Goal: Task Accomplishment & Management: Use online tool/utility

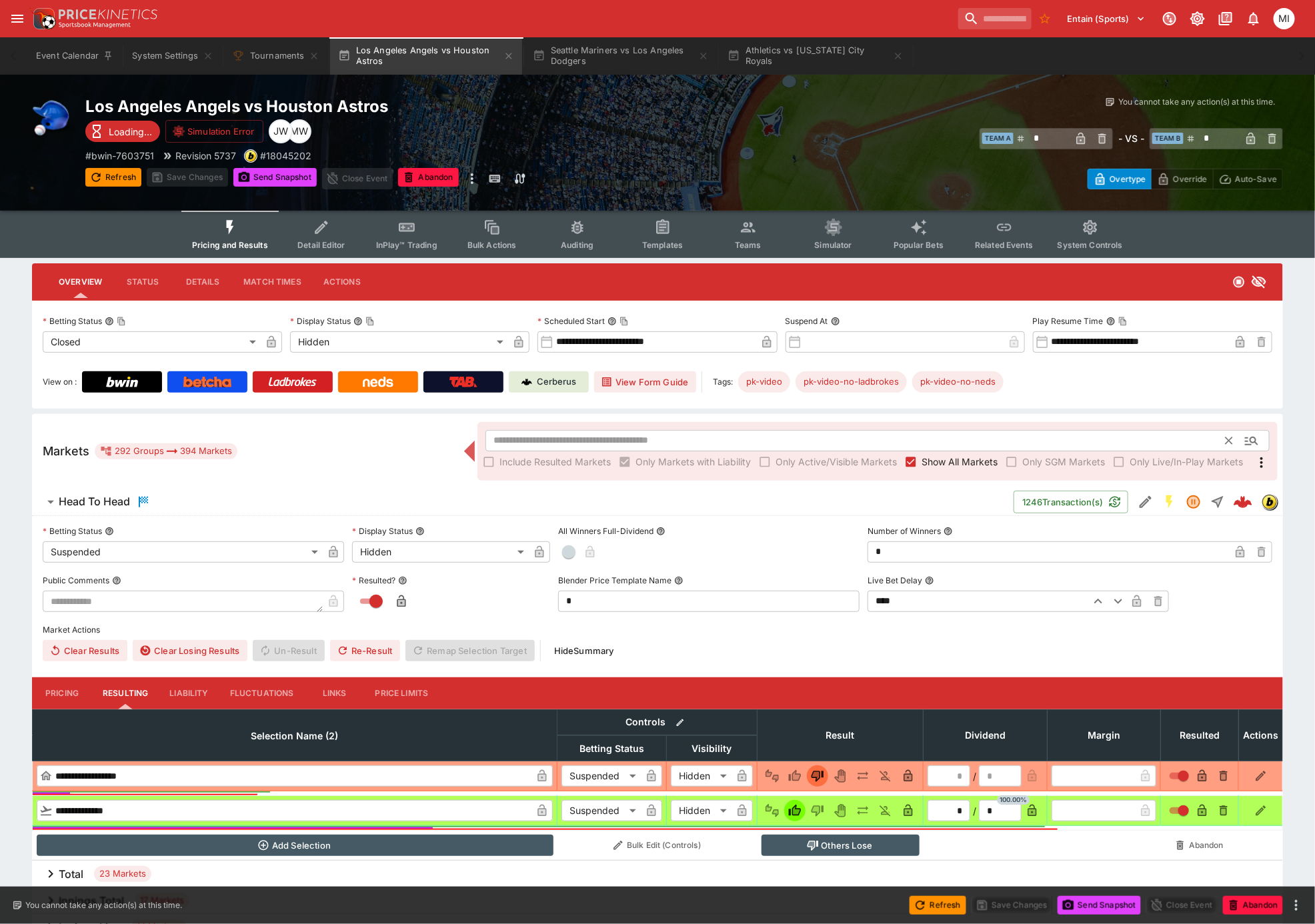
drag, startPoint x: 939, startPoint y: 459, endPoint x: 934, endPoint y: 449, distance: 11.2
click at [939, 459] on span "Show All Markets" at bounding box center [959, 461] width 76 height 14
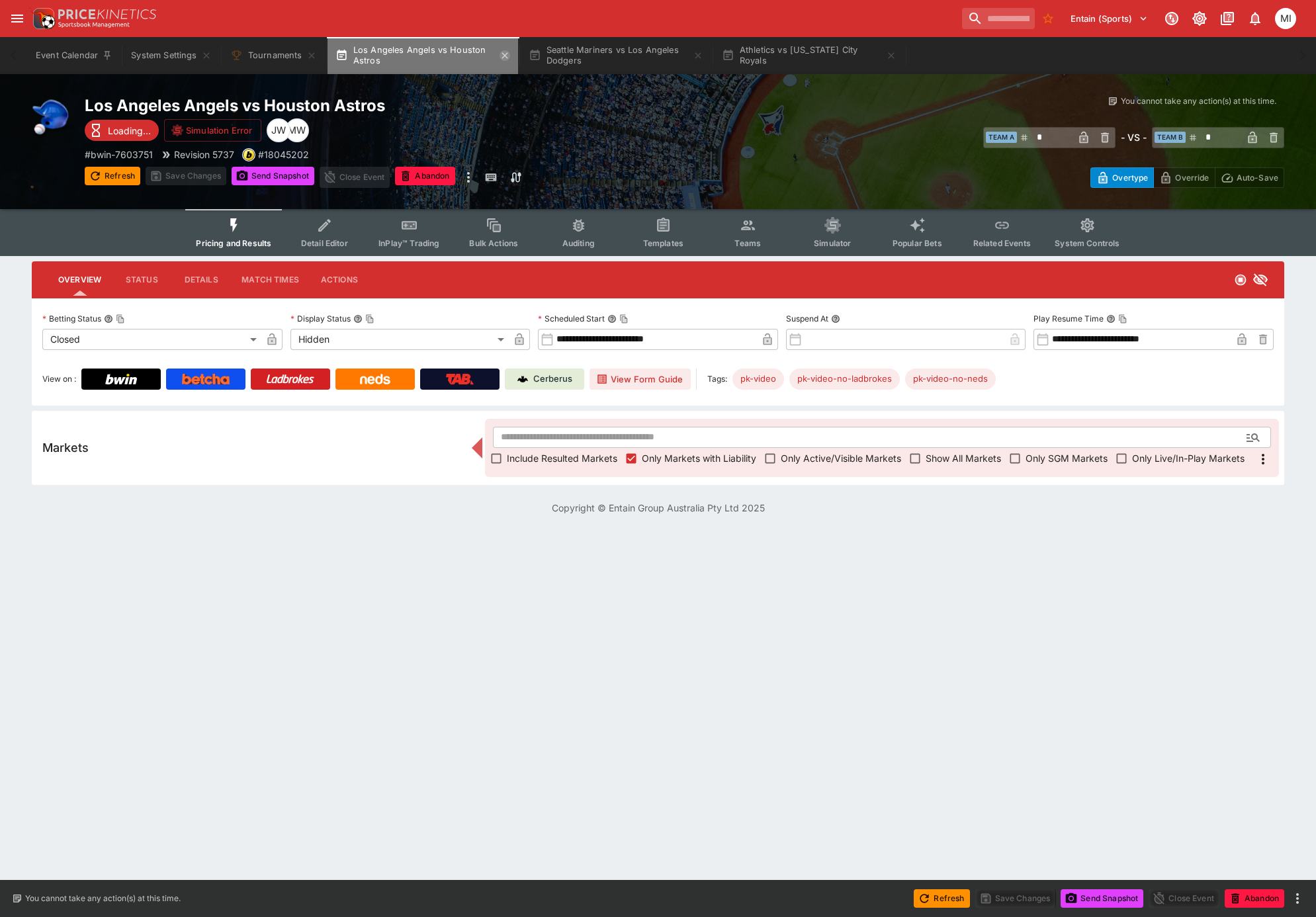
click at [508, 56] on icon "button" at bounding box center [505, 56] width 10 height 10
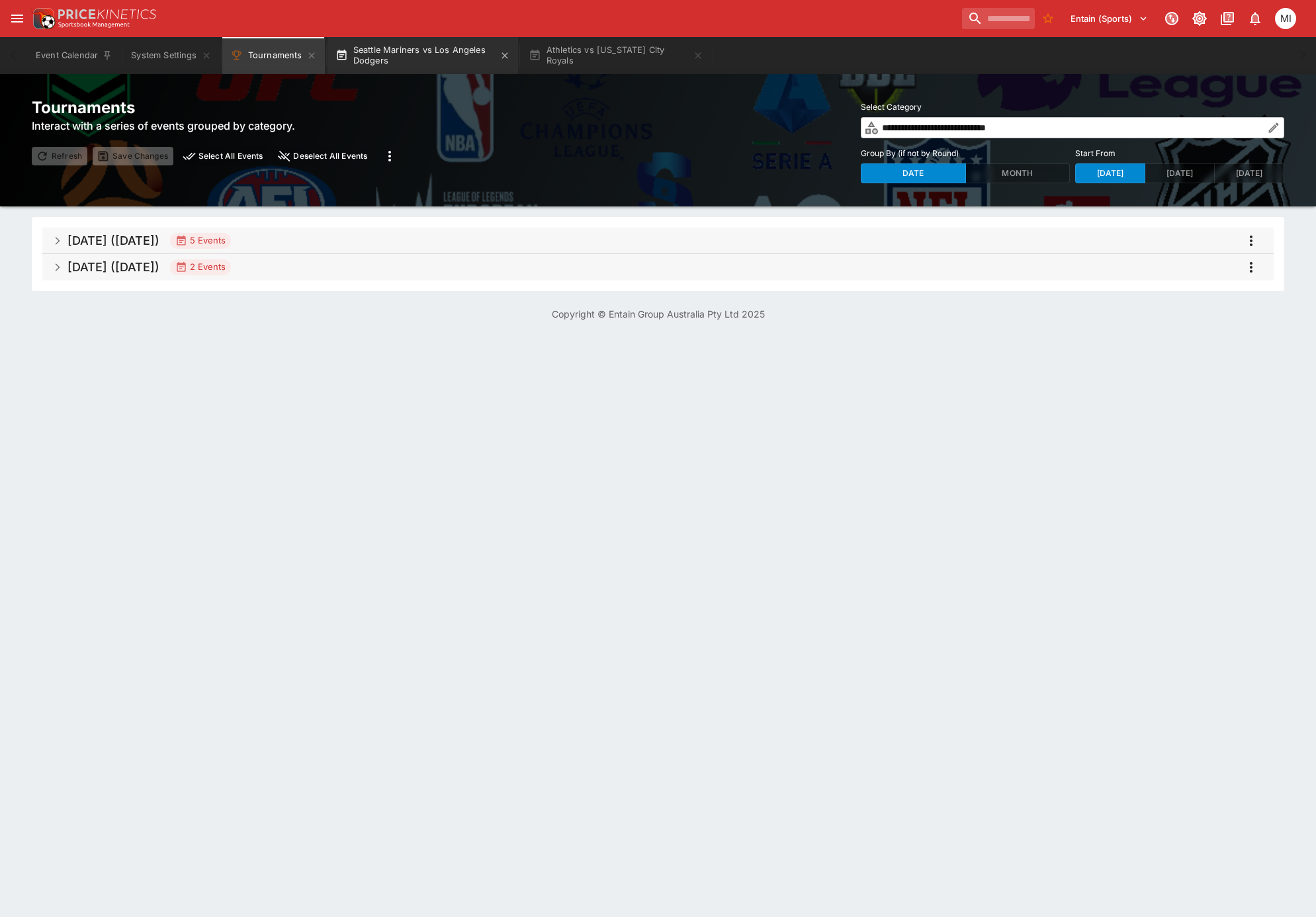
click at [445, 56] on button "Seattle Mariners vs Los Angeles Dodgers" at bounding box center [423, 56] width 191 height 37
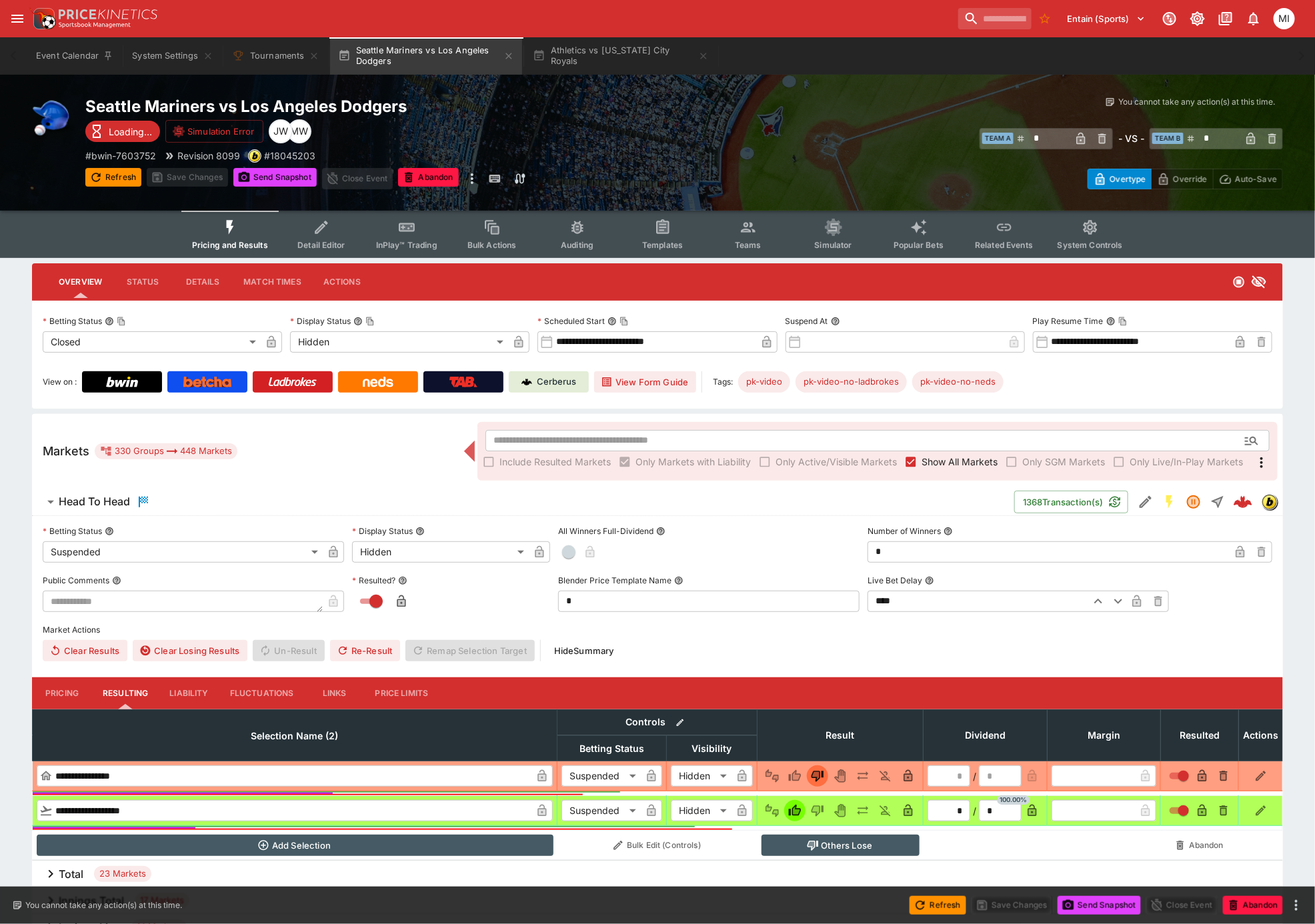
click at [925, 452] on label "Show All Markets" at bounding box center [949, 462] width 98 height 21
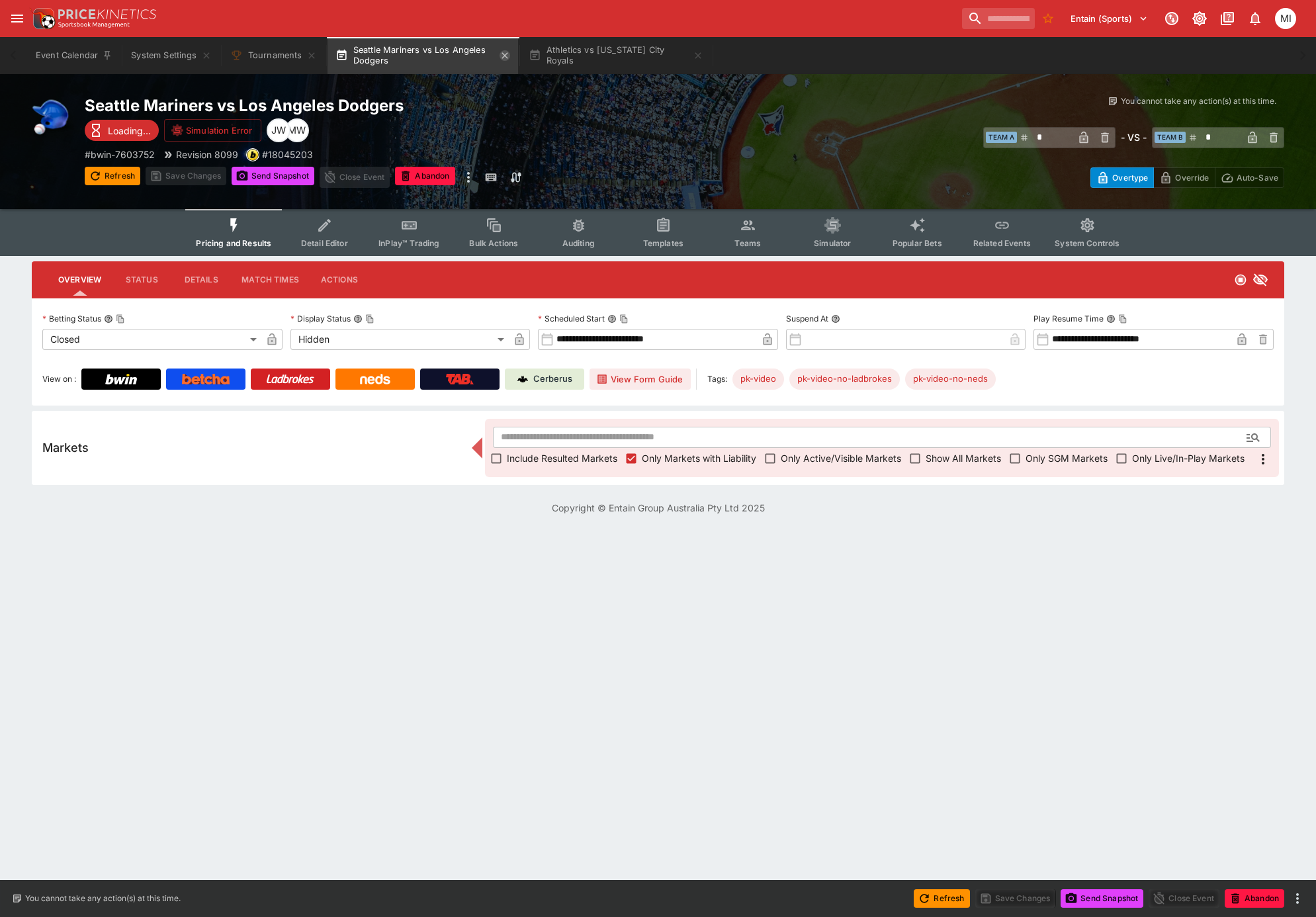
click at [505, 54] on icon "button" at bounding box center [505, 56] width 10 height 10
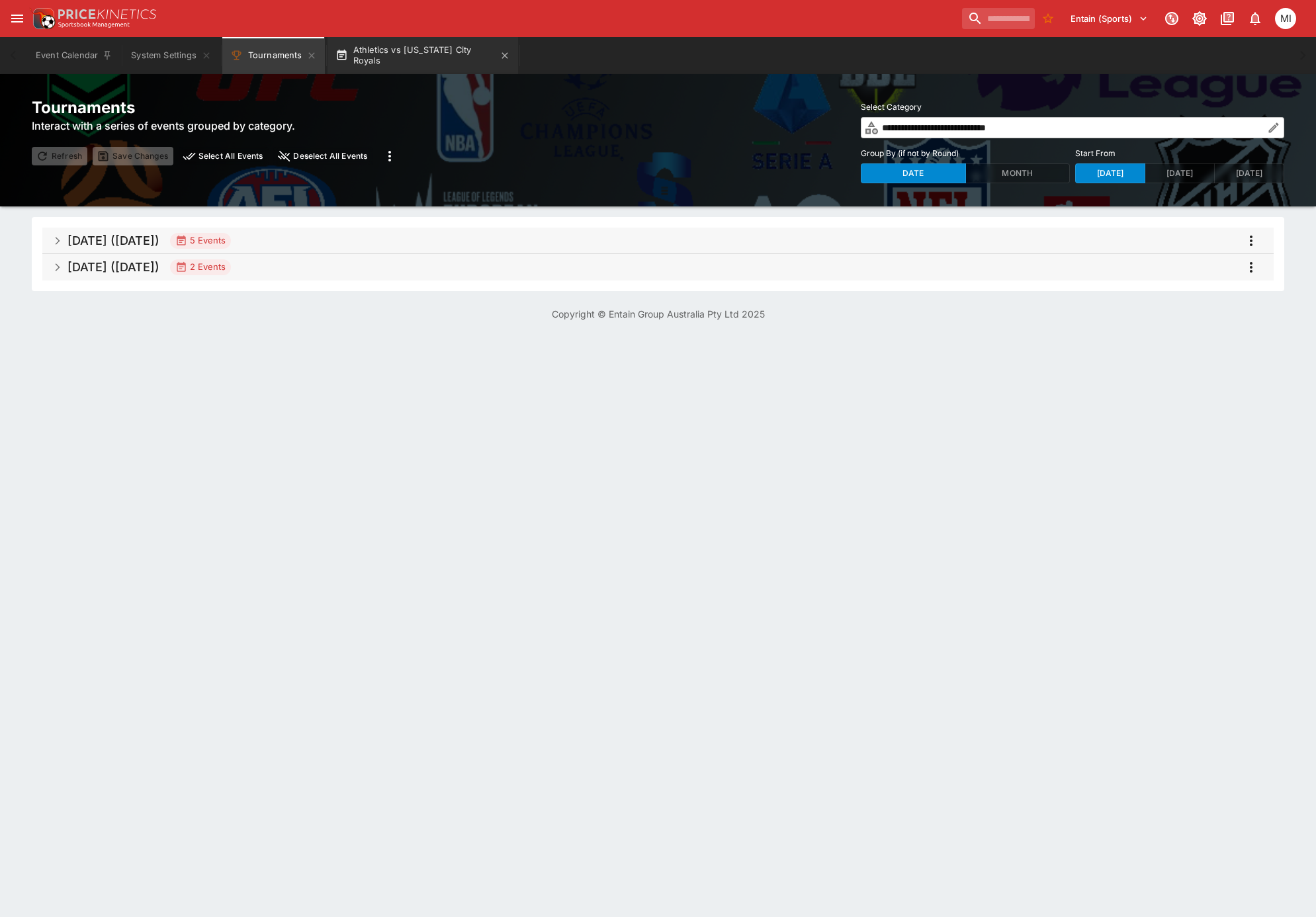
click at [456, 62] on button "Athletics vs Kansas City Royals" at bounding box center [423, 56] width 191 height 37
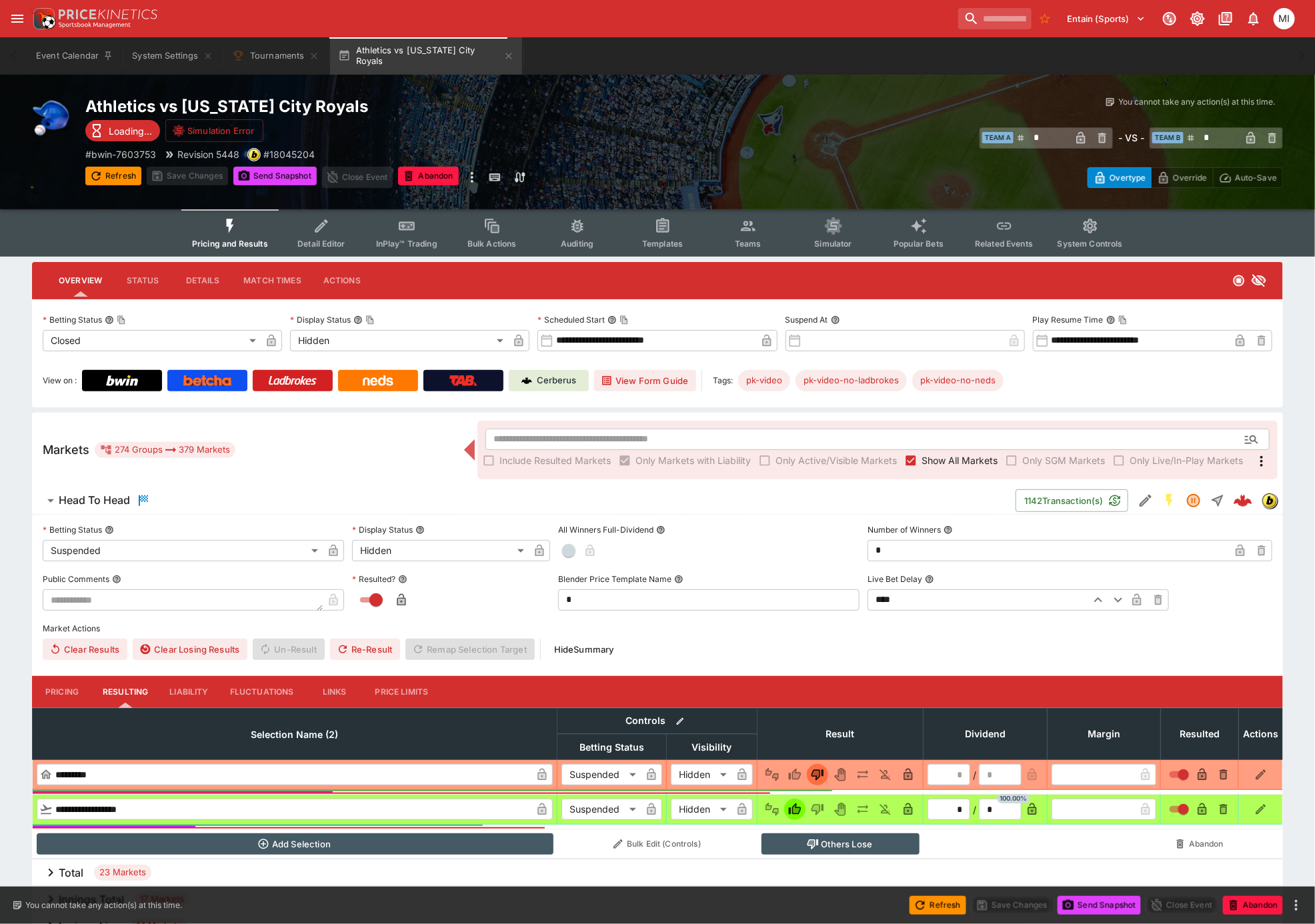
click at [926, 467] on label "Show All Markets" at bounding box center [949, 461] width 98 height 21
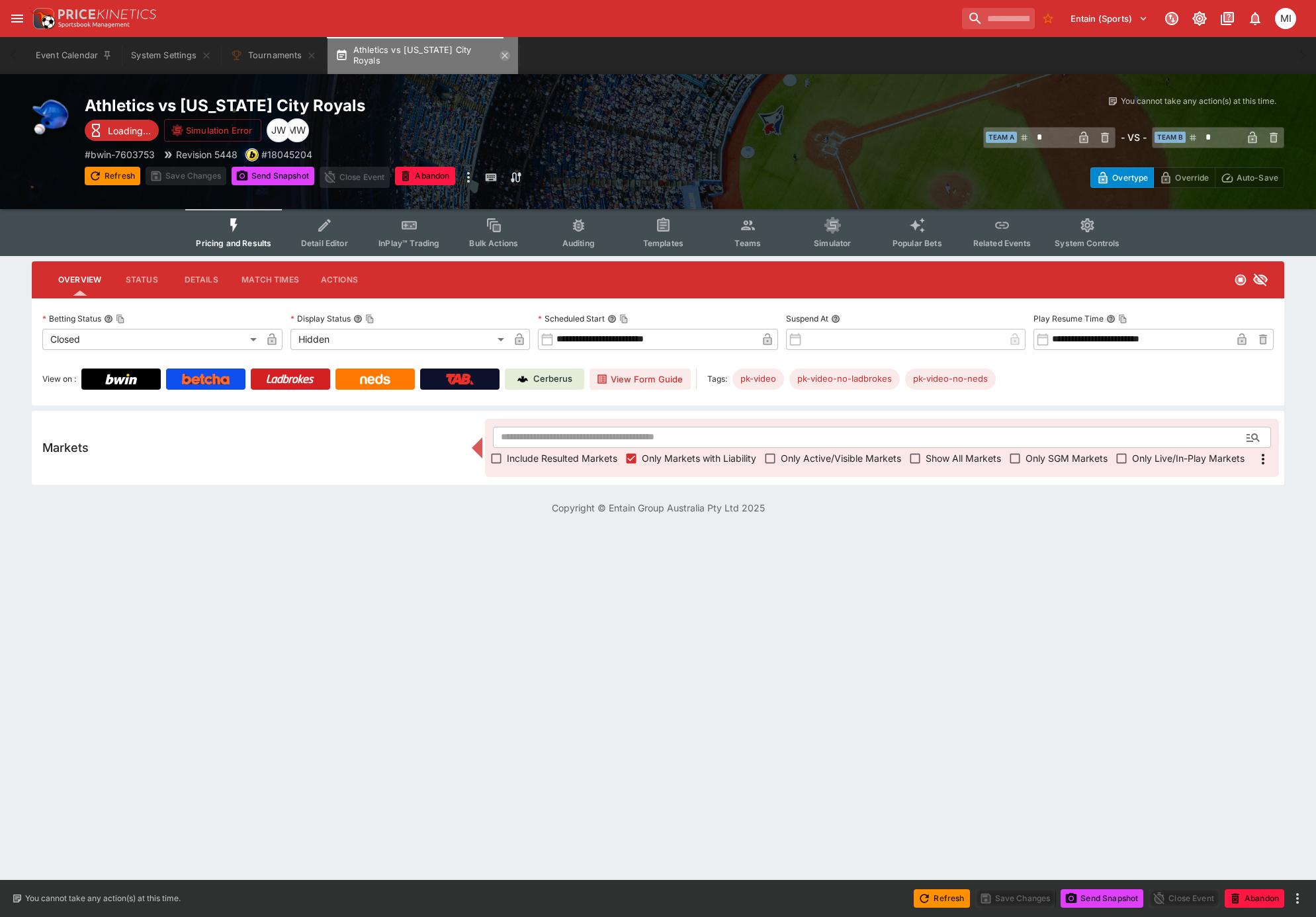
click at [500, 57] on icon "button" at bounding box center [505, 56] width 10 height 10
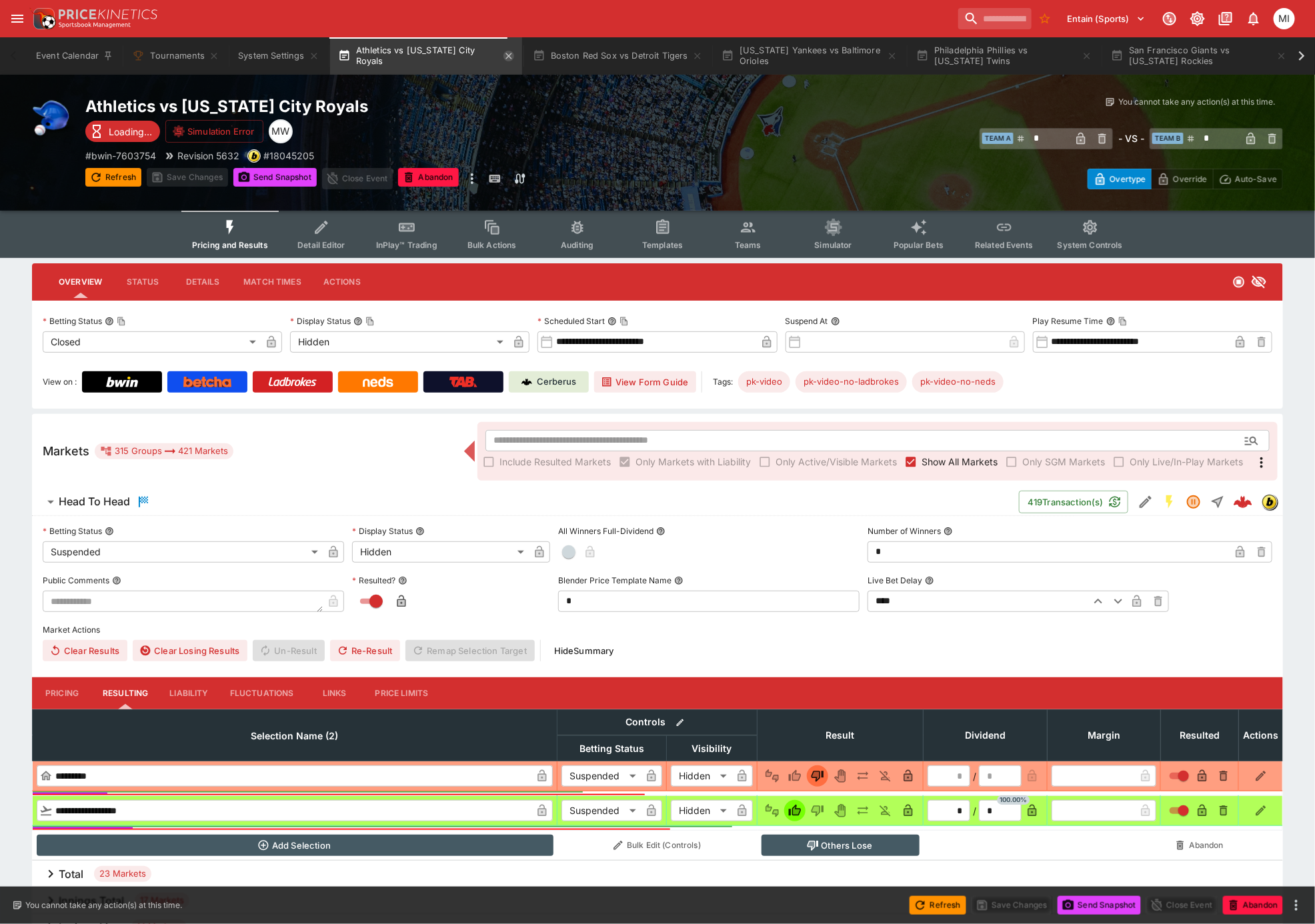
click at [503, 58] on icon "button" at bounding box center [509, 56] width 10 height 10
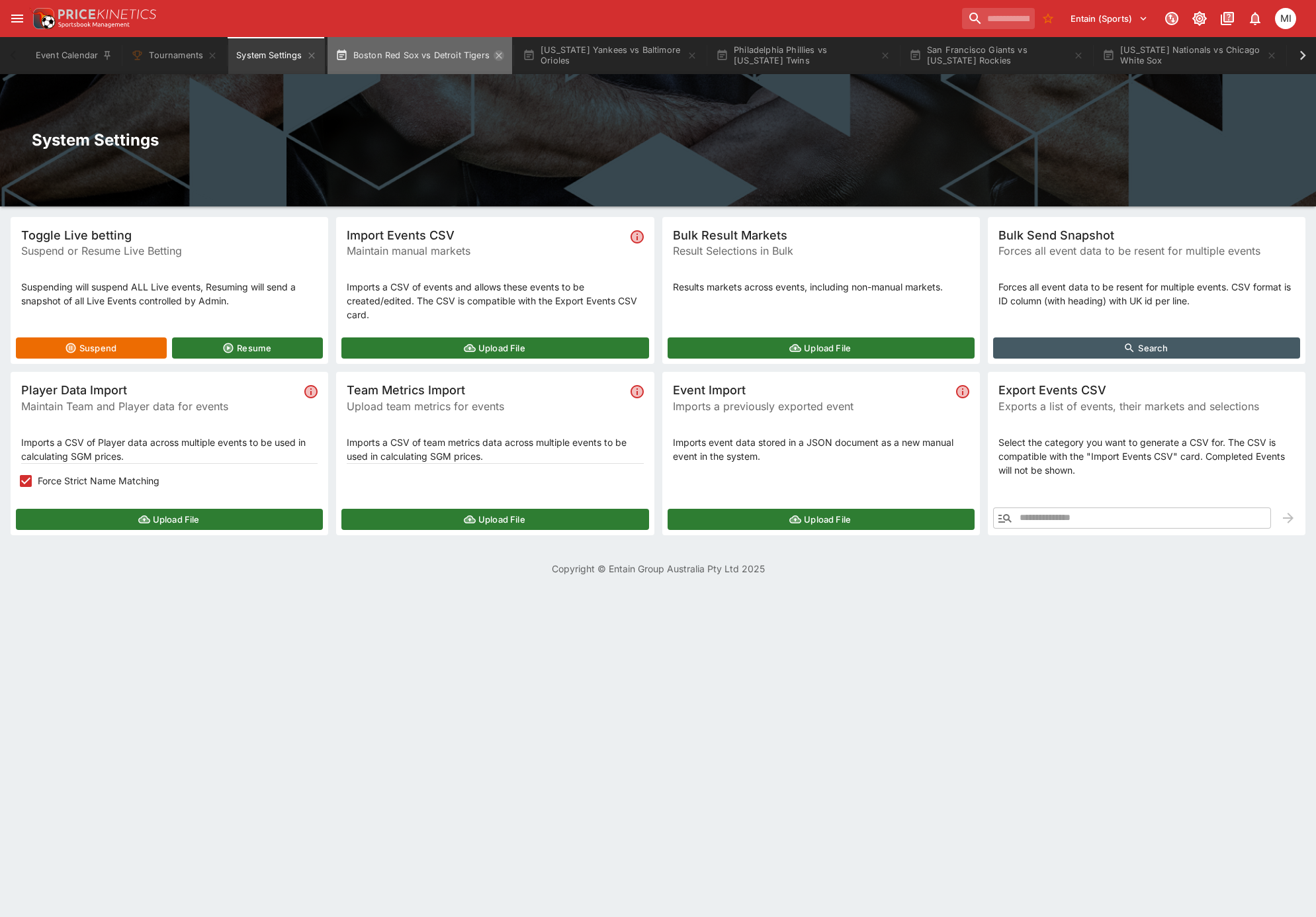
click at [497, 53] on icon "button" at bounding box center [499, 56] width 10 height 10
click at [517, 55] on button "New York Yankees vs Baltimore Orioles" at bounding box center [423, 56] width 191 height 37
click at [510, 56] on icon "button" at bounding box center [505, 56] width 10 height 10
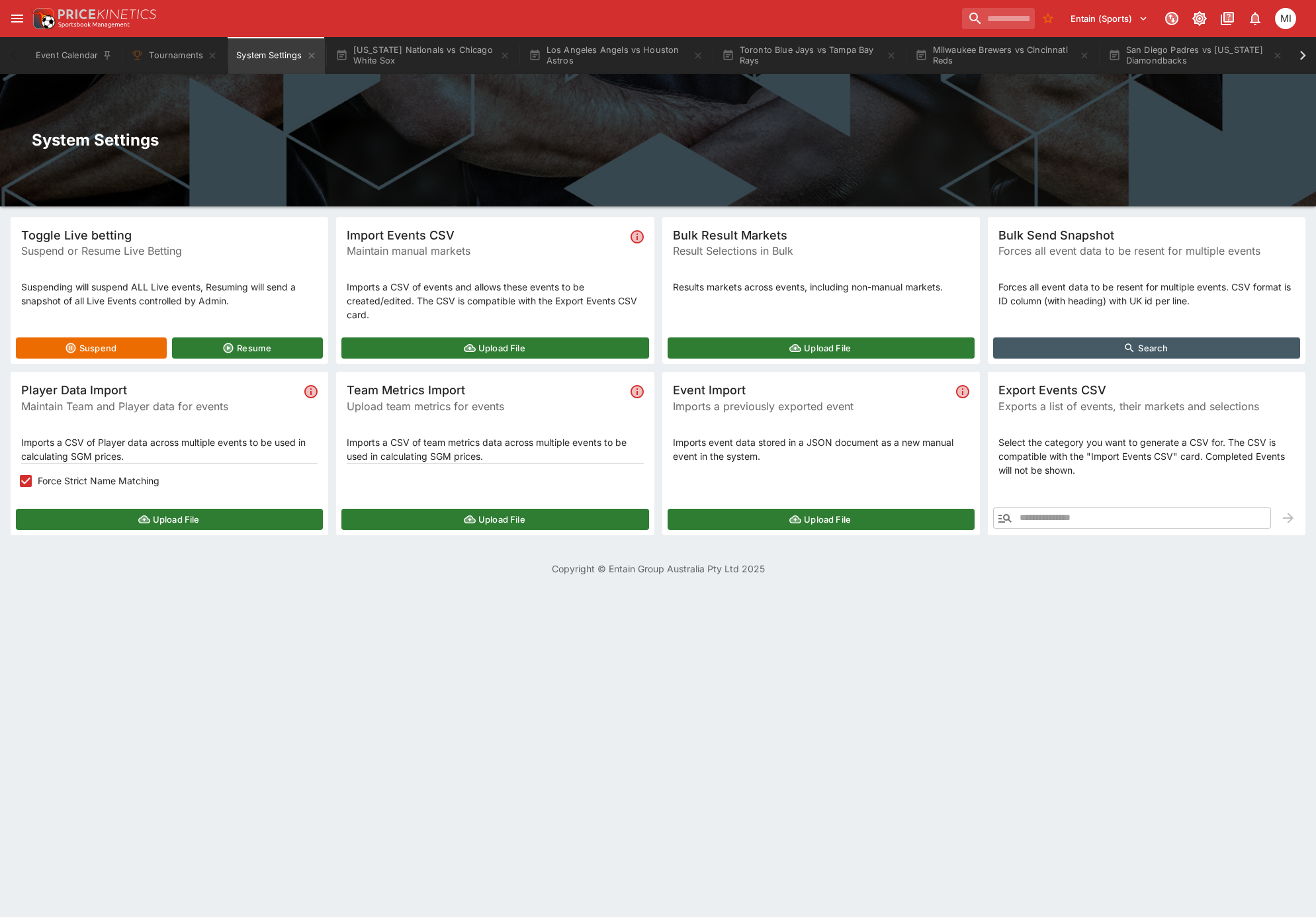
click at [510, 56] on icon "button" at bounding box center [505, 56] width 10 height 10
click at [692, 56] on icon "button" at bounding box center [698, 56] width 10 height 10
click at [508, 56] on icon "button" at bounding box center [505, 56] width 10 height 10
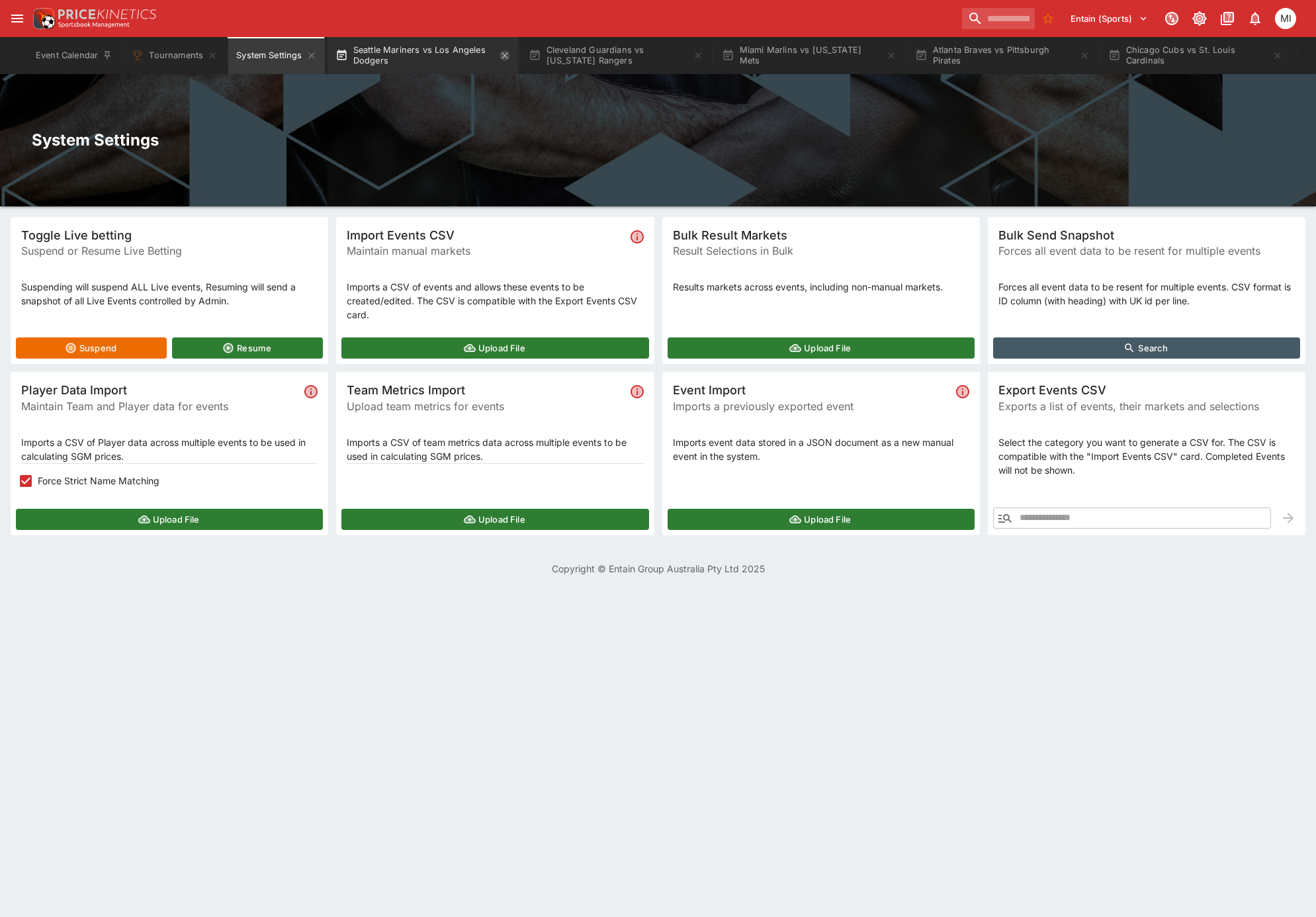
click at [508, 56] on icon "button" at bounding box center [505, 56] width 10 height 10
click at [508, 56] on button "Miami Marlins vs New York Mets" at bounding box center [423, 56] width 191 height 37
click at [502, 57] on icon "button" at bounding box center [505, 55] width 6 height 6
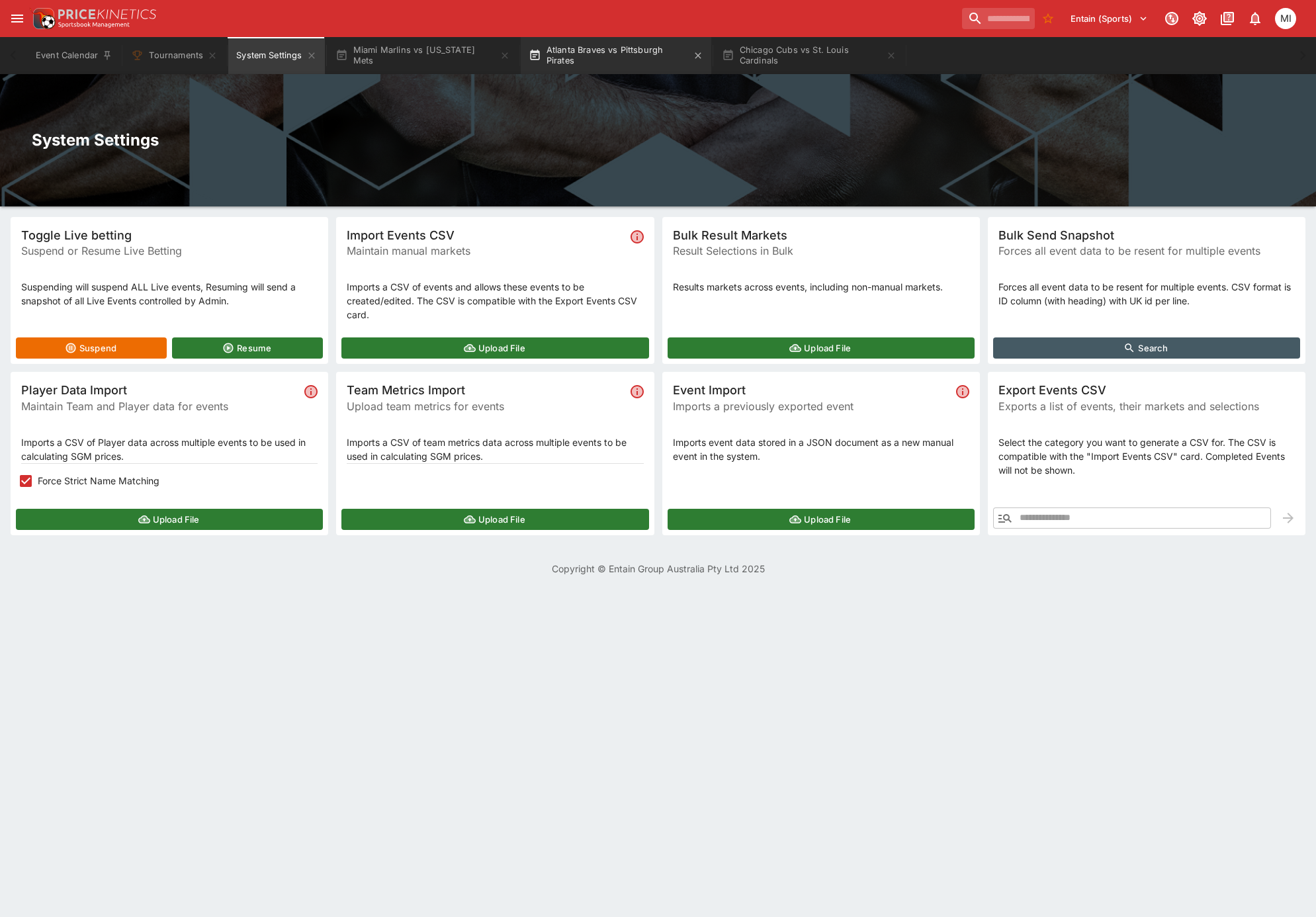
click at [521, 57] on button "Atlanta Braves vs Pittsburgh Pirates" at bounding box center [616, 56] width 191 height 37
click at [497, 57] on button "Atlanta Braves vs Pittsburgh Pirates" at bounding box center [423, 56] width 191 height 37
click at [502, 57] on icon "button" at bounding box center [505, 56] width 10 height 10
click at [695, 57] on icon "button" at bounding box center [698, 55] width 6 height 6
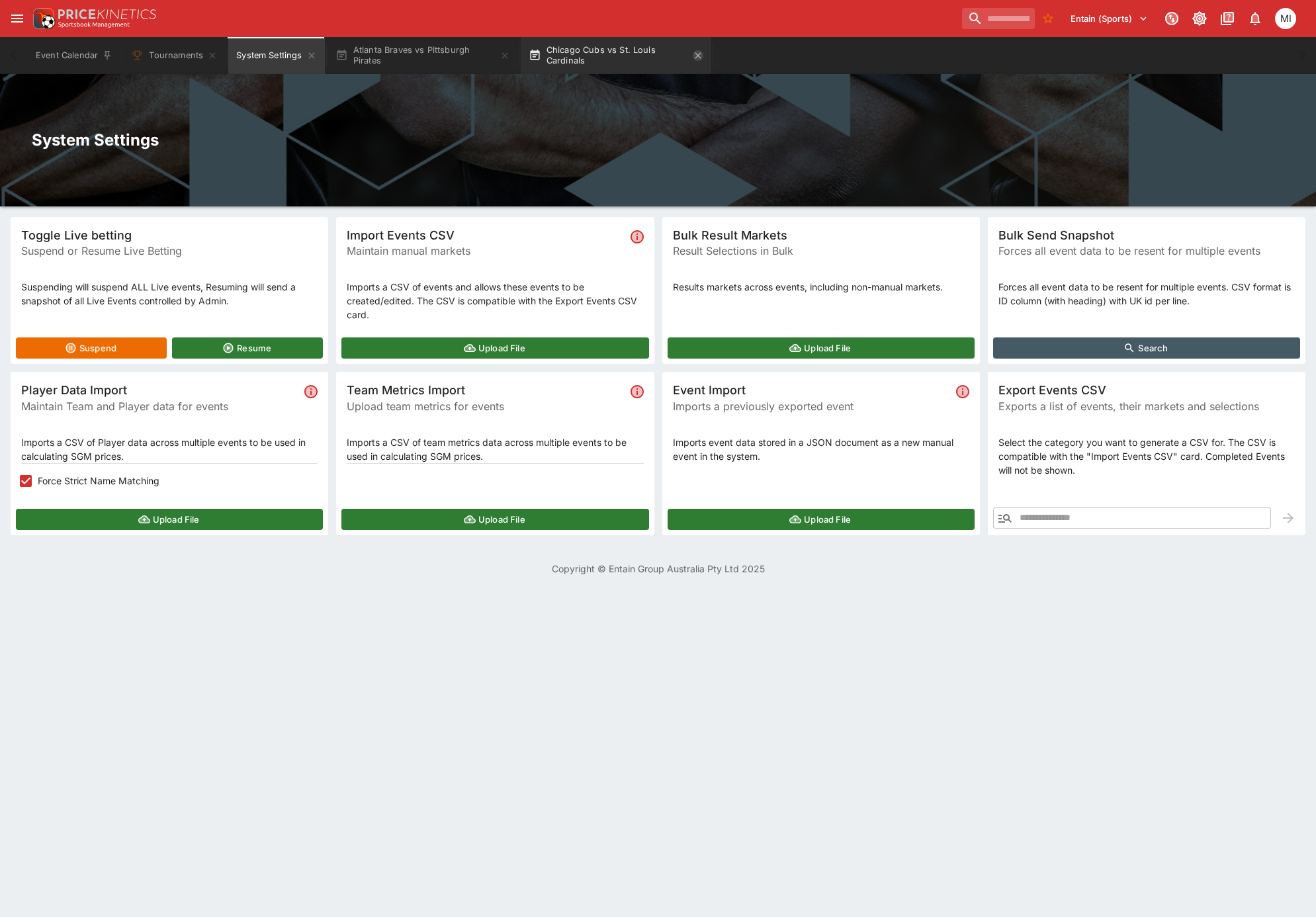
click at [503, 57] on div "Event Calendar Tournaments System Settings Atlanta Braves vs Pittsburgh Pirates…" at bounding box center [658, 56] width 1263 height 37
click at [503, 57] on div "Event Calendar Tournaments System Settings" at bounding box center [658, 56] width 1263 height 37
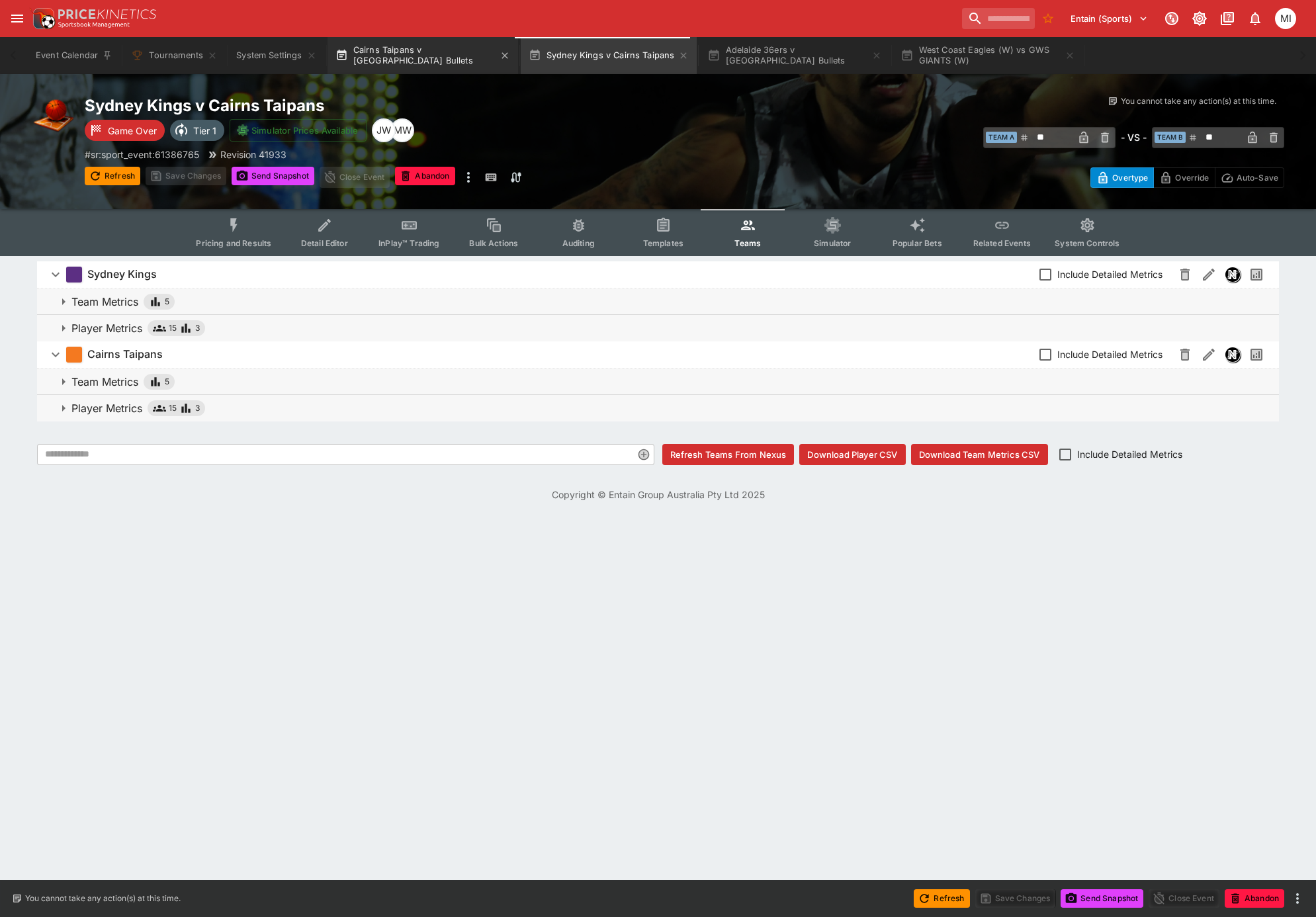
click at [425, 54] on button "Cairns Taipans v Brisbane Bullets" at bounding box center [423, 56] width 191 height 37
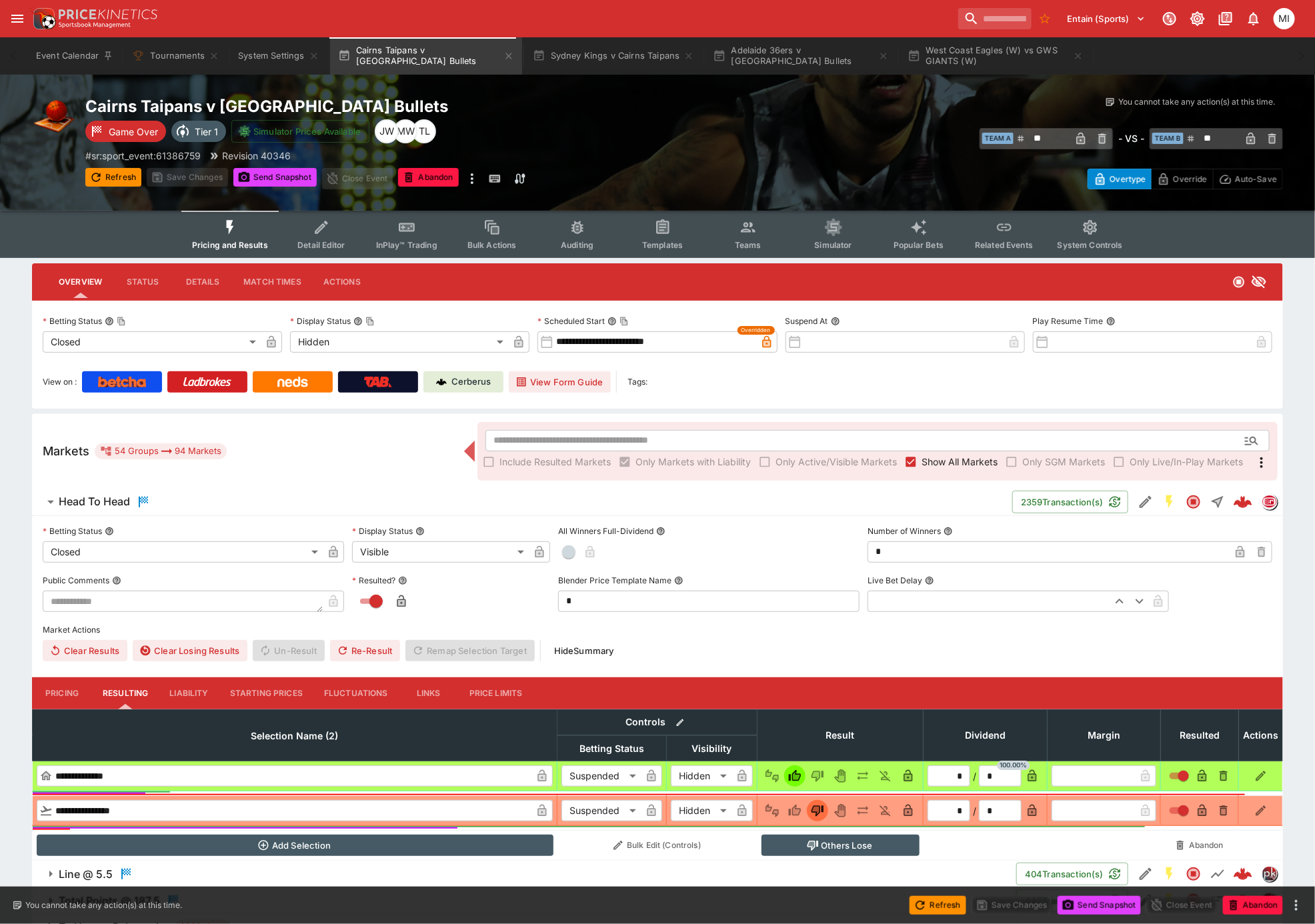
click at [933, 455] on span "Show All Markets" at bounding box center [959, 461] width 76 height 14
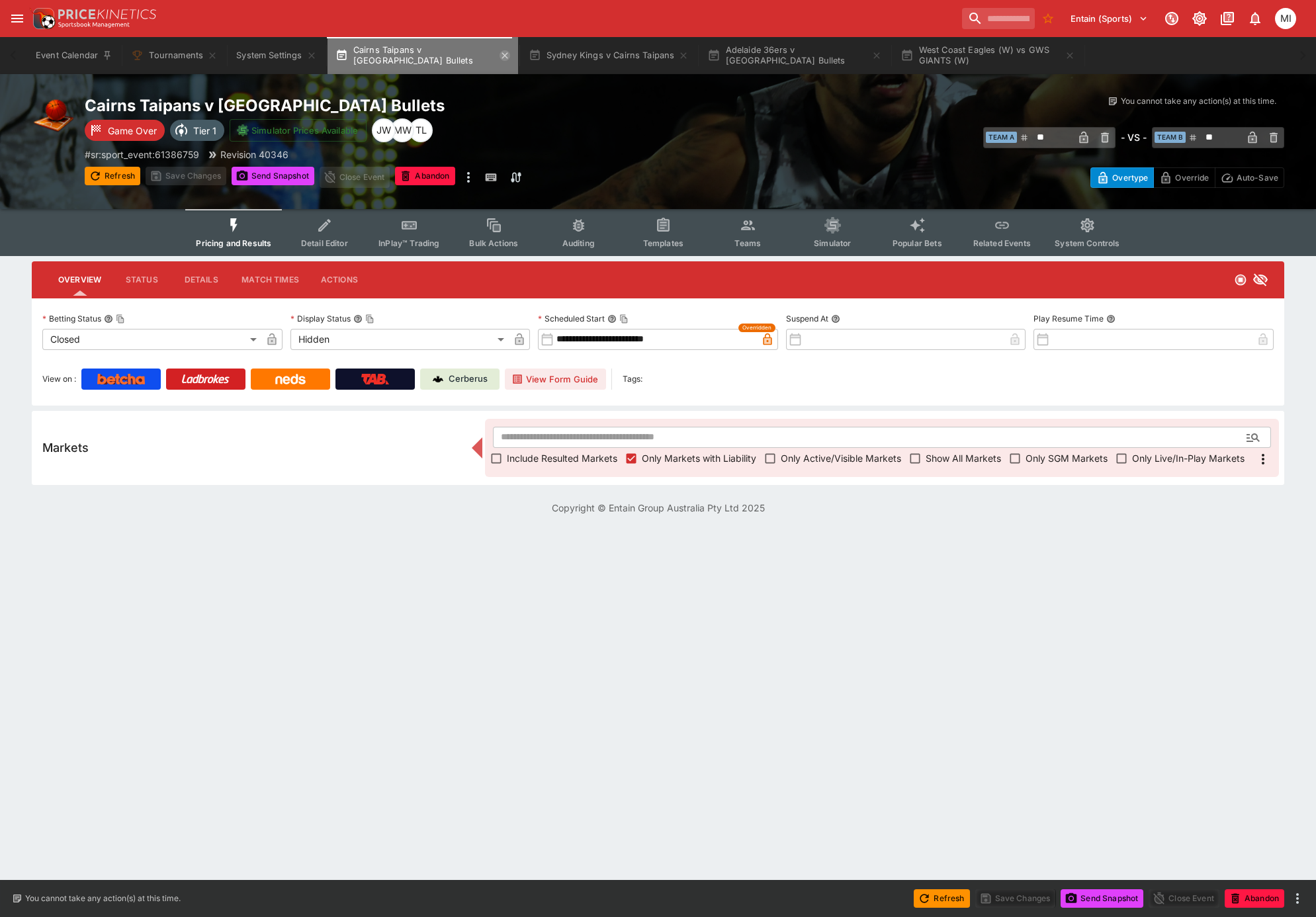
click at [500, 55] on icon "button" at bounding box center [505, 56] width 10 height 10
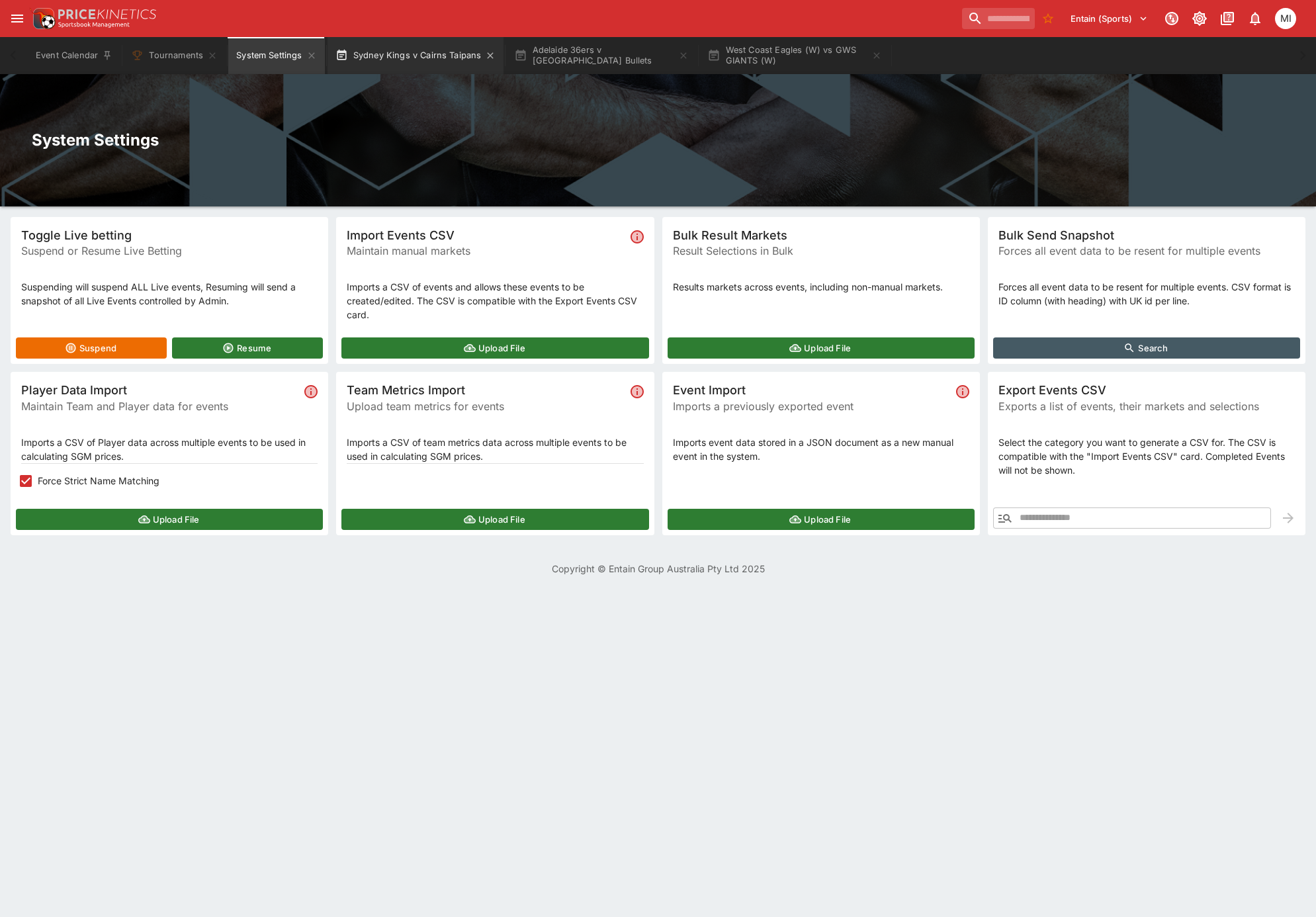
click at [420, 51] on button "Sydney Kings v Cairns Taipans" at bounding box center [415, 56] width 177 height 37
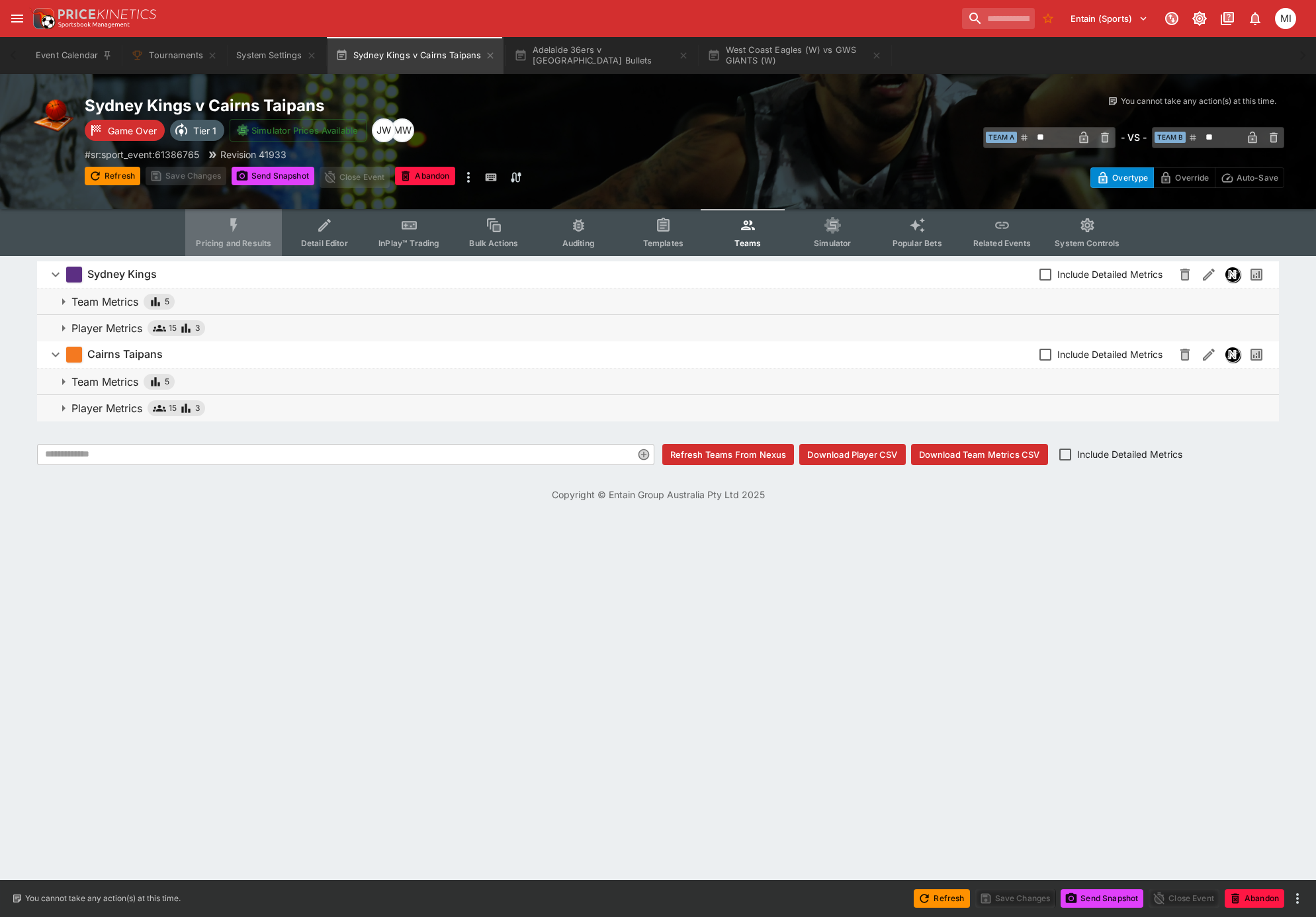
click at [238, 222] on icon "Event type filters" at bounding box center [234, 225] width 7 height 14
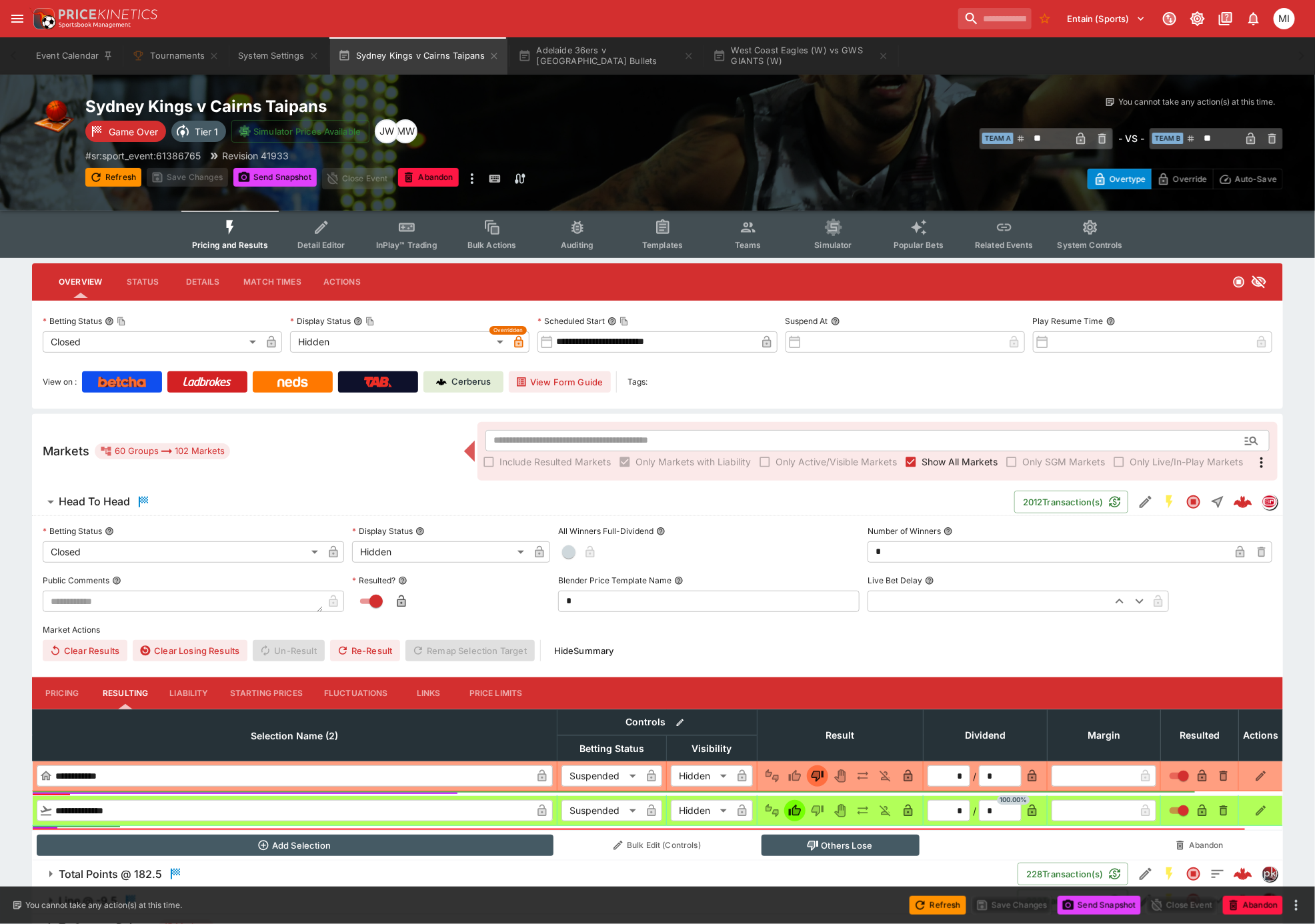
click at [923, 464] on span "Show All Markets" at bounding box center [959, 461] width 76 height 14
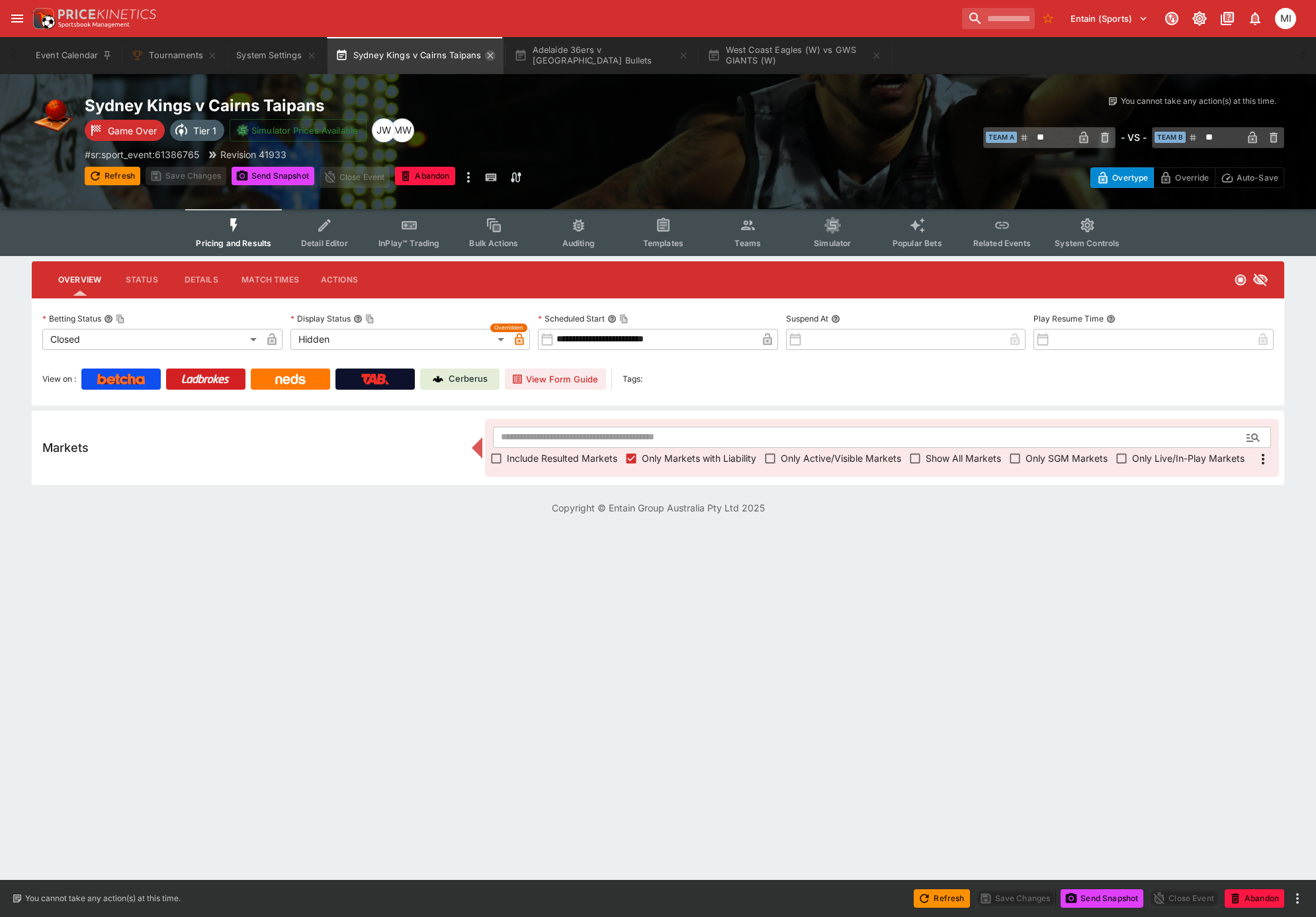
click at [489, 56] on icon "button" at bounding box center [490, 56] width 10 height 10
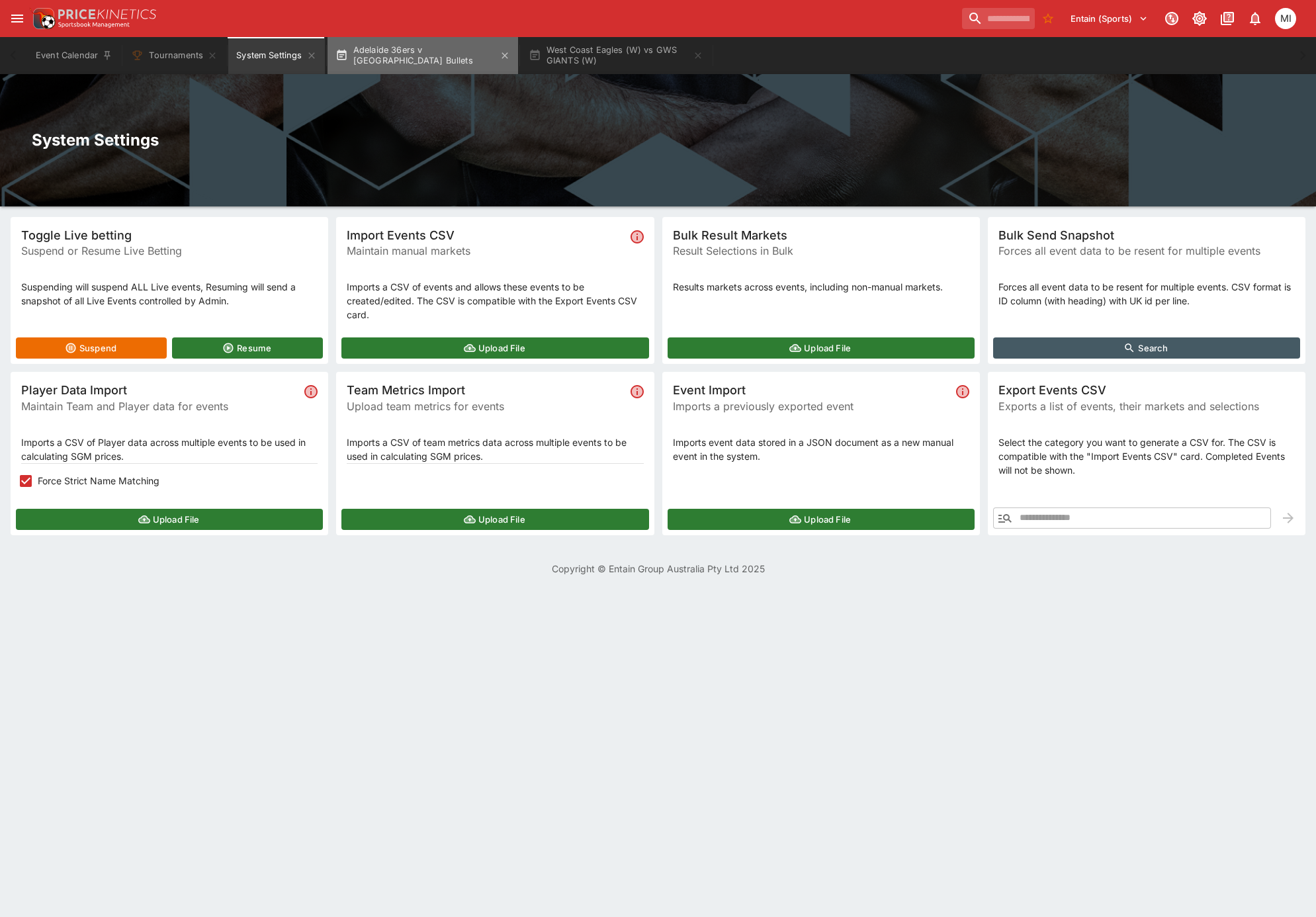
click at [423, 53] on button "Adelaide 36ers v Brisbane Bullets" at bounding box center [423, 56] width 191 height 37
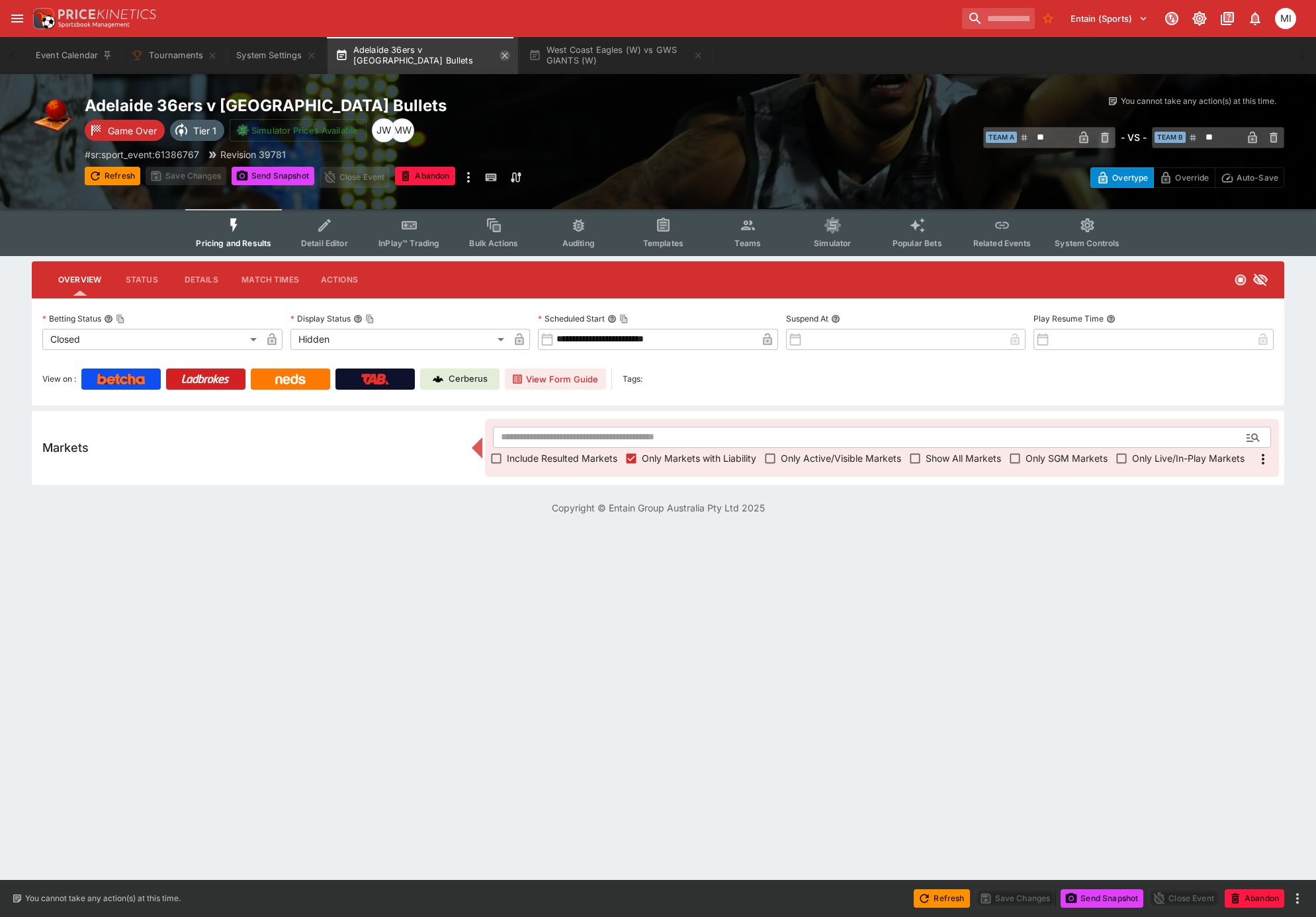
click at [500, 58] on icon "button" at bounding box center [505, 56] width 10 height 10
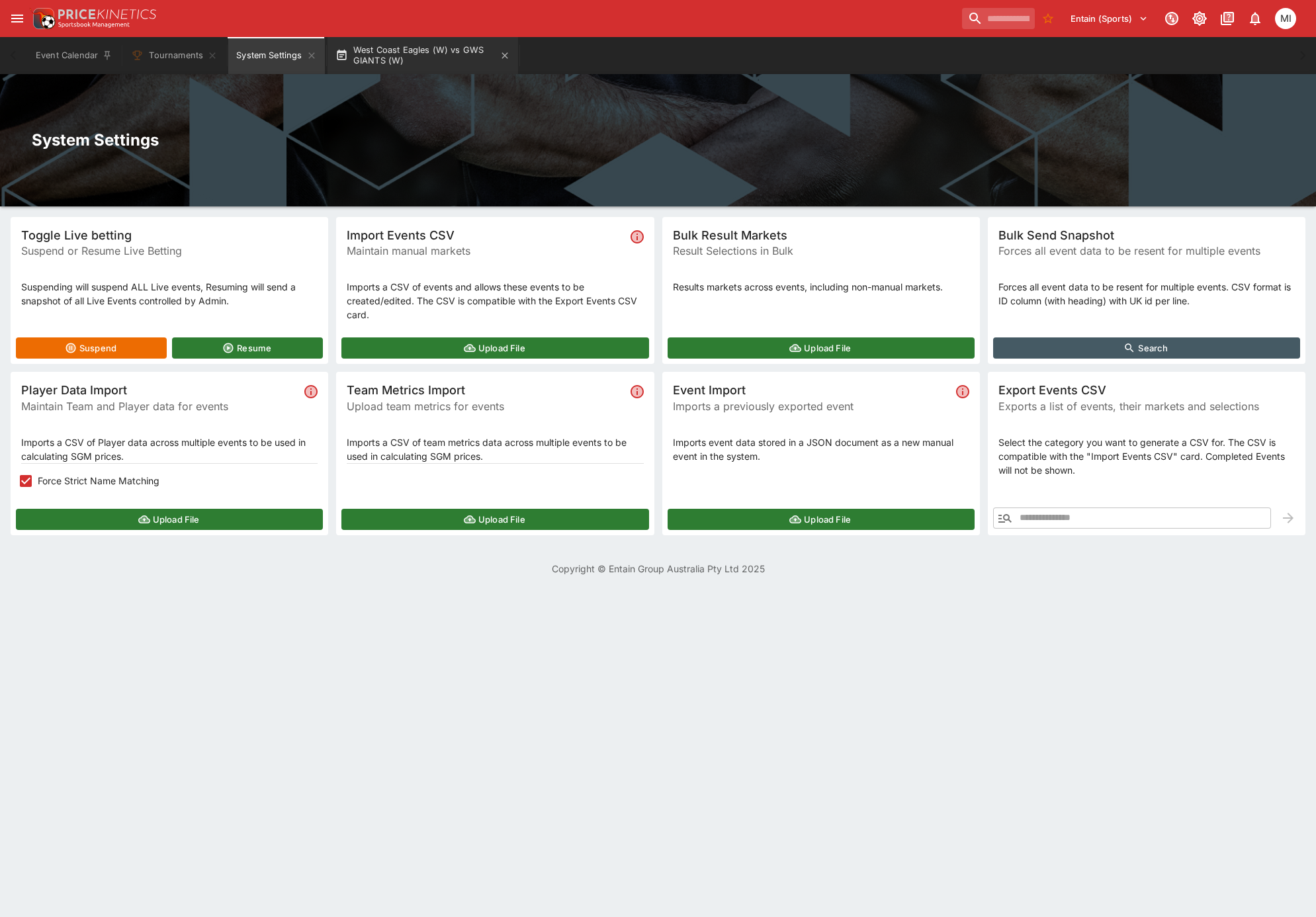
click at [447, 57] on button "West Coast Eagles (W) vs GWS GIANTS (W)" at bounding box center [423, 56] width 191 height 37
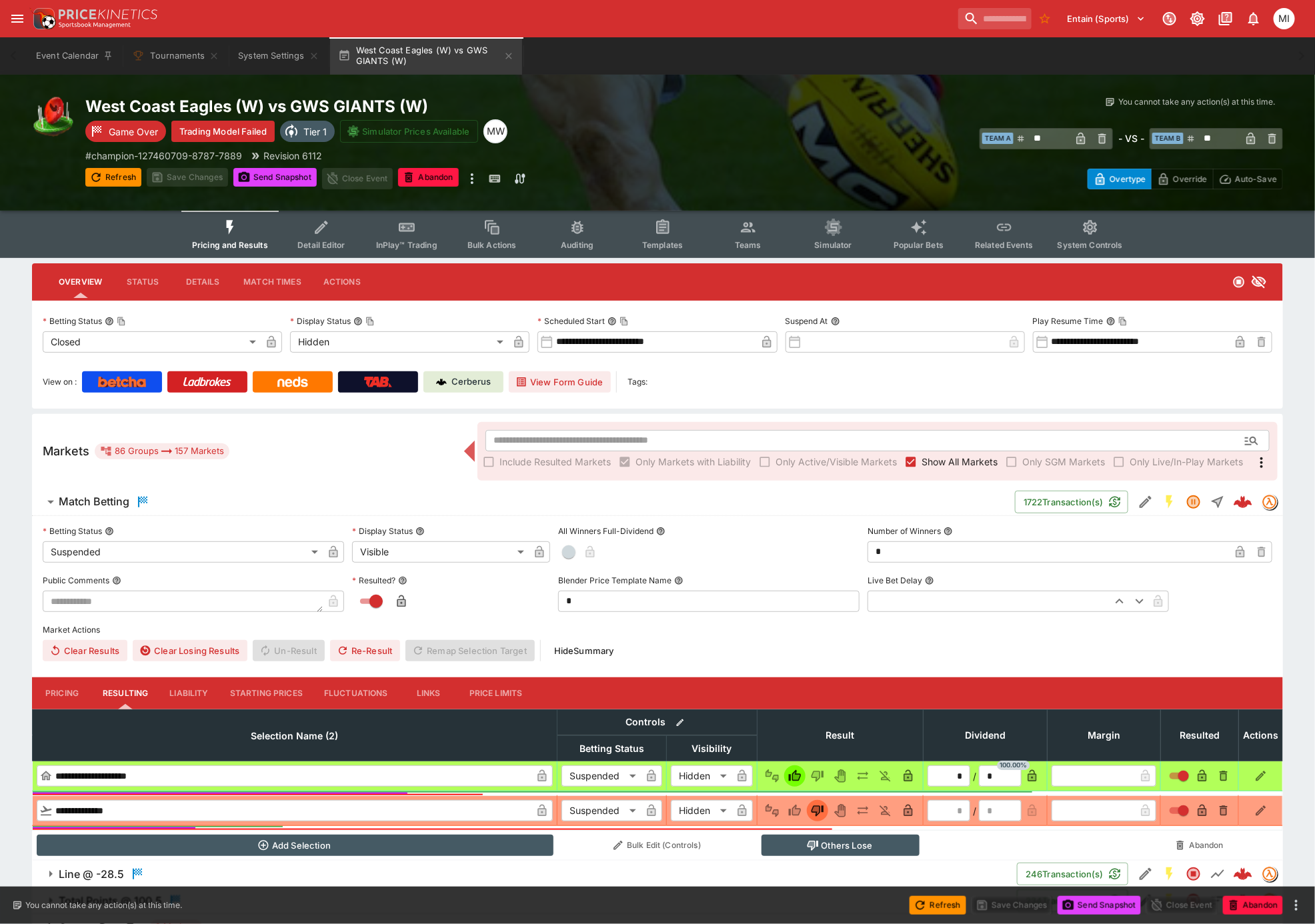
click at [931, 467] on label "Show All Markets" at bounding box center [949, 462] width 98 height 21
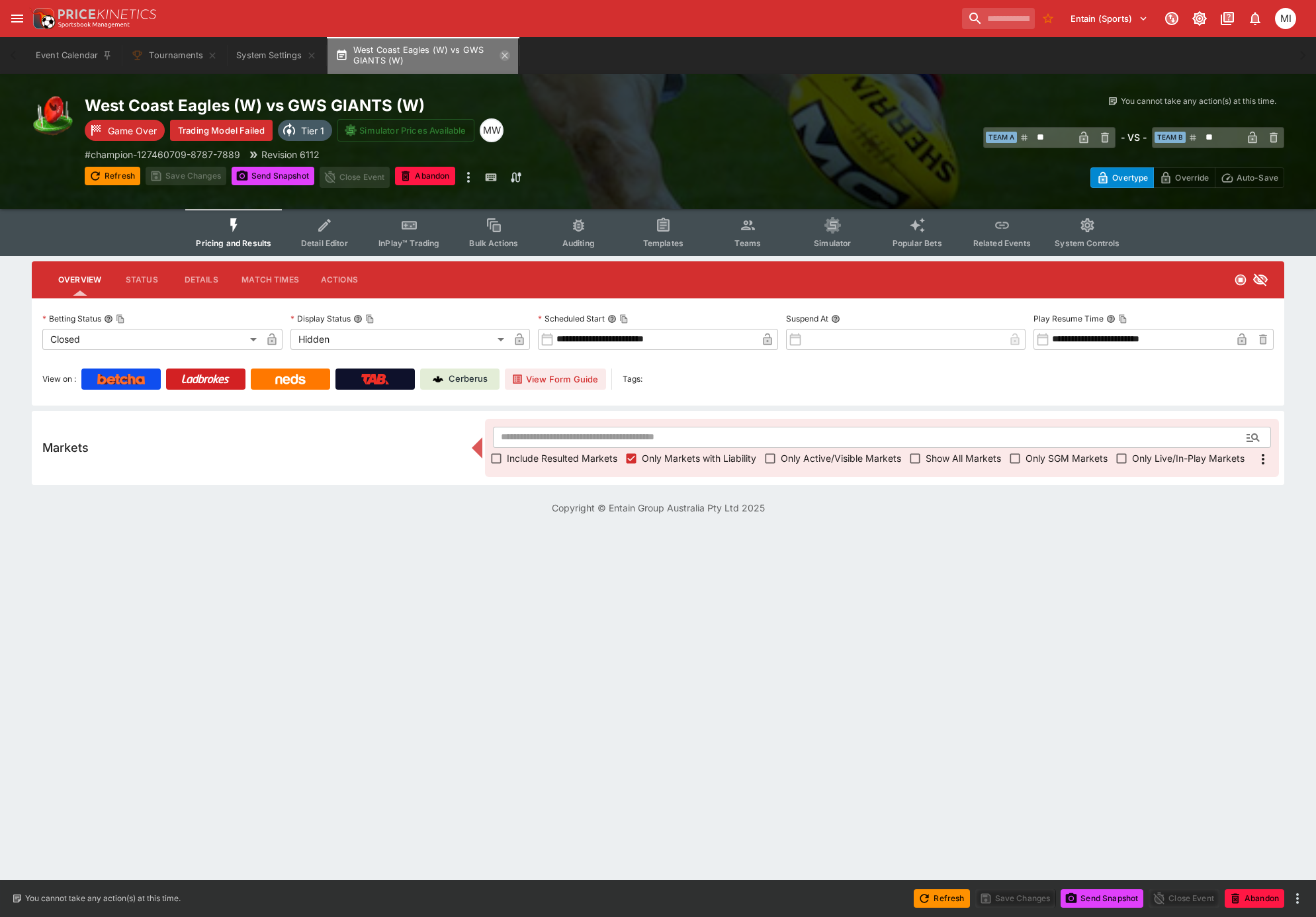
click at [505, 57] on icon "button" at bounding box center [505, 56] width 10 height 10
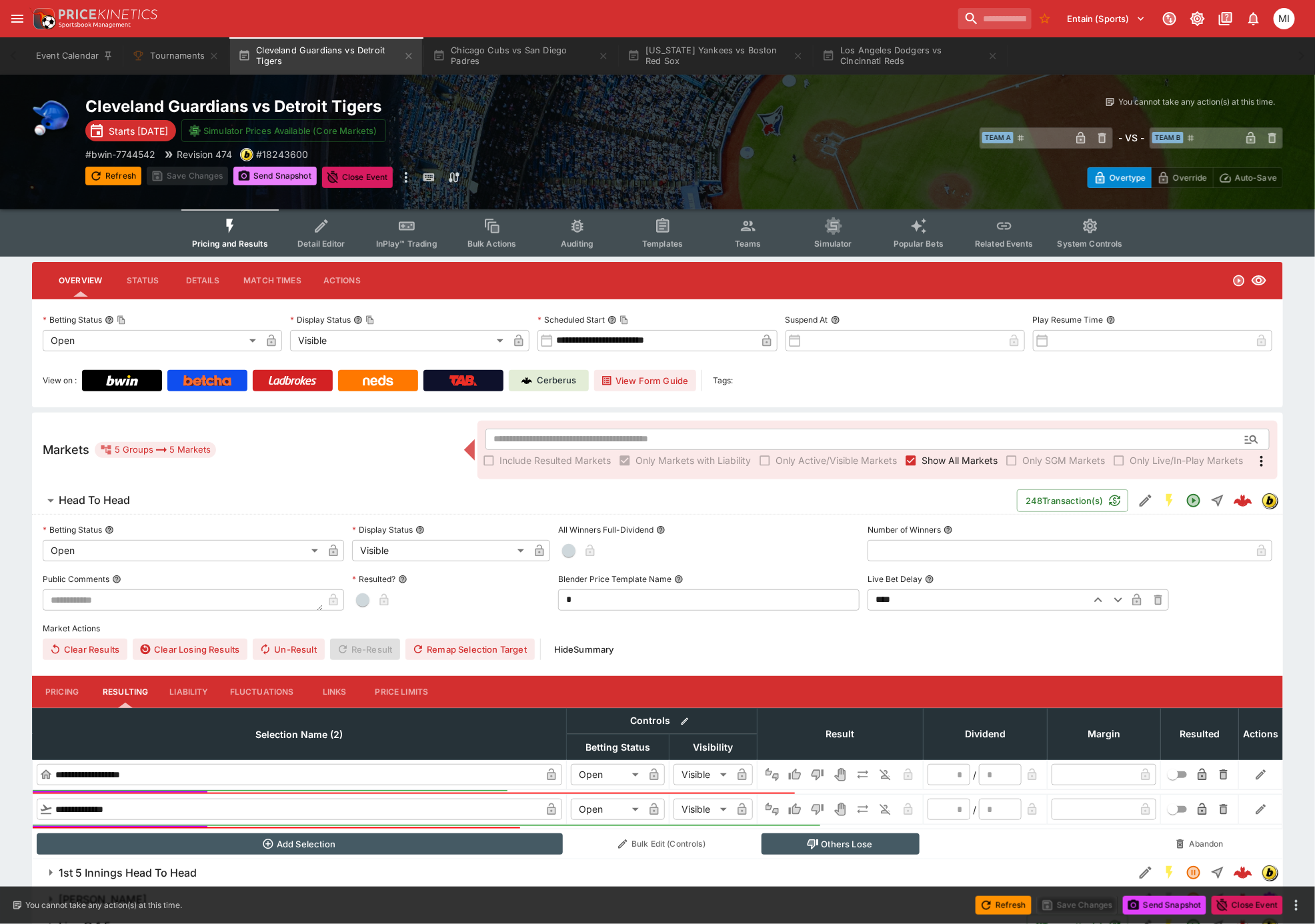
click at [282, 177] on button "Send Snapshot" at bounding box center [275, 175] width 84 height 18
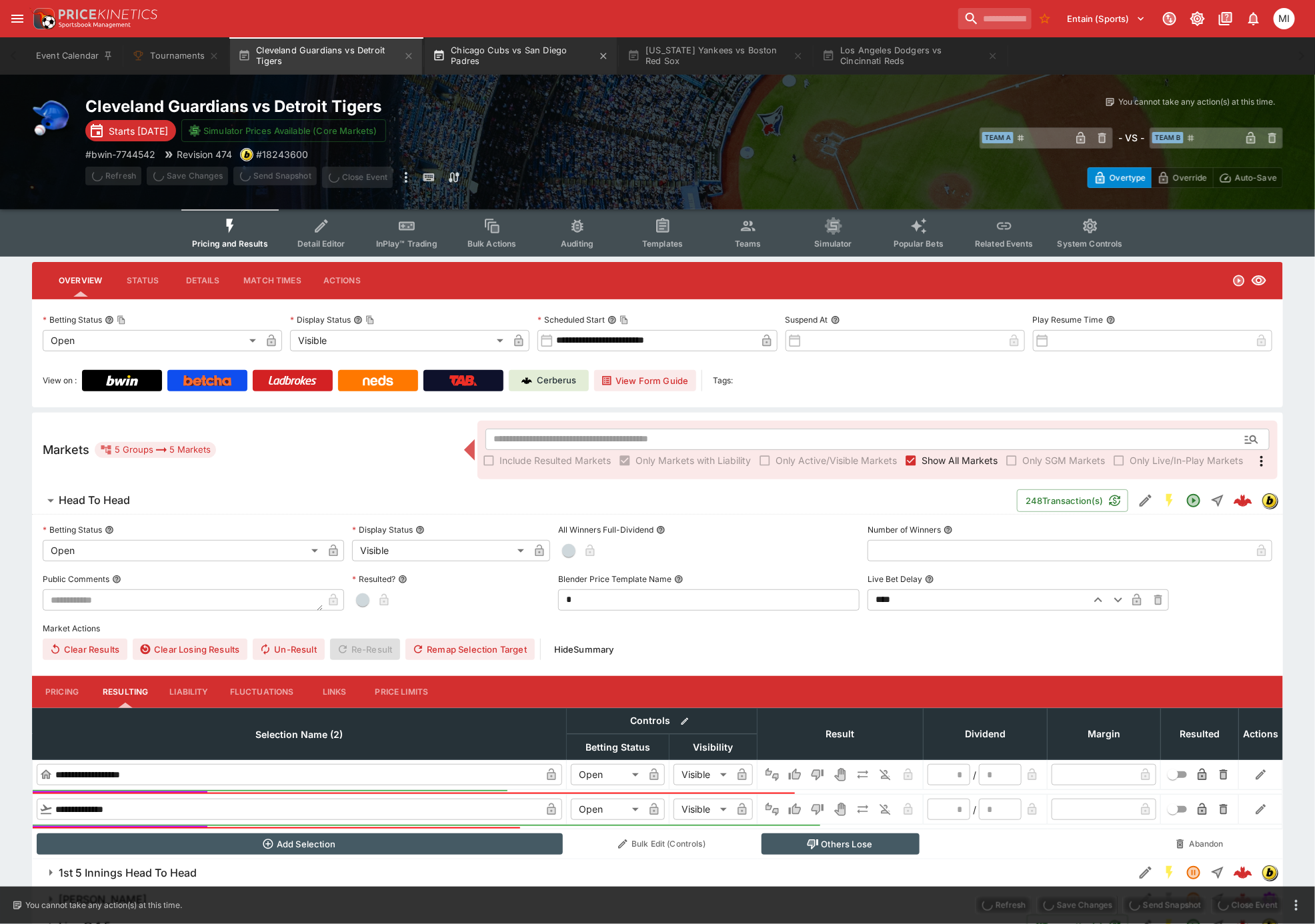
click at [495, 62] on button "Chicago Cubs vs San Diego Padres" at bounding box center [521, 56] width 192 height 38
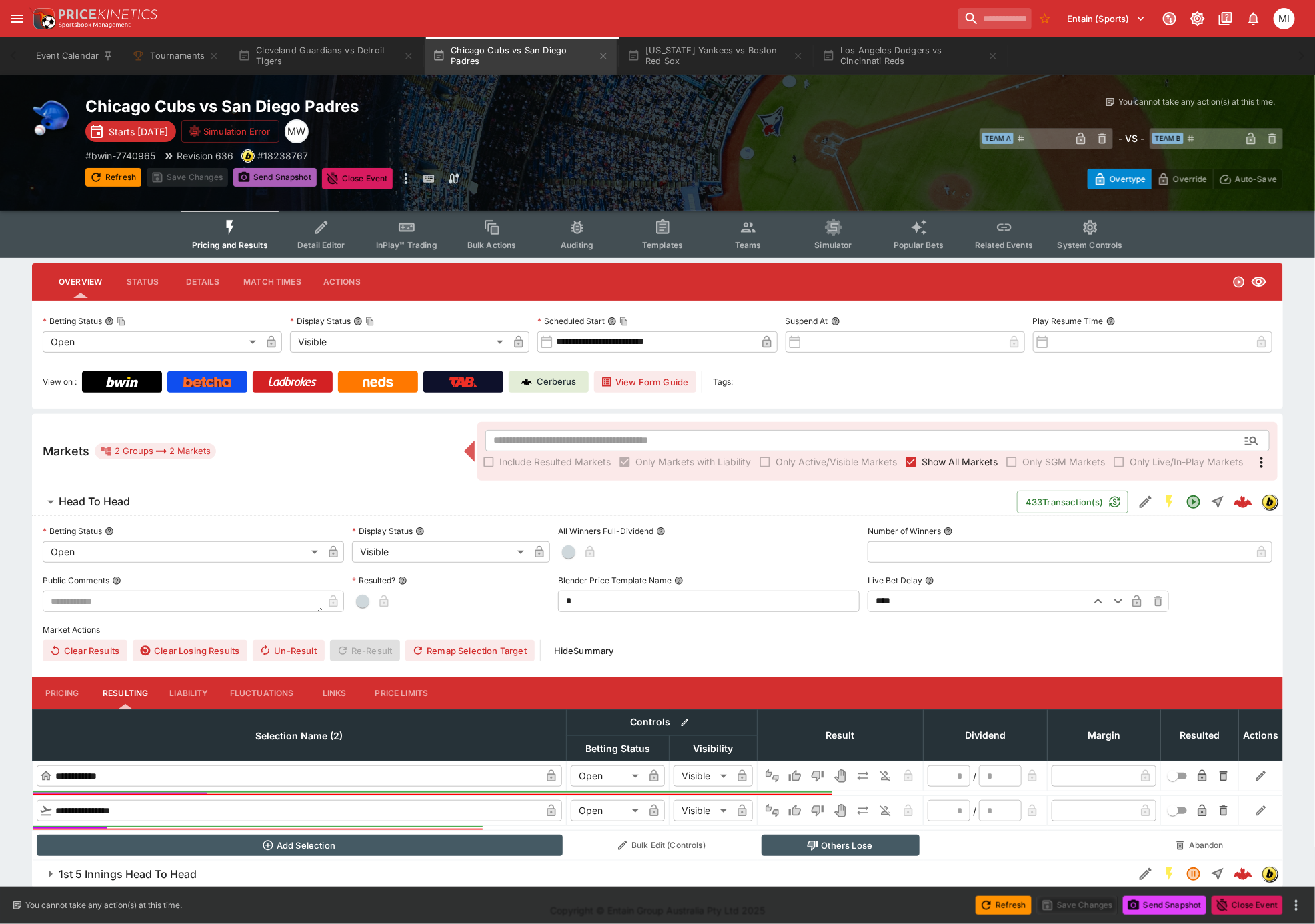
click at [265, 180] on button "Send Snapshot" at bounding box center [275, 177] width 84 height 18
click at [679, 63] on button "[US_STATE] Yankees vs Boston Red Sox" at bounding box center [716, 56] width 192 height 38
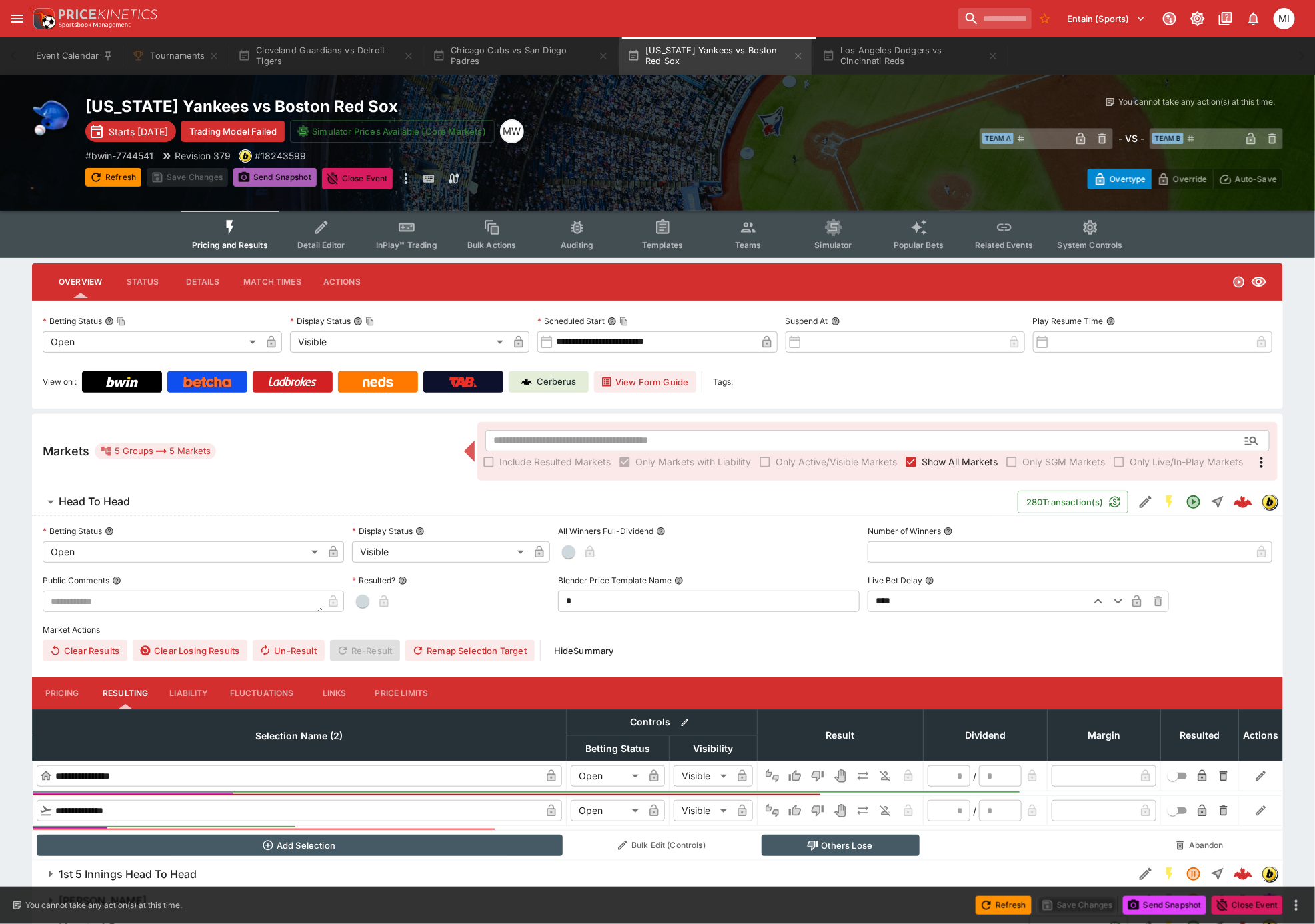
click at [269, 174] on button "Send Snapshot" at bounding box center [275, 177] width 84 height 18
click at [914, 71] on button "Los Angeles Dodgers vs Cincinnati Reds" at bounding box center [910, 56] width 192 height 38
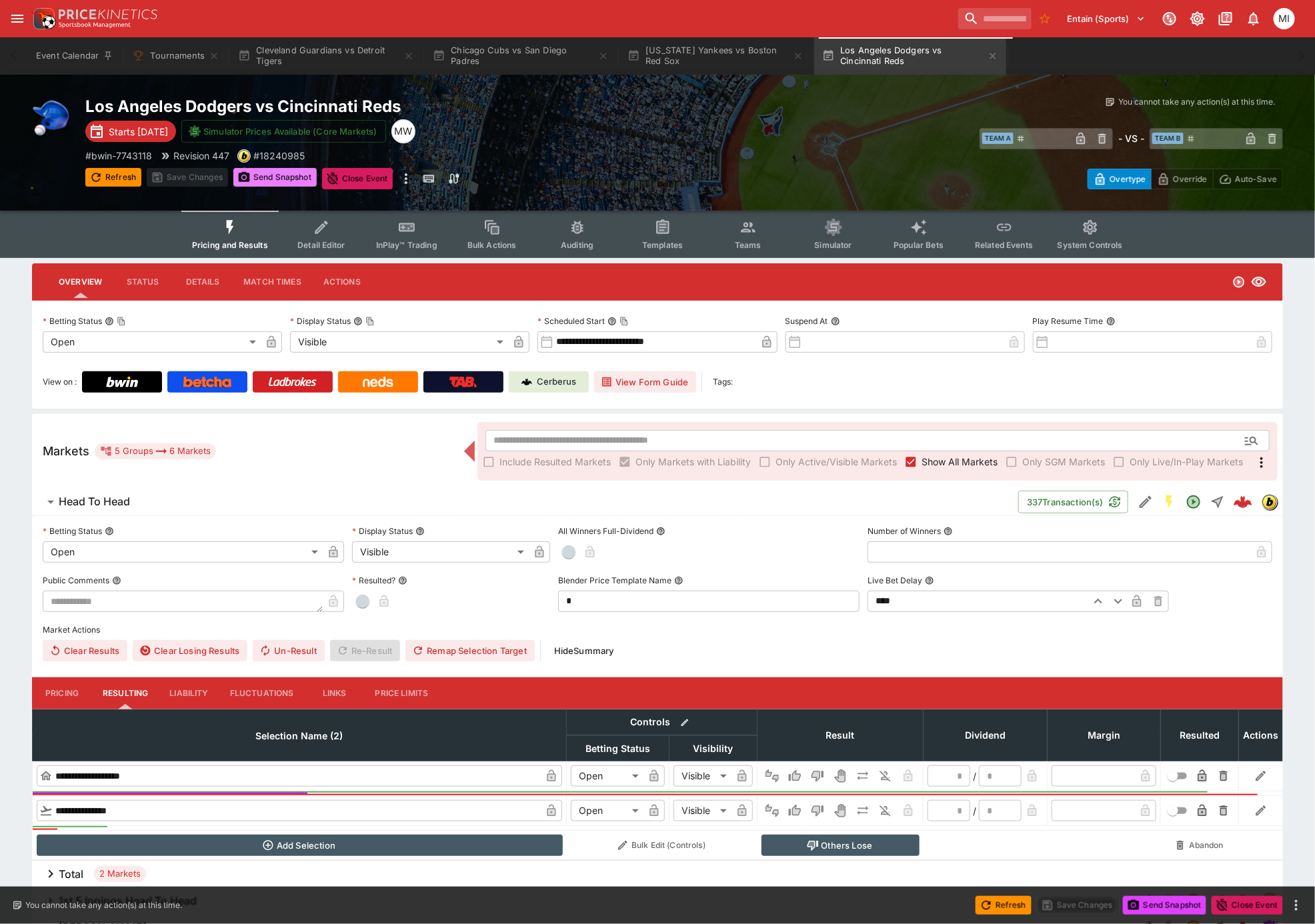
click at [268, 174] on button "Send Snapshot" at bounding box center [275, 177] width 84 height 18
click at [680, 61] on button "[US_STATE] Yankees vs Boston Red Sox" at bounding box center [716, 56] width 192 height 38
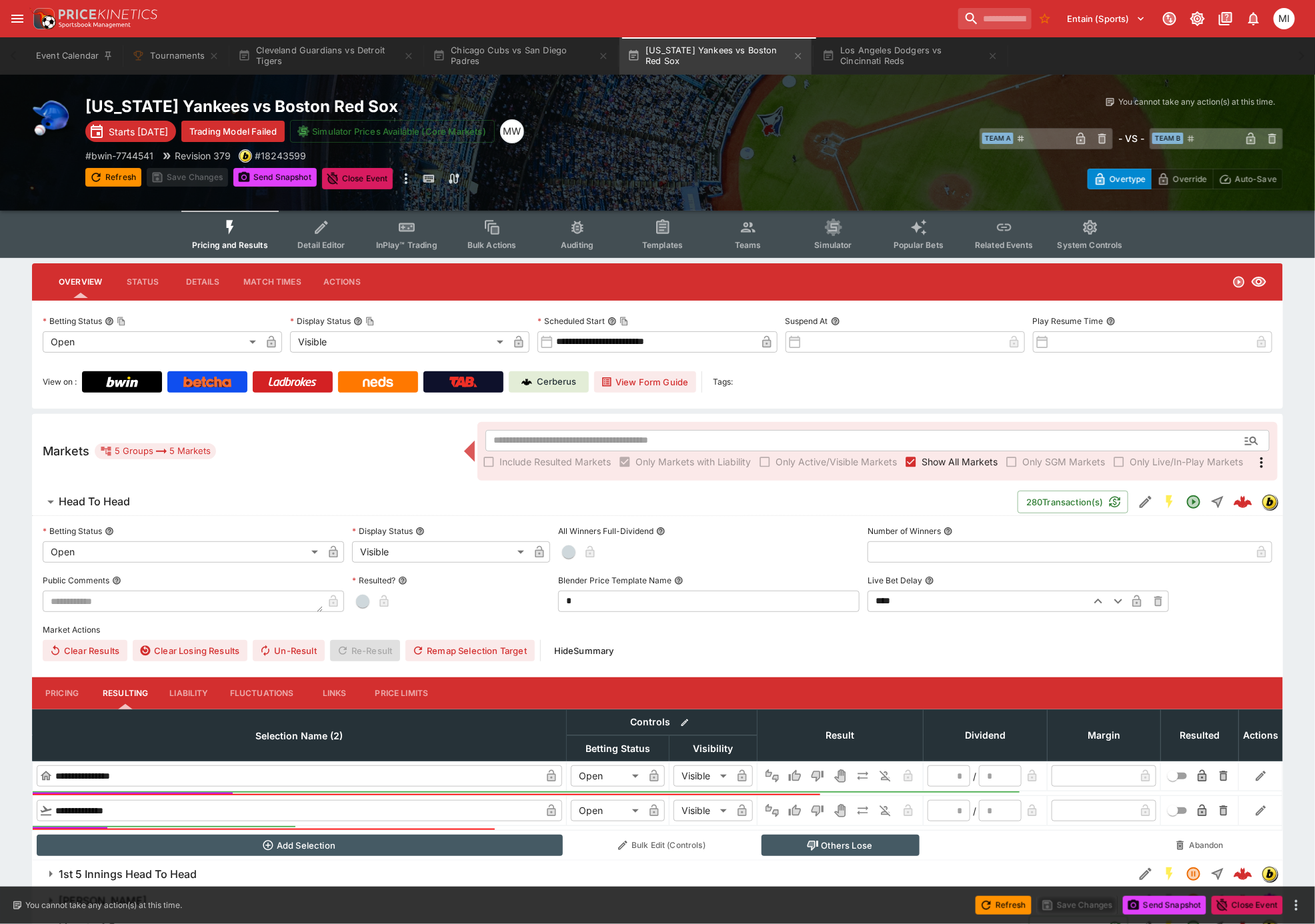
click at [415, 240] on span "InPlay™ Trading" at bounding box center [407, 245] width 61 height 10
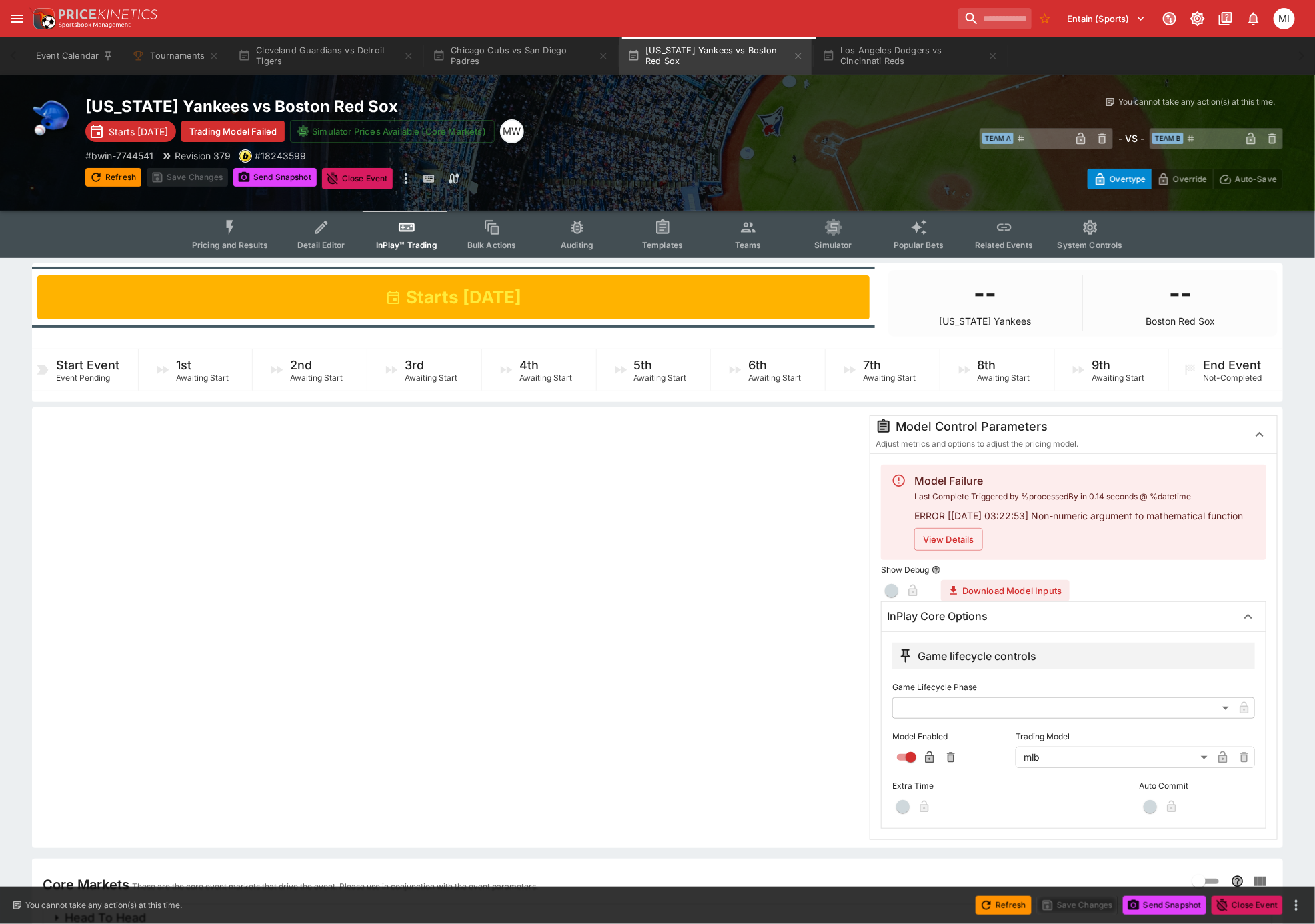
click at [939, 404] on body "**********" at bounding box center [657, 622] width 1315 height 1244
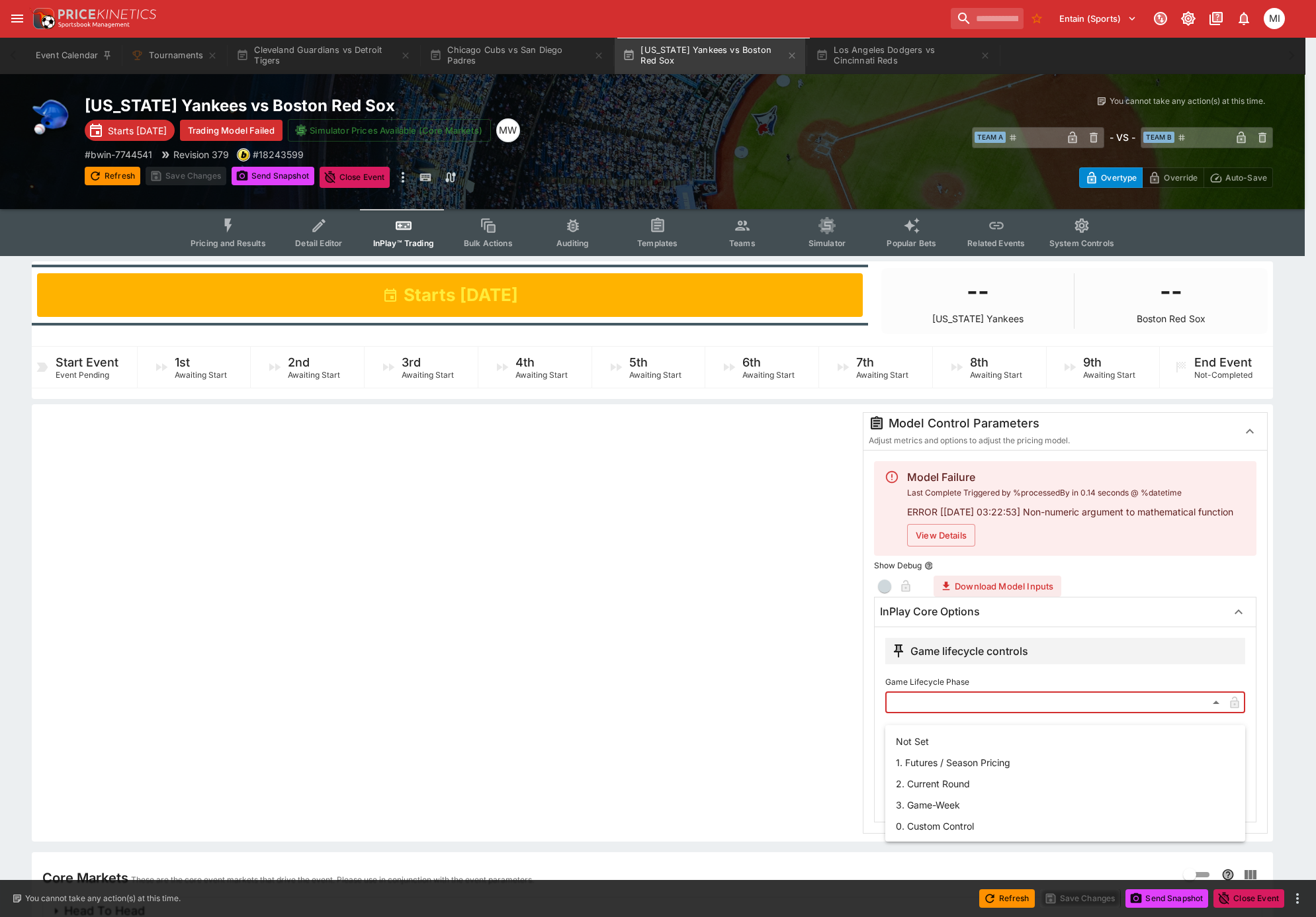
click at [932, 401] on div at bounding box center [658, 458] width 1316 height 917
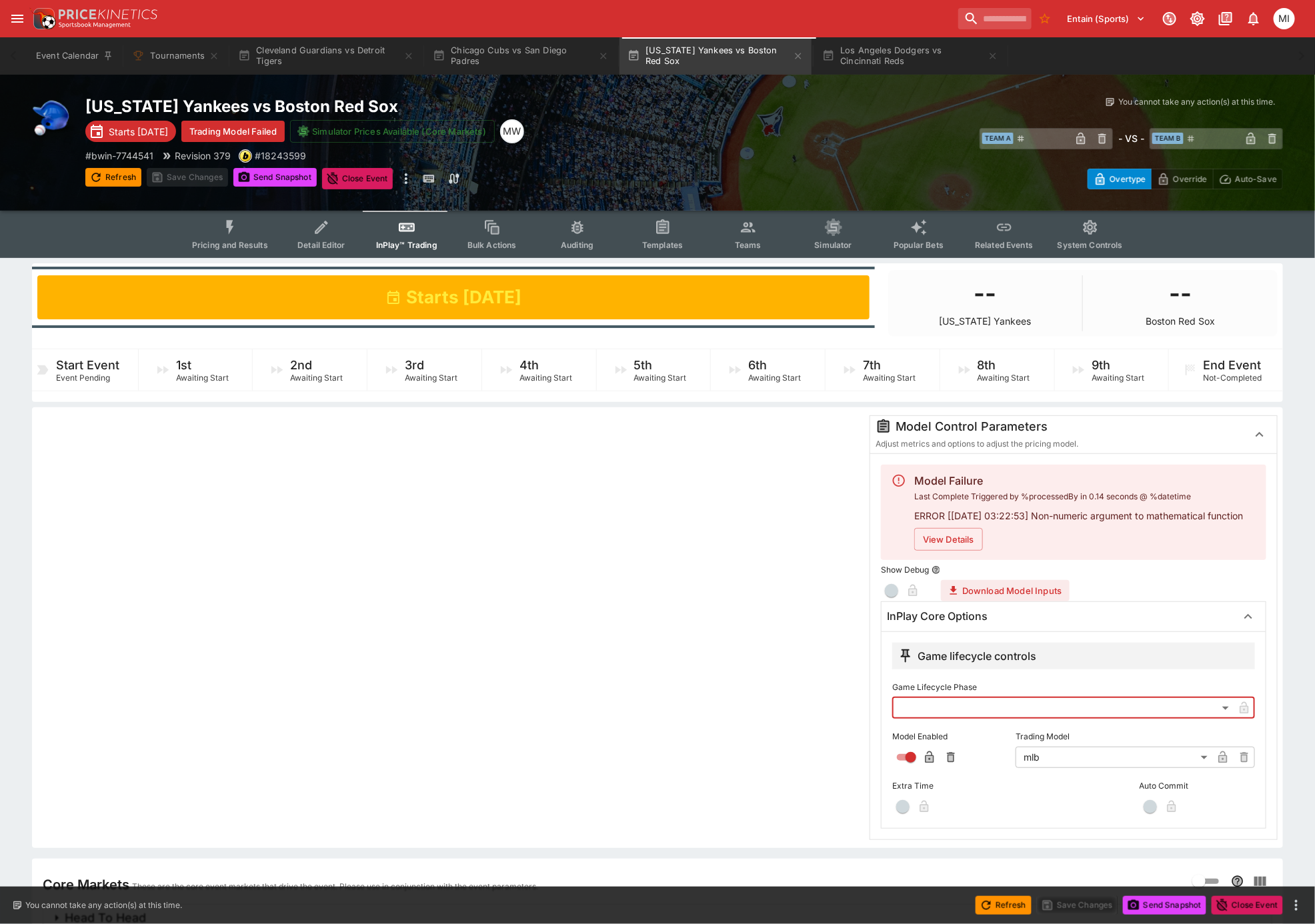
click at [939, 404] on label "Game Lifecycle Phase" at bounding box center [1073, 687] width 363 height 20
click at [254, 131] on button "Trading Model Failed" at bounding box center [233, 131] width 103 height 21
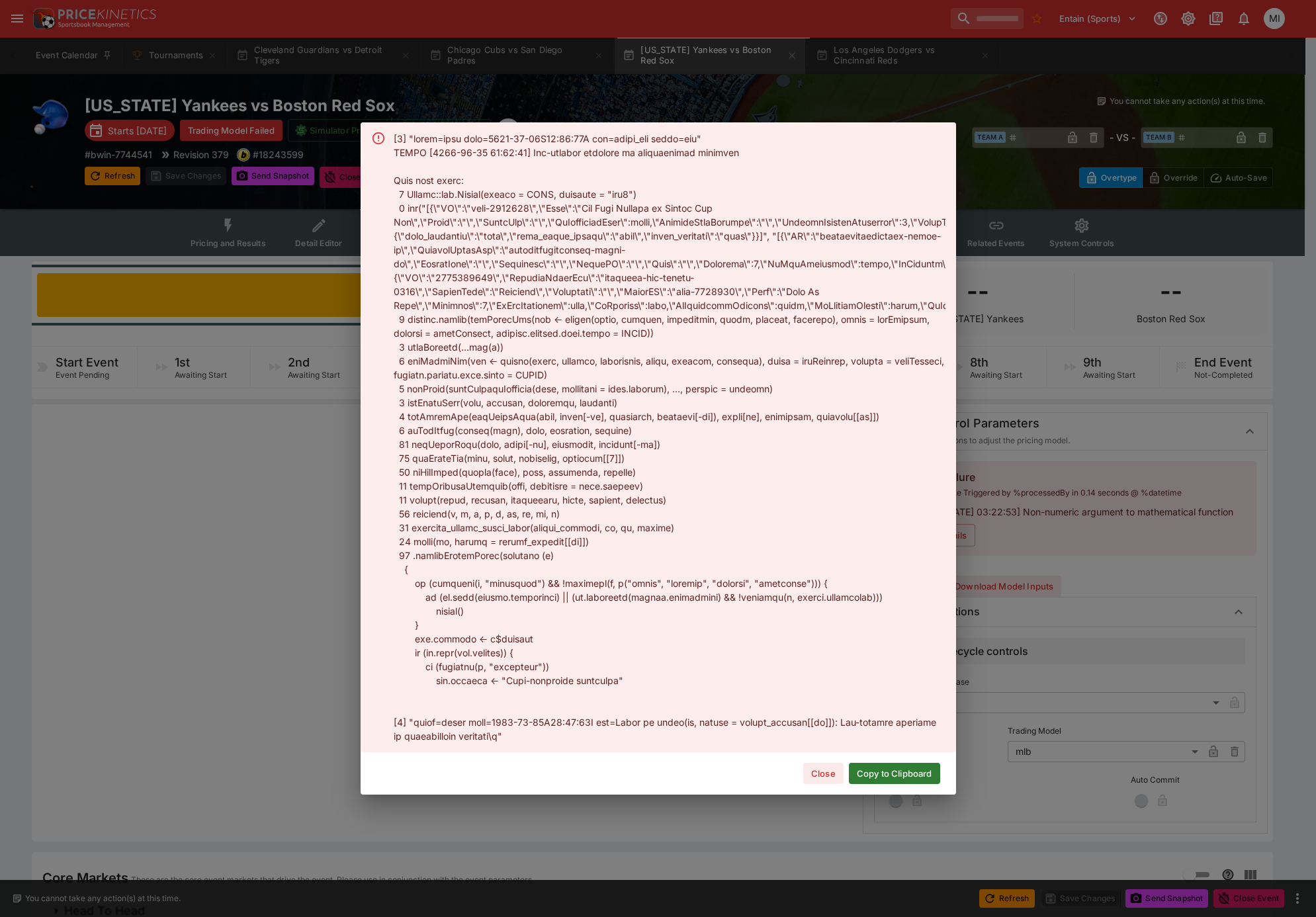
click at [830, 401] on button "Close" at bounding box center [823, 773] width 40 height 21
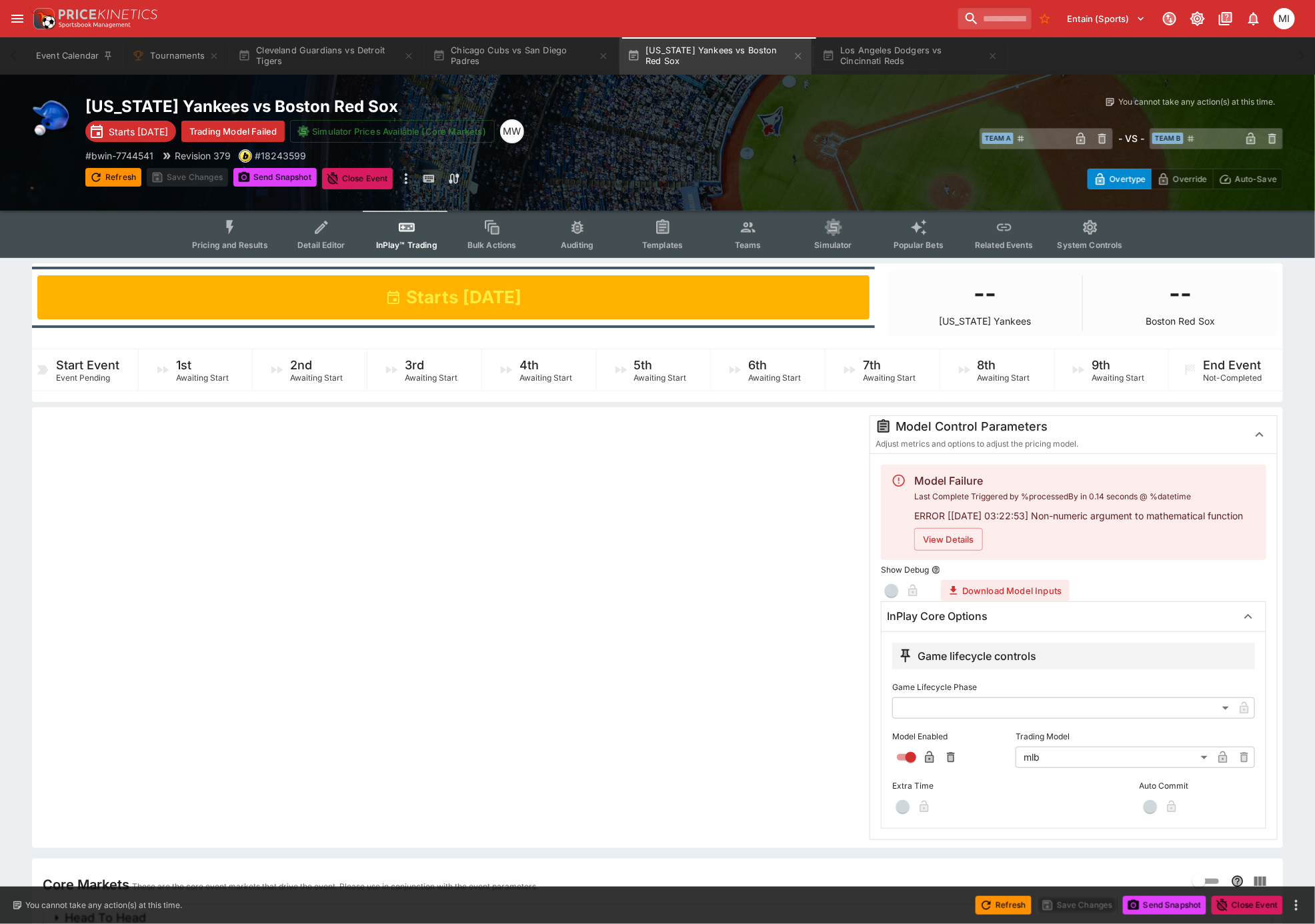
click at [735, 222] on button "Teams" at bounding box center [747, 234] width 85 height 47
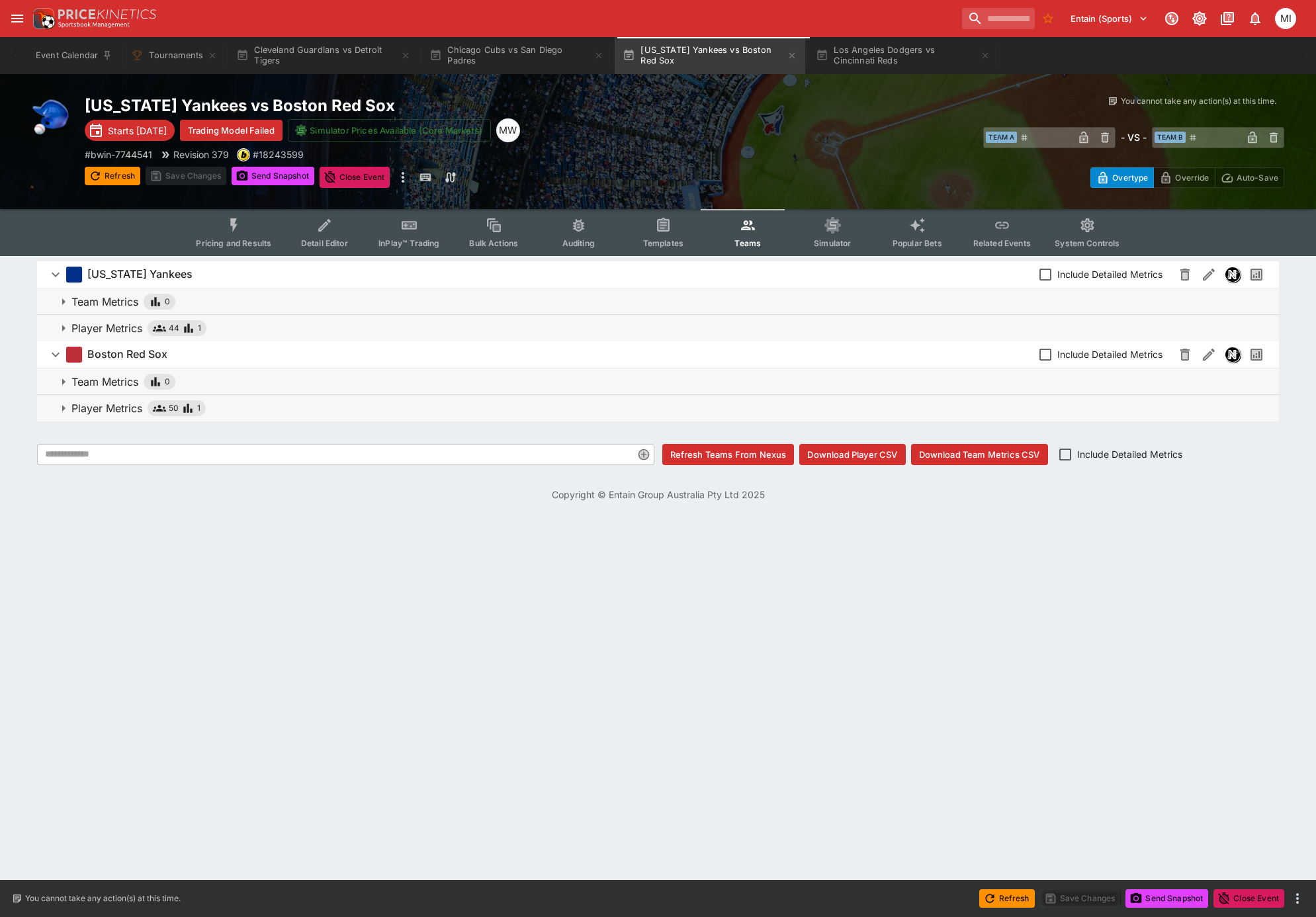
click at [92, 401] on p "Player Metrics" at bounding box center [106, 409] width 71 height 16
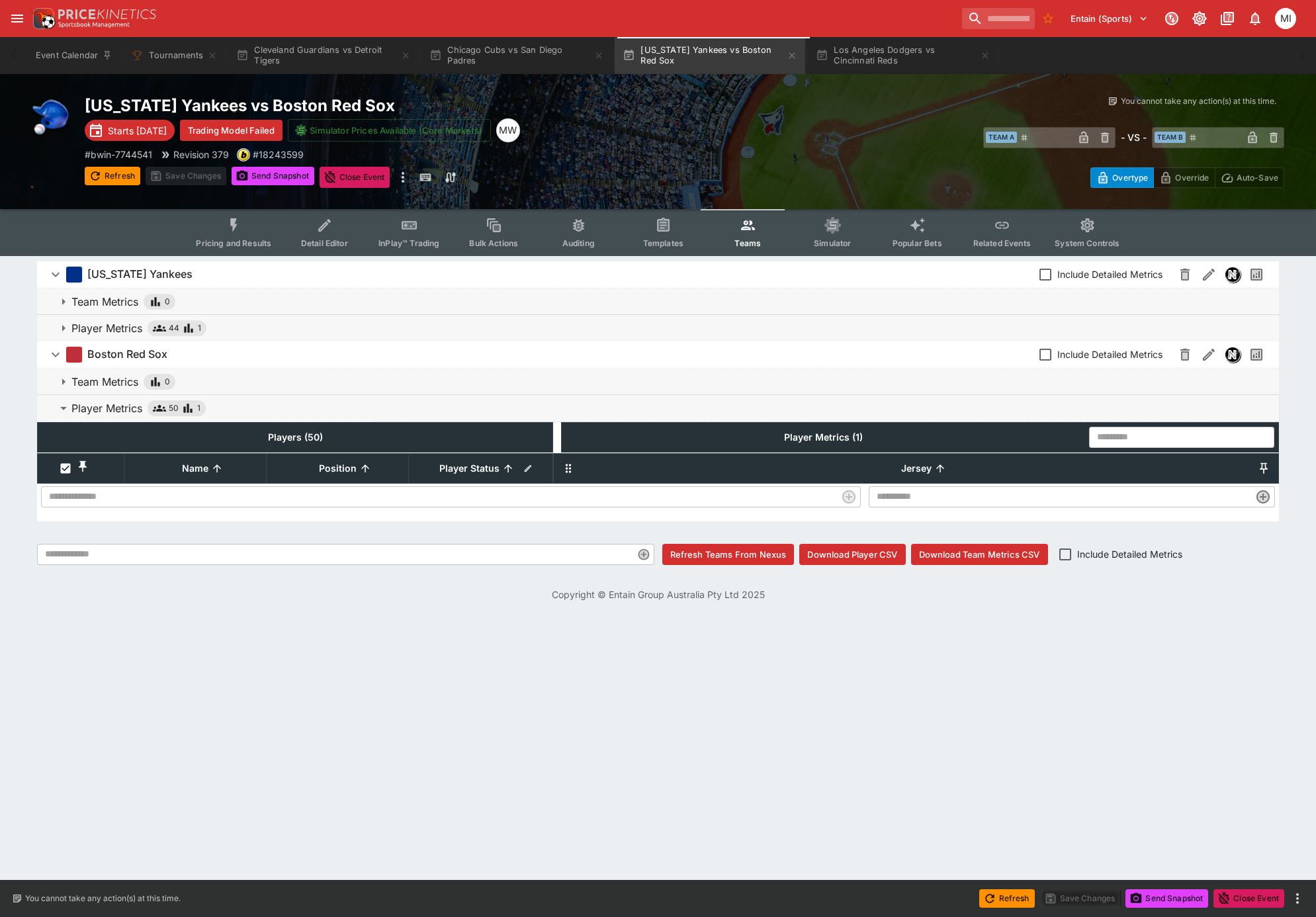
click at [105, 327] on p "Player Metrics" at bounding box center [106, 329] width 71 height 16
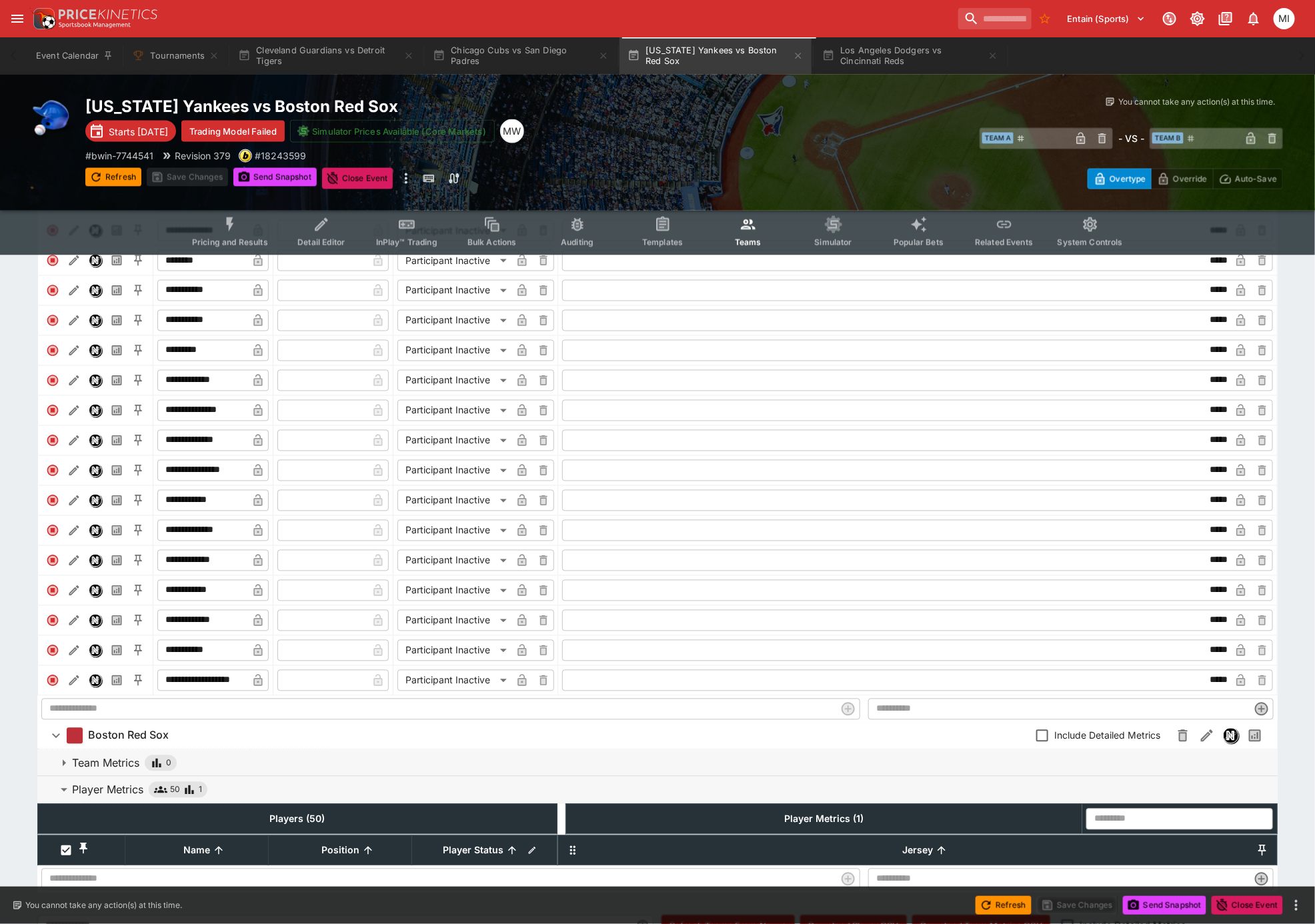
scroll to position [1131, 0]
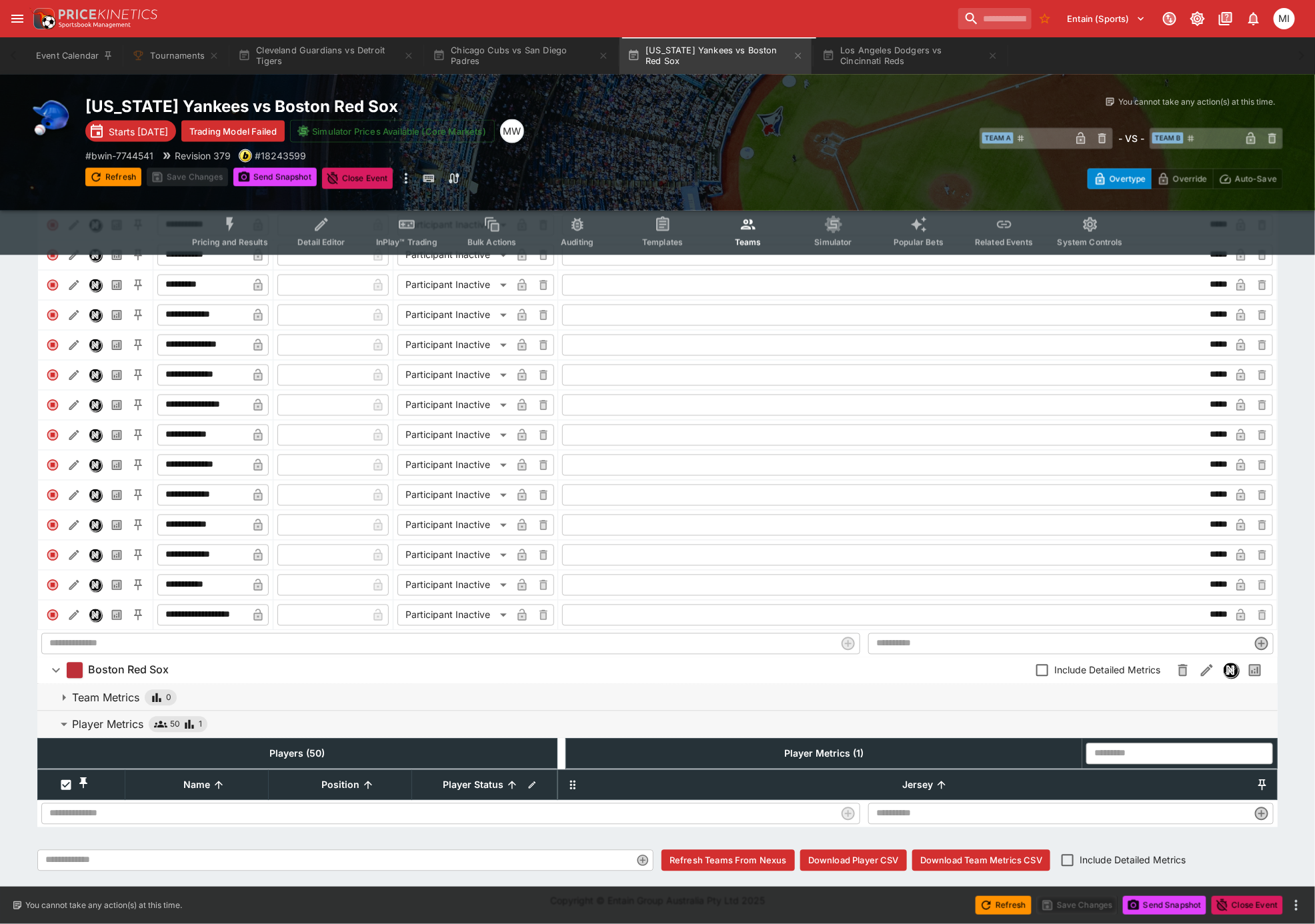
click at [79, 404] on p "Player Metrics" at bounding box center [107, 725] width 72 height 16
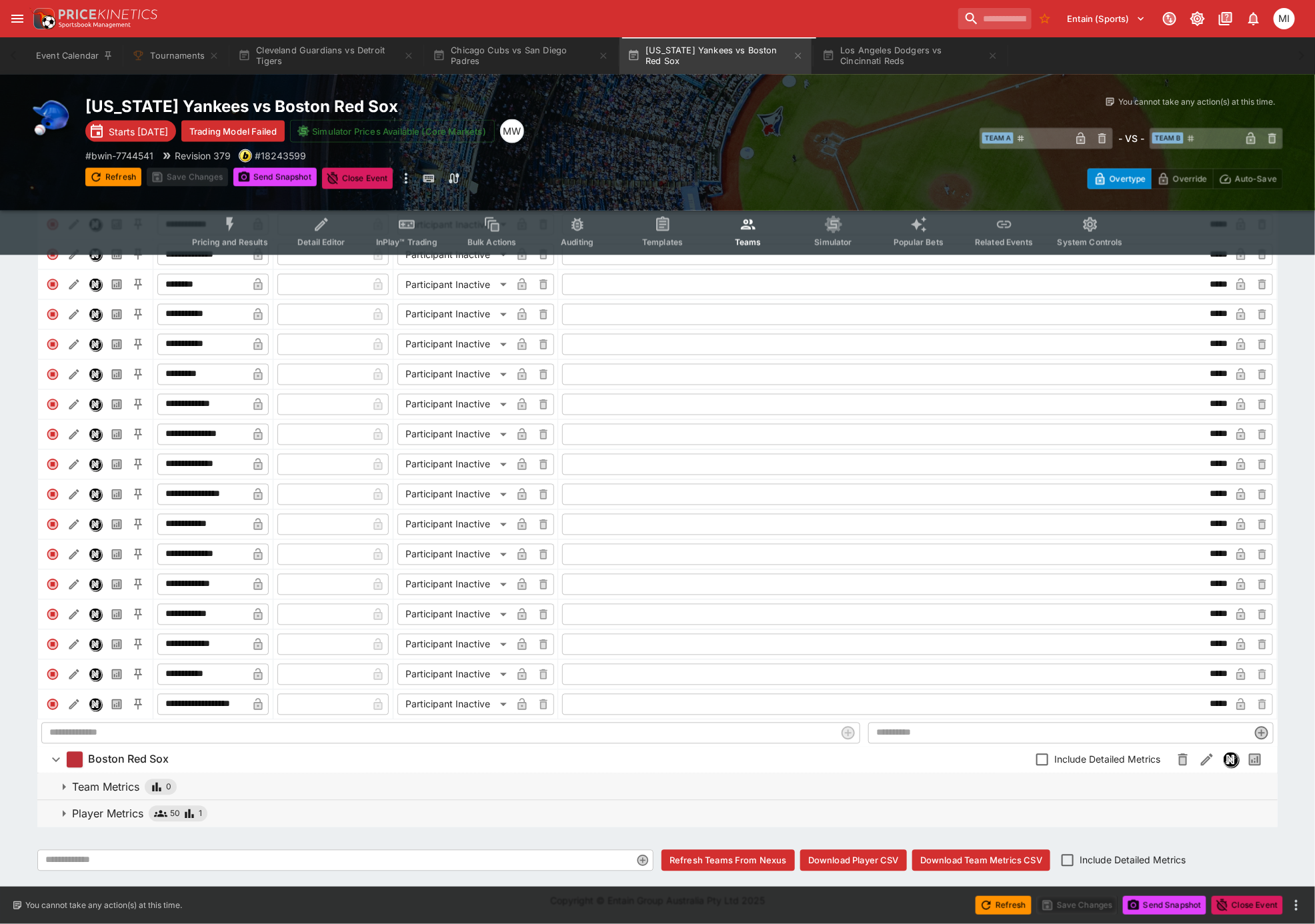
scroll to position [1030, 0]
click at [90, 404] on p "Player Metrics" at bounding box center [107, 814] width 72 height 16
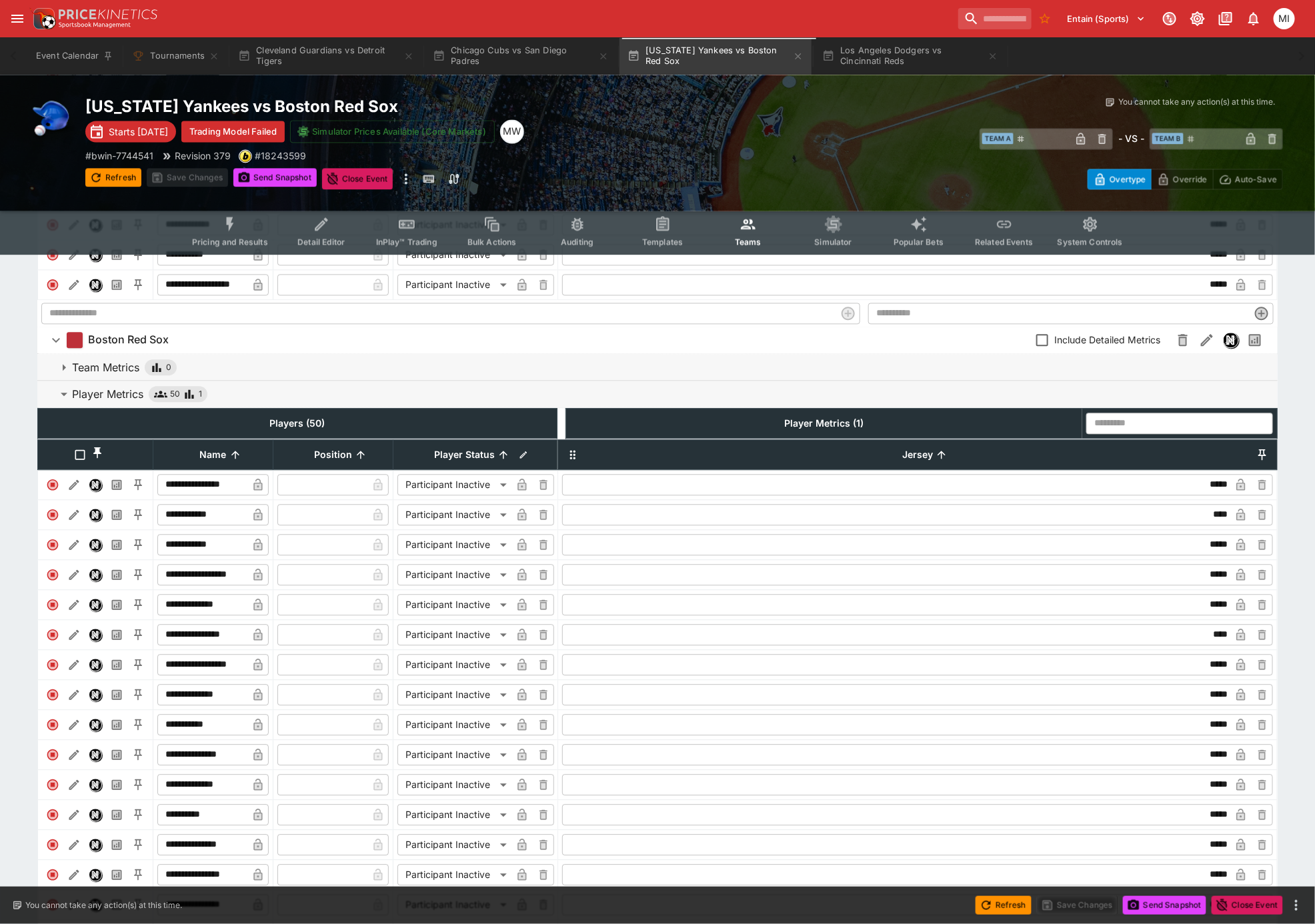
scroll to position [1279, 0]
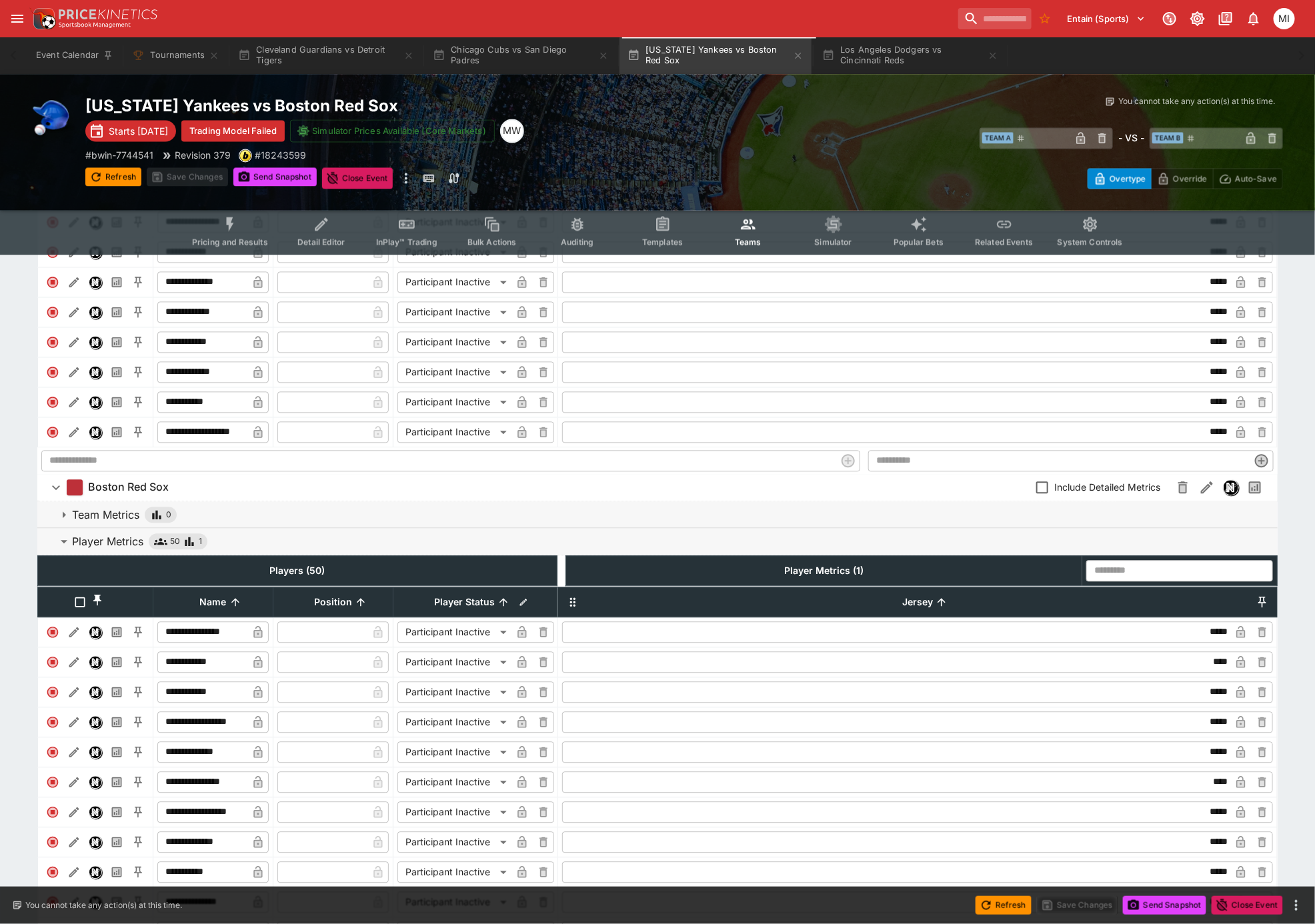
click at [64, 404] on icon "button" at bounding box center [64, 542] width 16 height 16
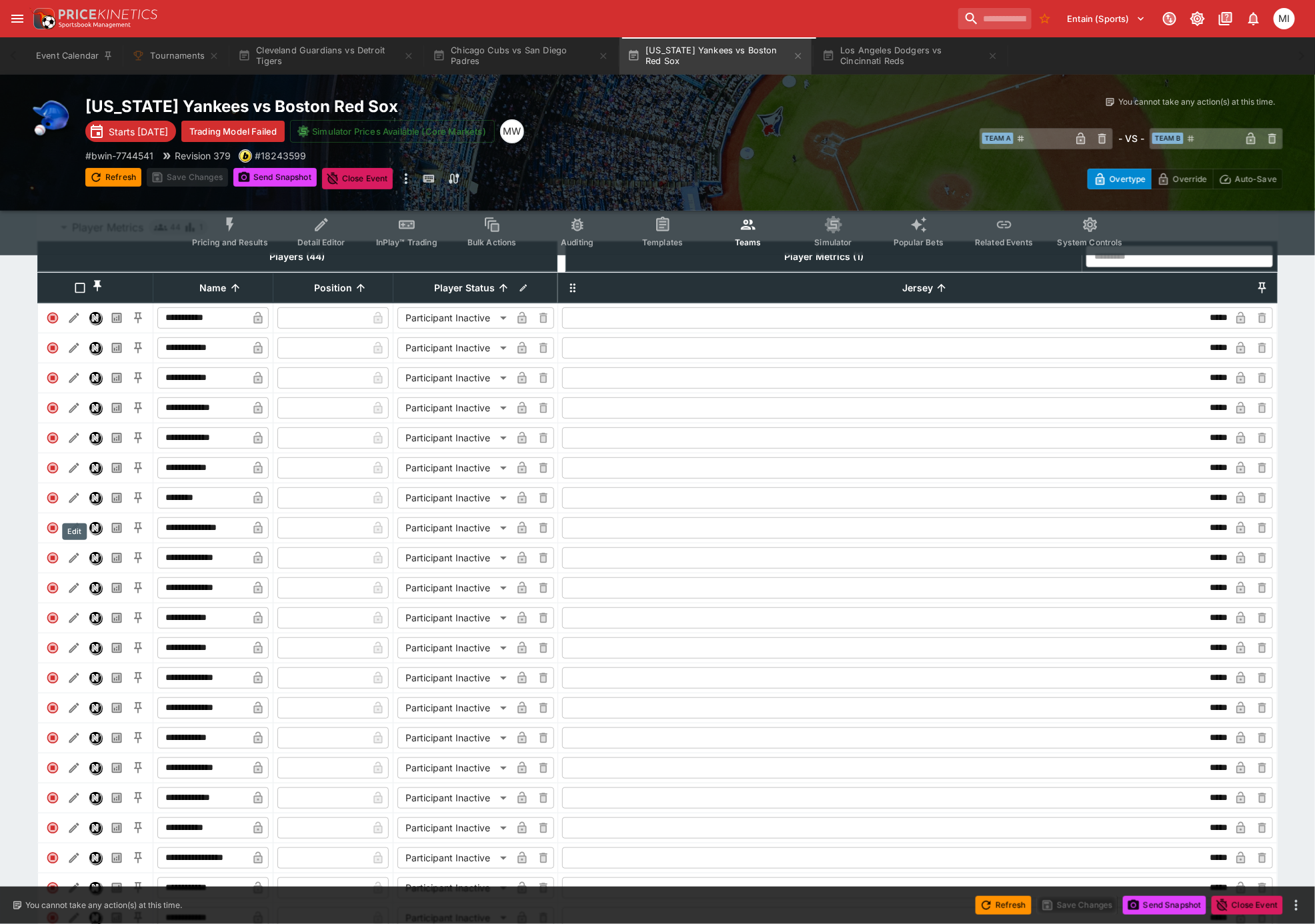
scroll to position [0, 0]
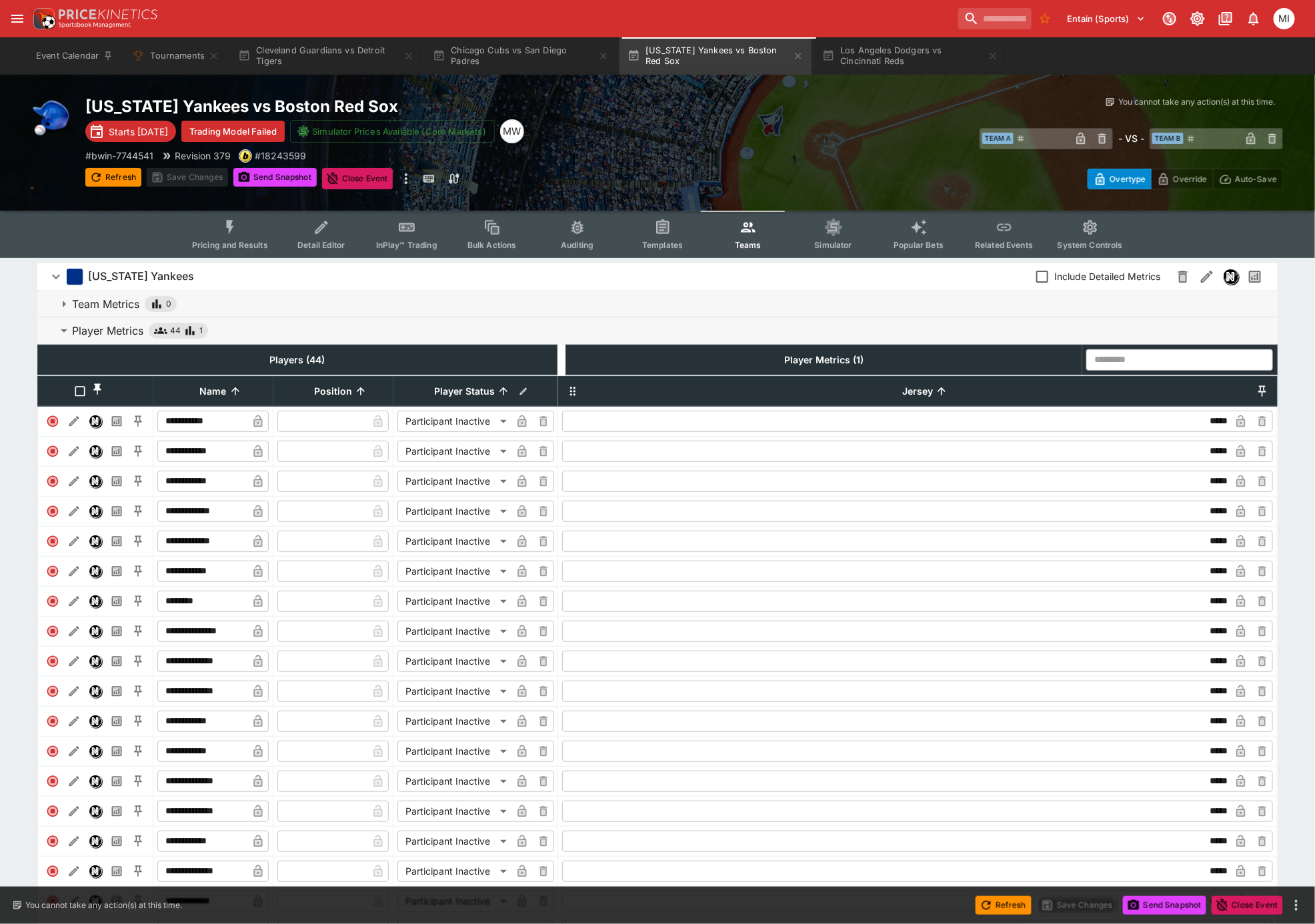
click at [64, 334] on icon "button" at bounding box center [64, 331] width 16 height 16
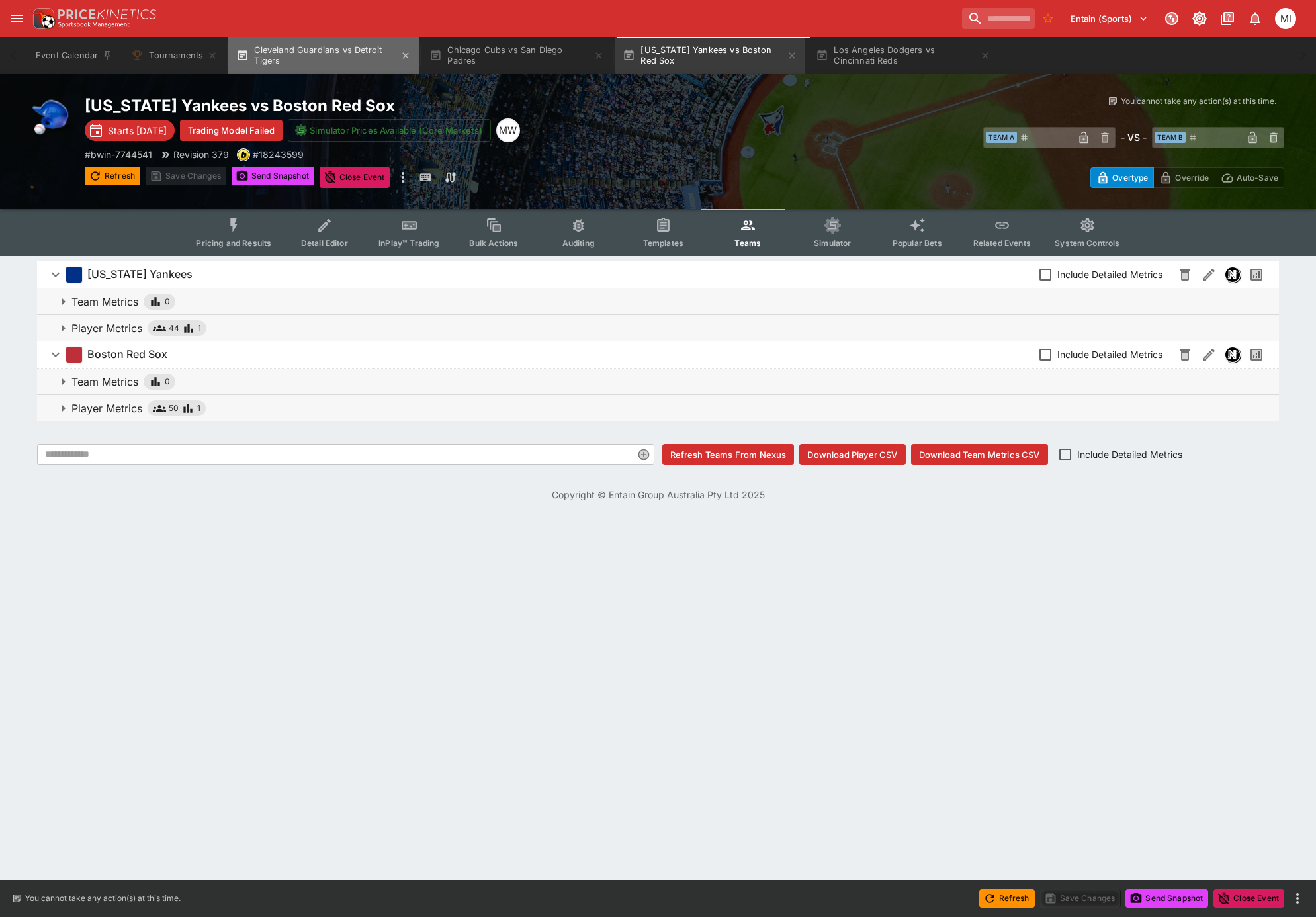
click at [321, 60] on button "Cleveland Guardians vs Detroit Tigers" at bounding box center [323, 56] width 191 height 37
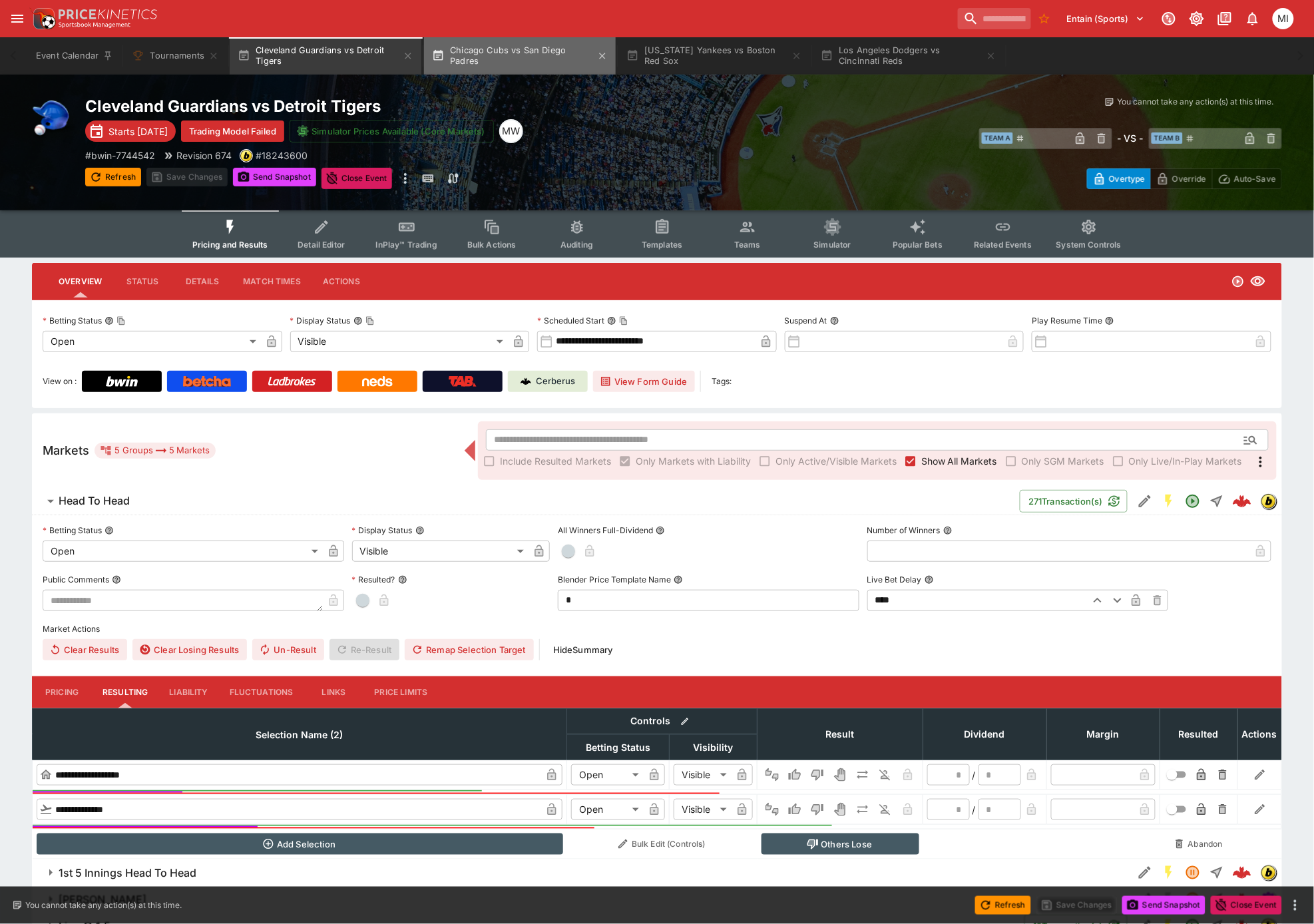
click at [529, 47] on button "Chicago Cubs vs San Diego Padres" at bounding box center [520, 56] width 192 height 38
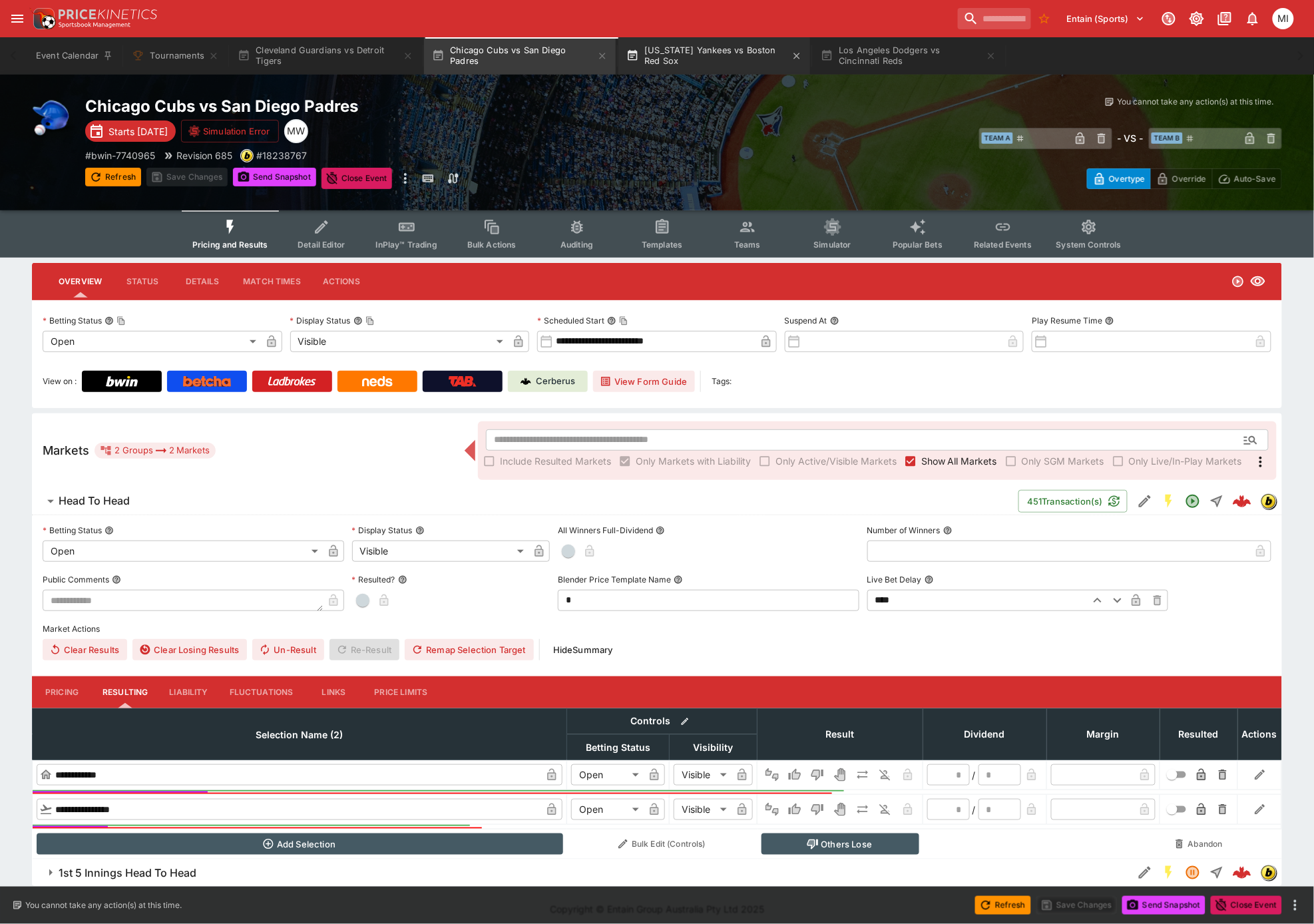
click at [683, 49] on button "[US_STATE] Yankees vs Boston Red Sox" at bounding box center [715, 56] width 192 height 38
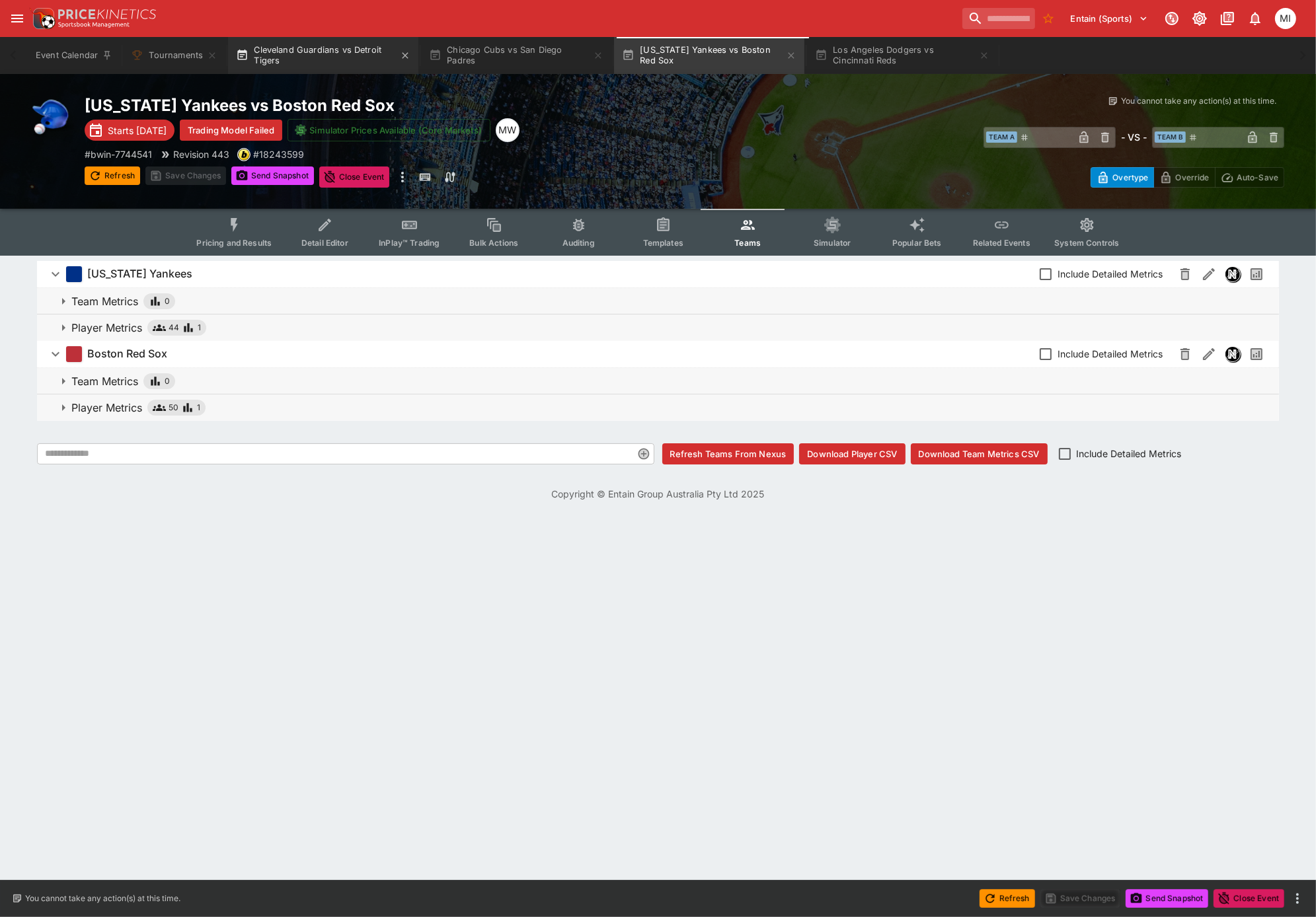
click at [337, 56] on button "Cleveland Guardians vs Detroit Tigers" at bounding box center [323, 56] width 191 height 37
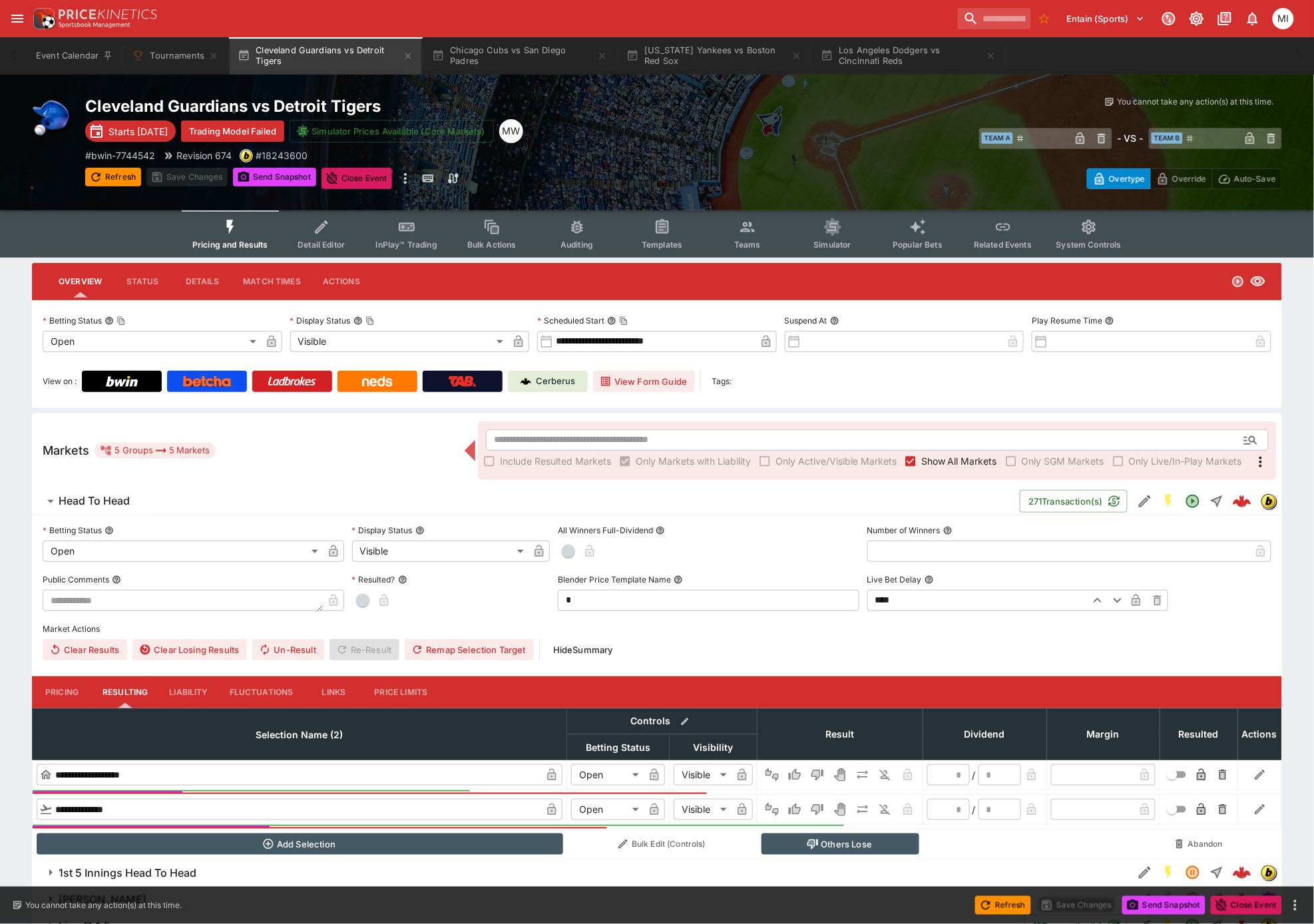
click at [839, 235] on button "Simulator" at bounding box center [833, 234] width 85 height 47
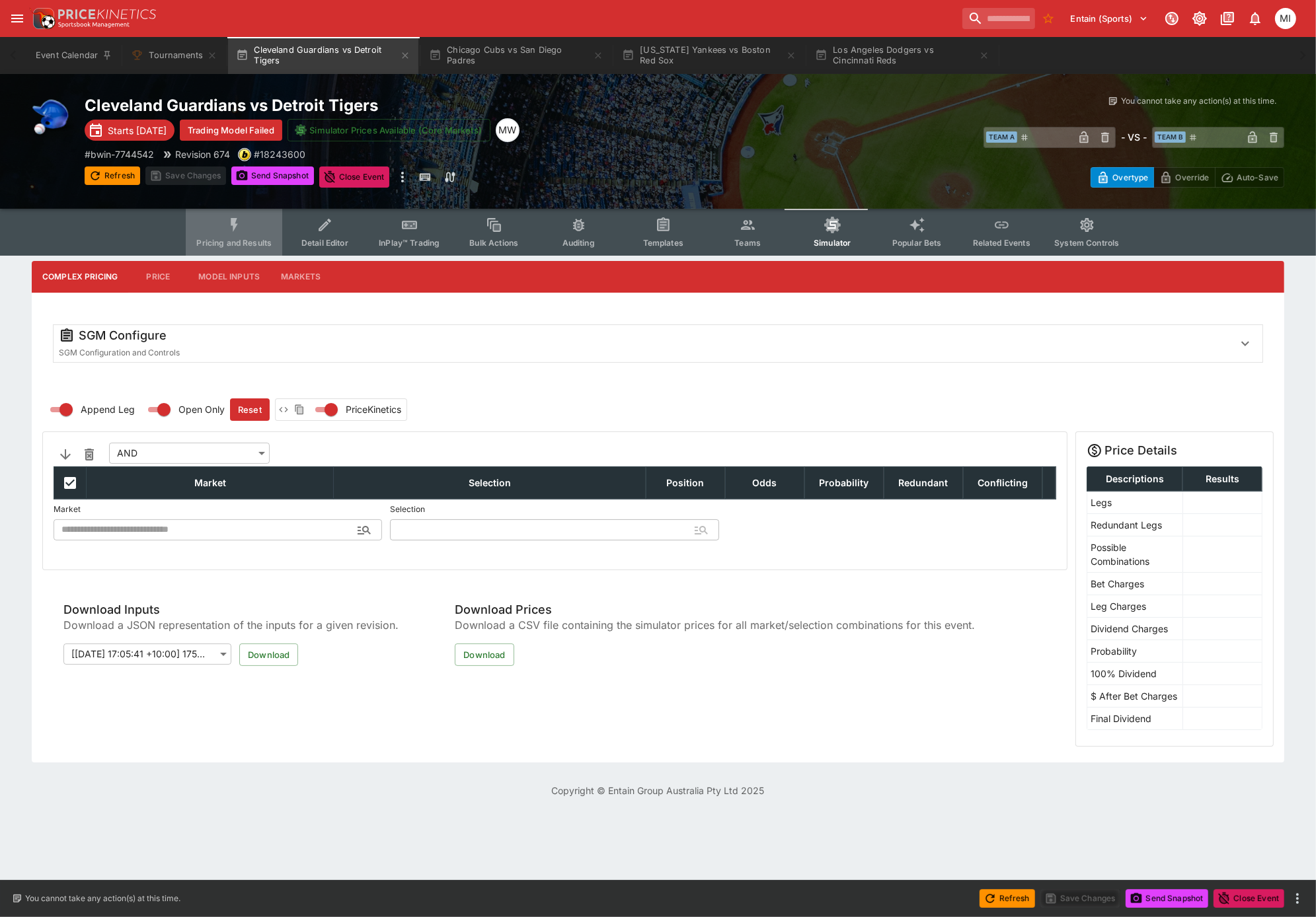
click at [245, 234] on button "Pricing and Results" at bounding box center [234, 232] width 97 height 47
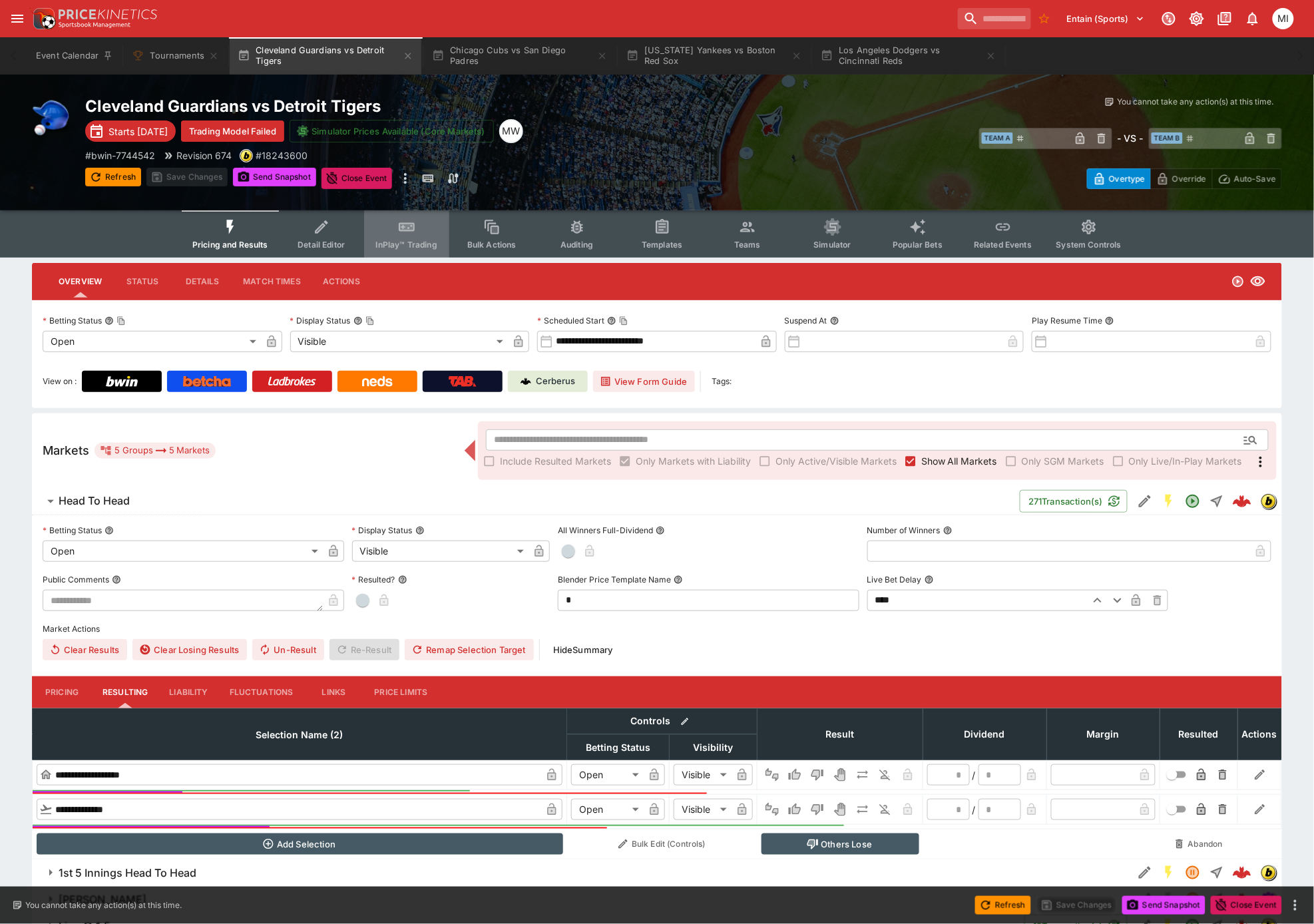
click at [382, 234] on button "InPlay™ Trading" at bounding box center [406, 234] width 85 height 47
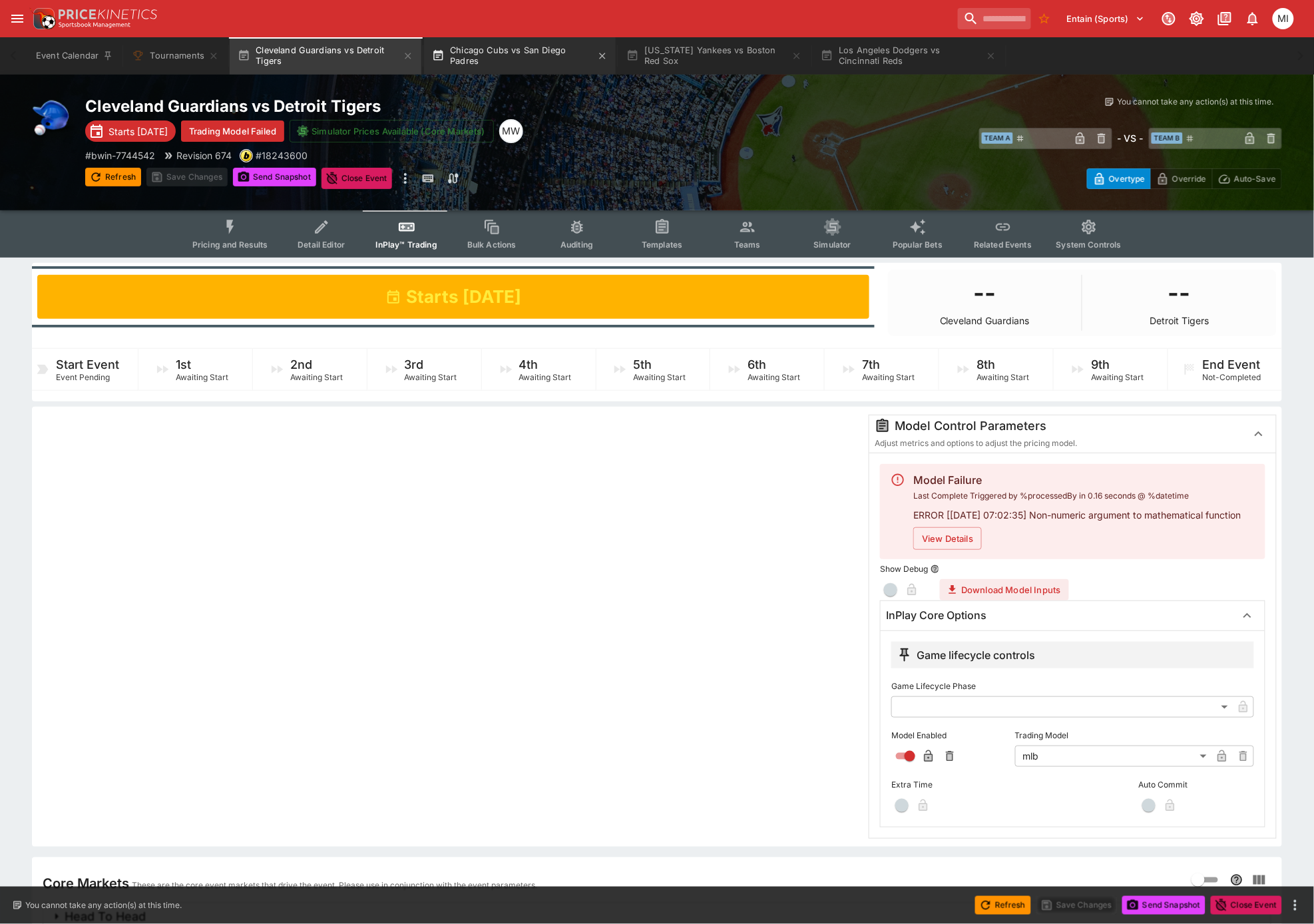
click at [520, 72] on button "Chicago Cubs vs San Diego Padres" at bounding box center [520, 56] width 192 height 38
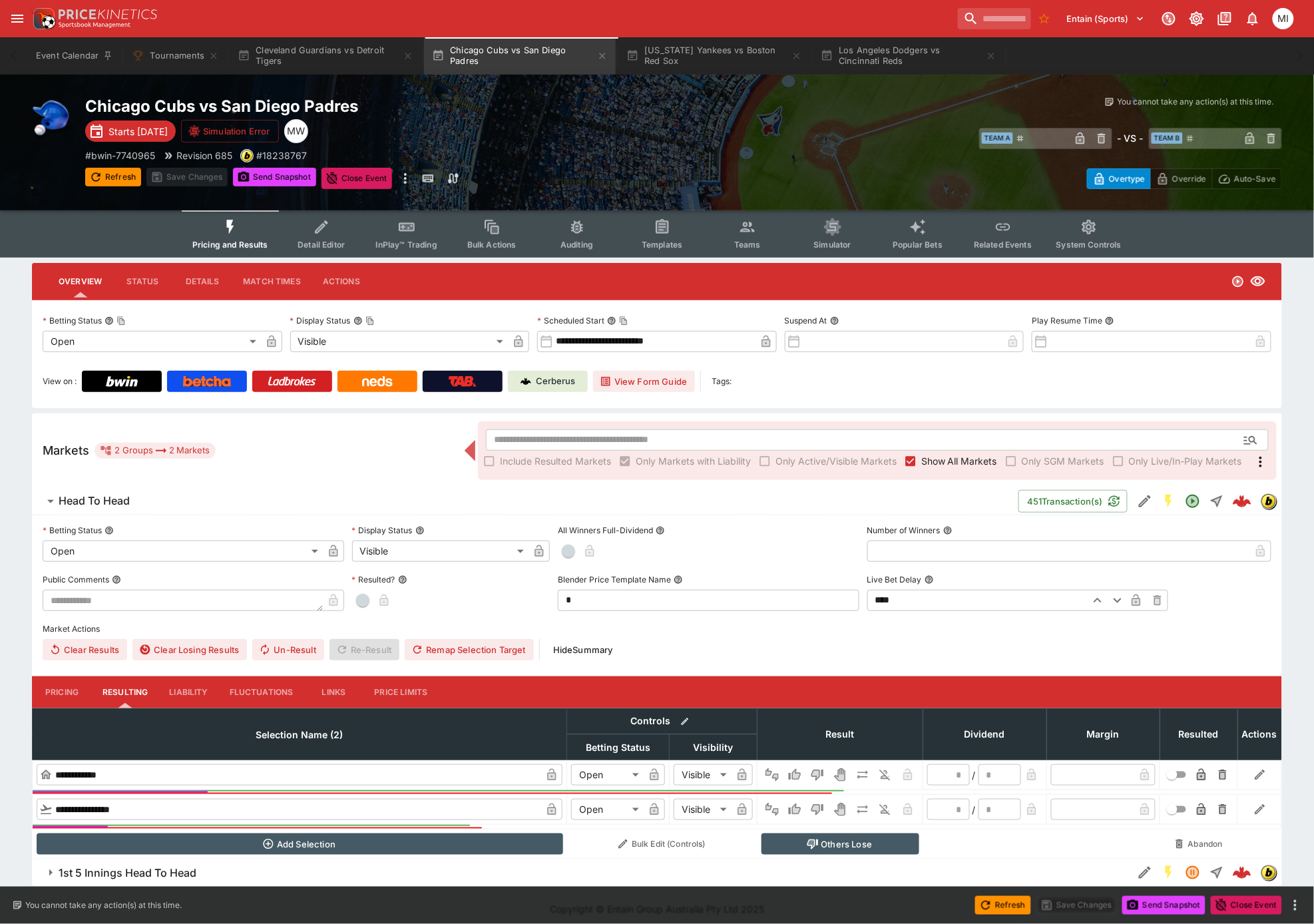
click at [409, 235] on button "InPlay™ Trading" at bounding box center [406, 234] width 85 height 47
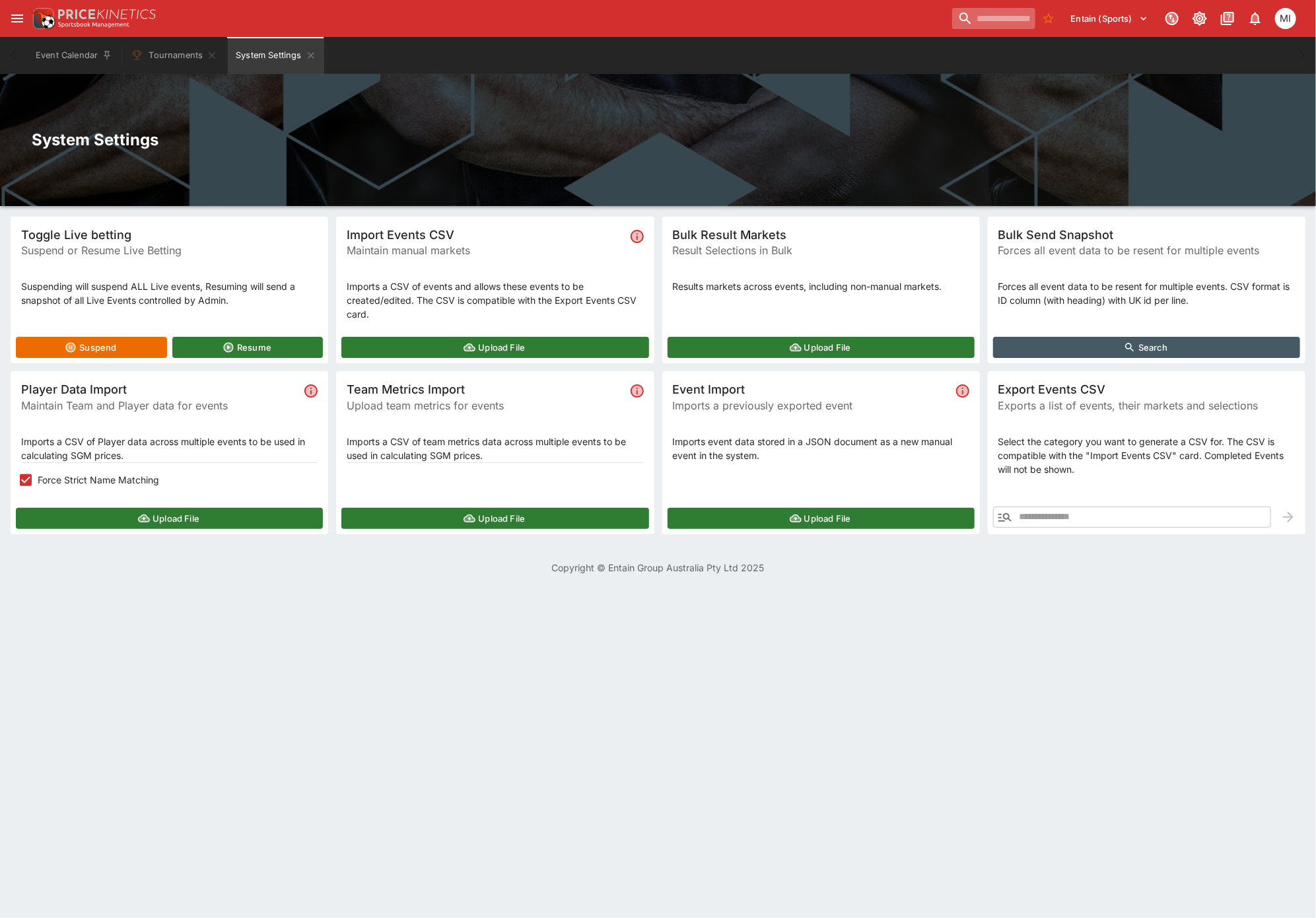
click at [953, 17] on input "search" at bounding box center [994, 18] width 83 height 21
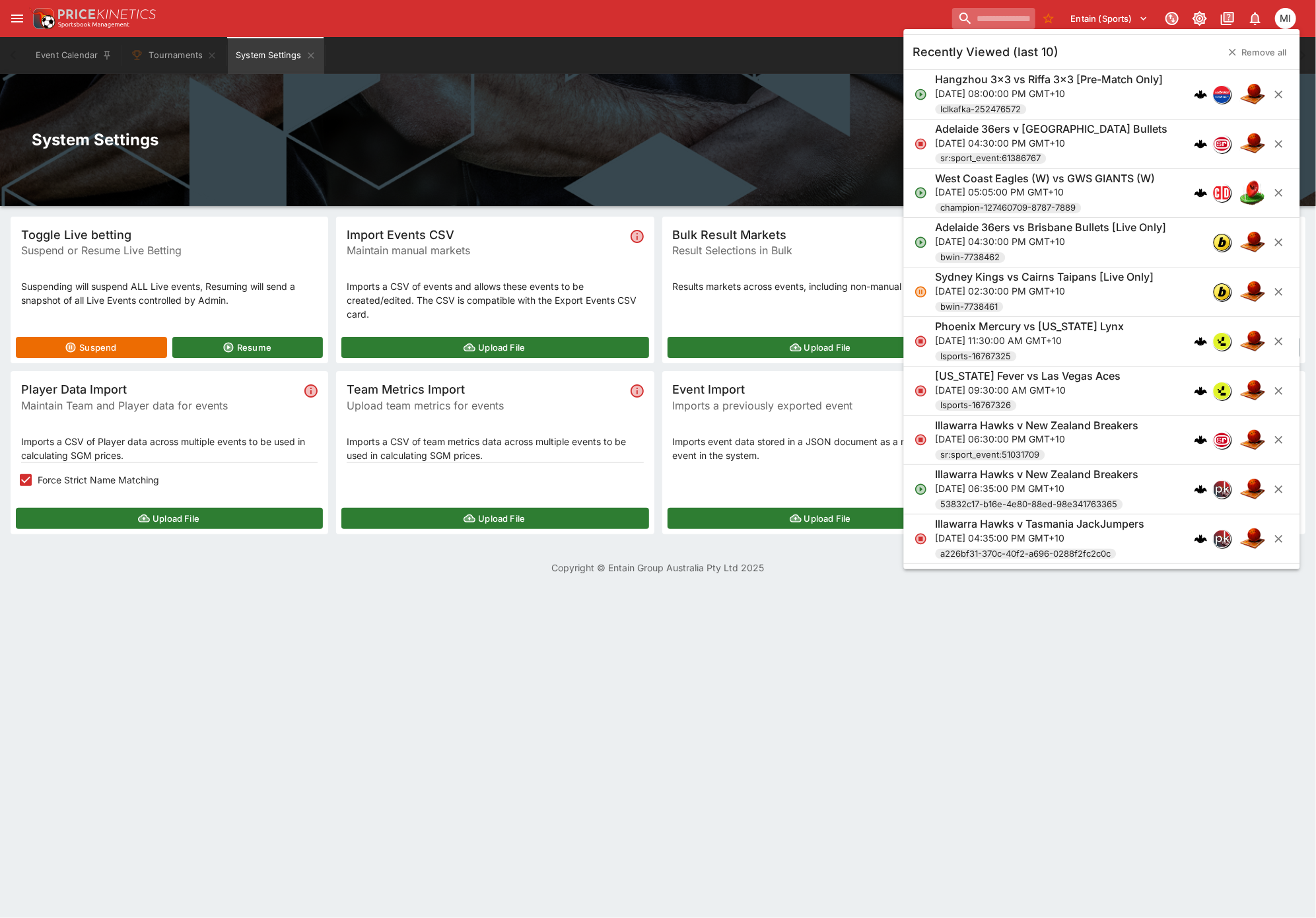
paste input "**********"
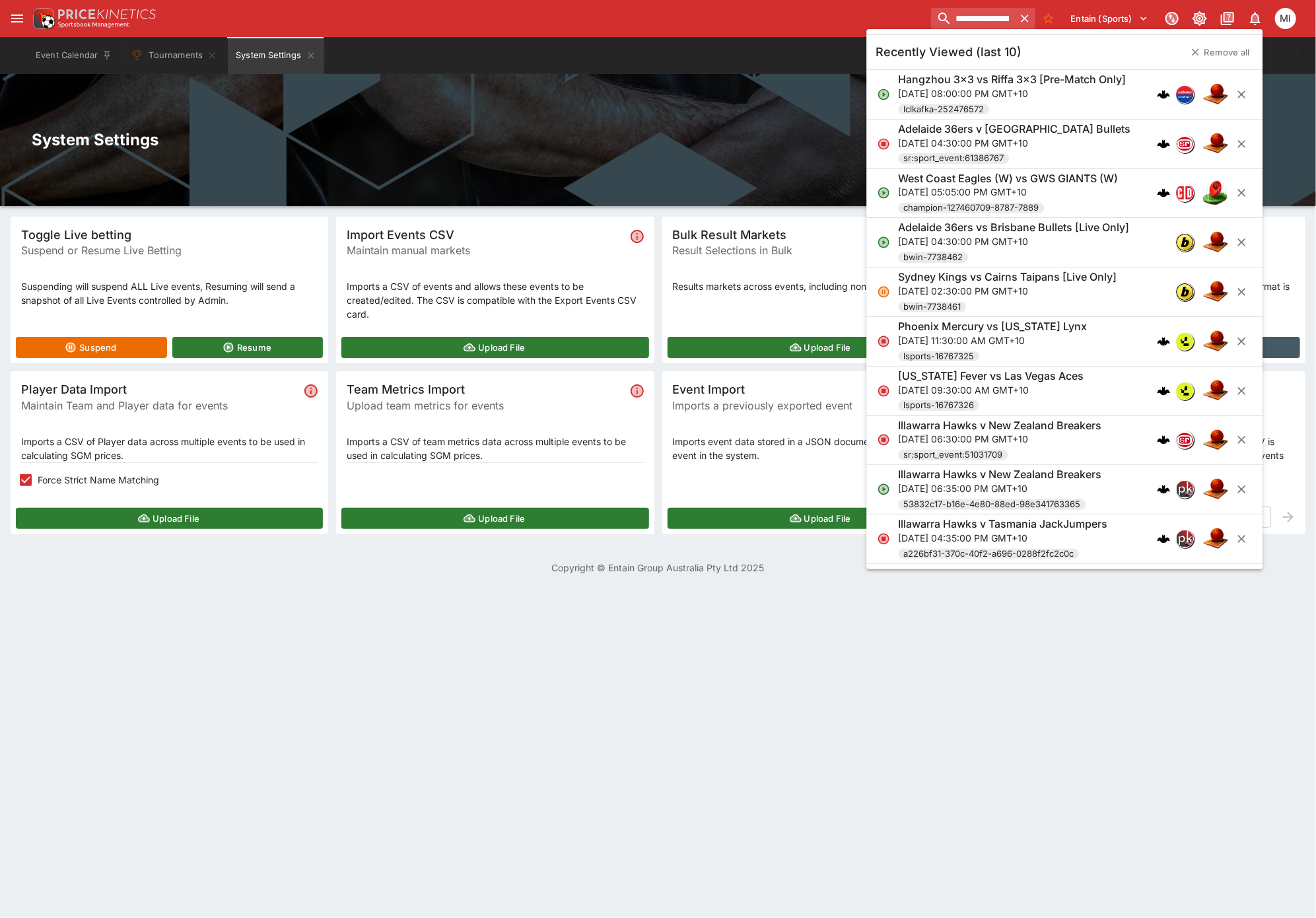
scroll to position [0, 78]
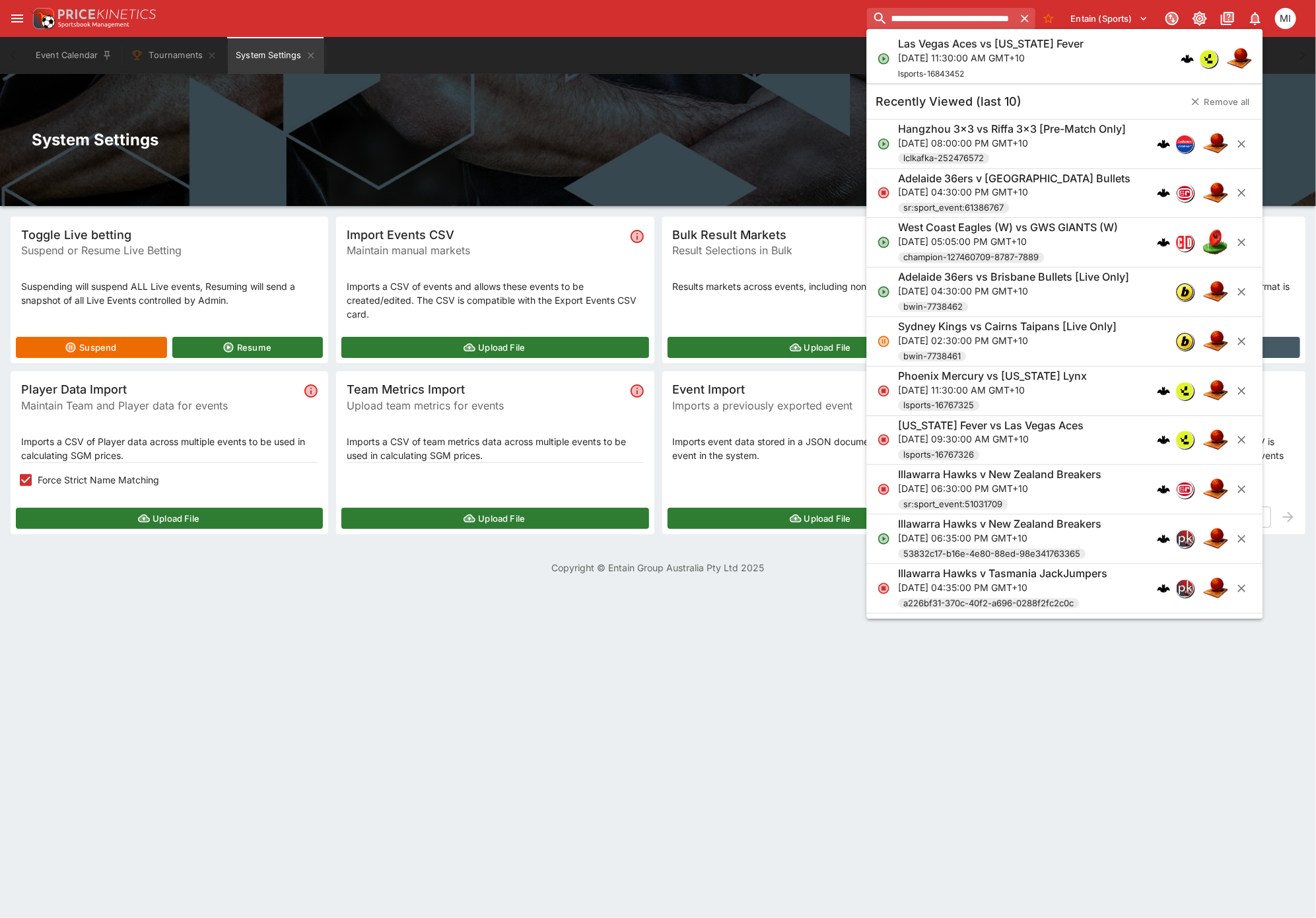
type input "**********"
click at [979, 55] on p "Wed, Oct 1, 2025, 11:30:00 AM GMT+10" at bounding box center [990, 57] width 185 height 14
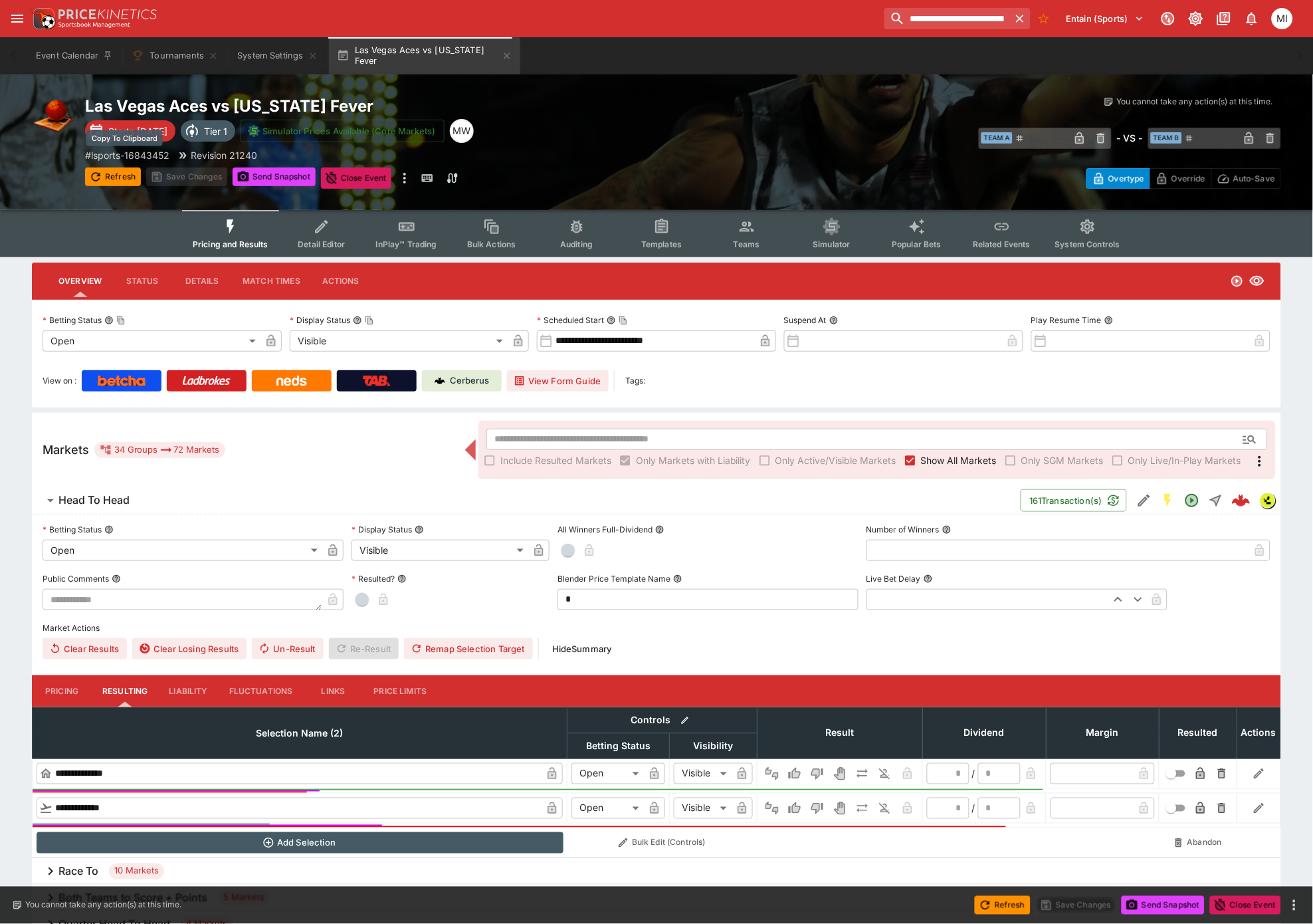
click at [141, 154] on p "# lsports-16843452" at bounding box center [127, 155] width 85 height 14
click at [251, 57] on button "System Settings" at bounding box center [277, 56] width 97 height 38
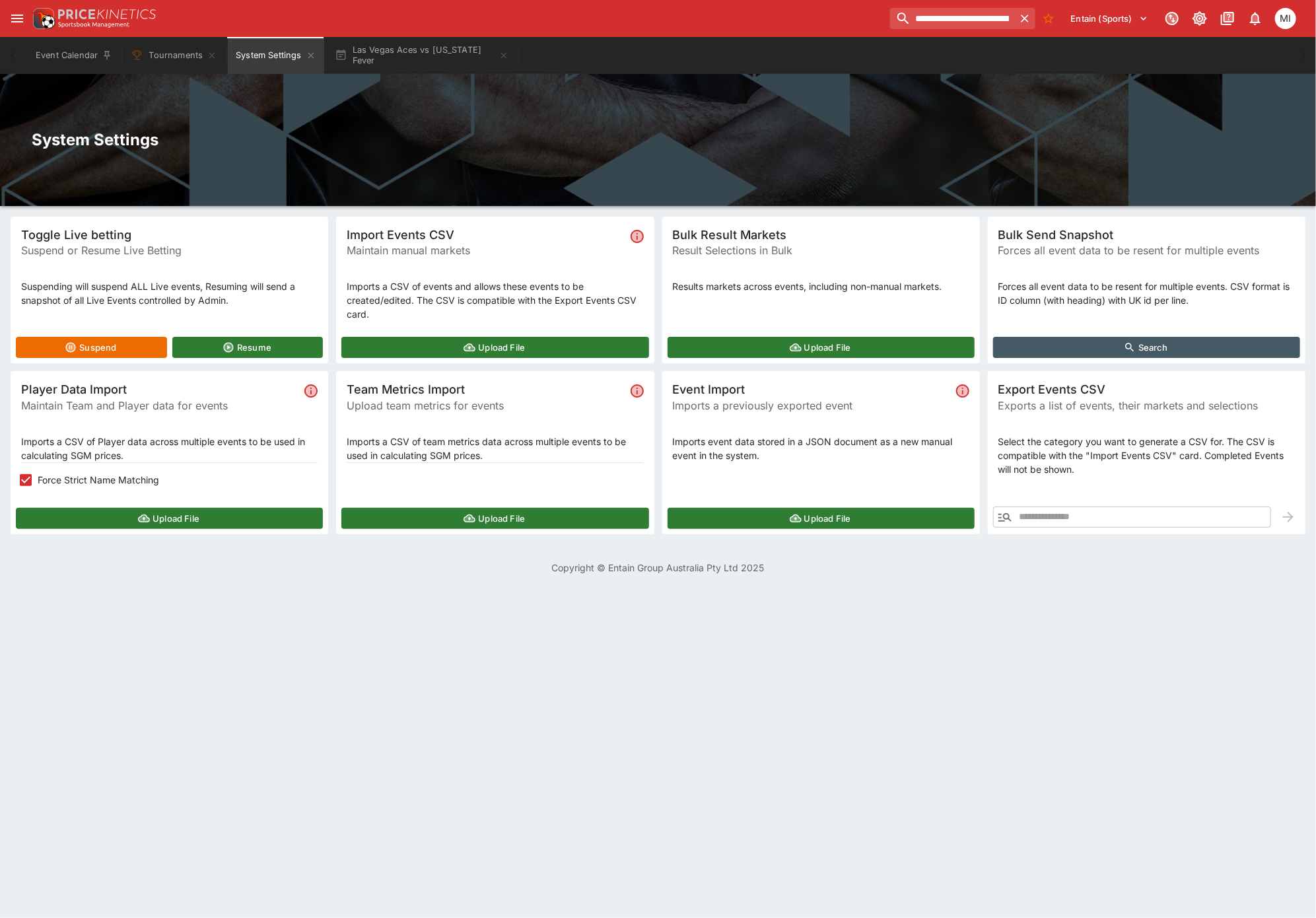
click at [118, 522] on button "Upload File" at bounding box center [169, 518] width 307 height 21
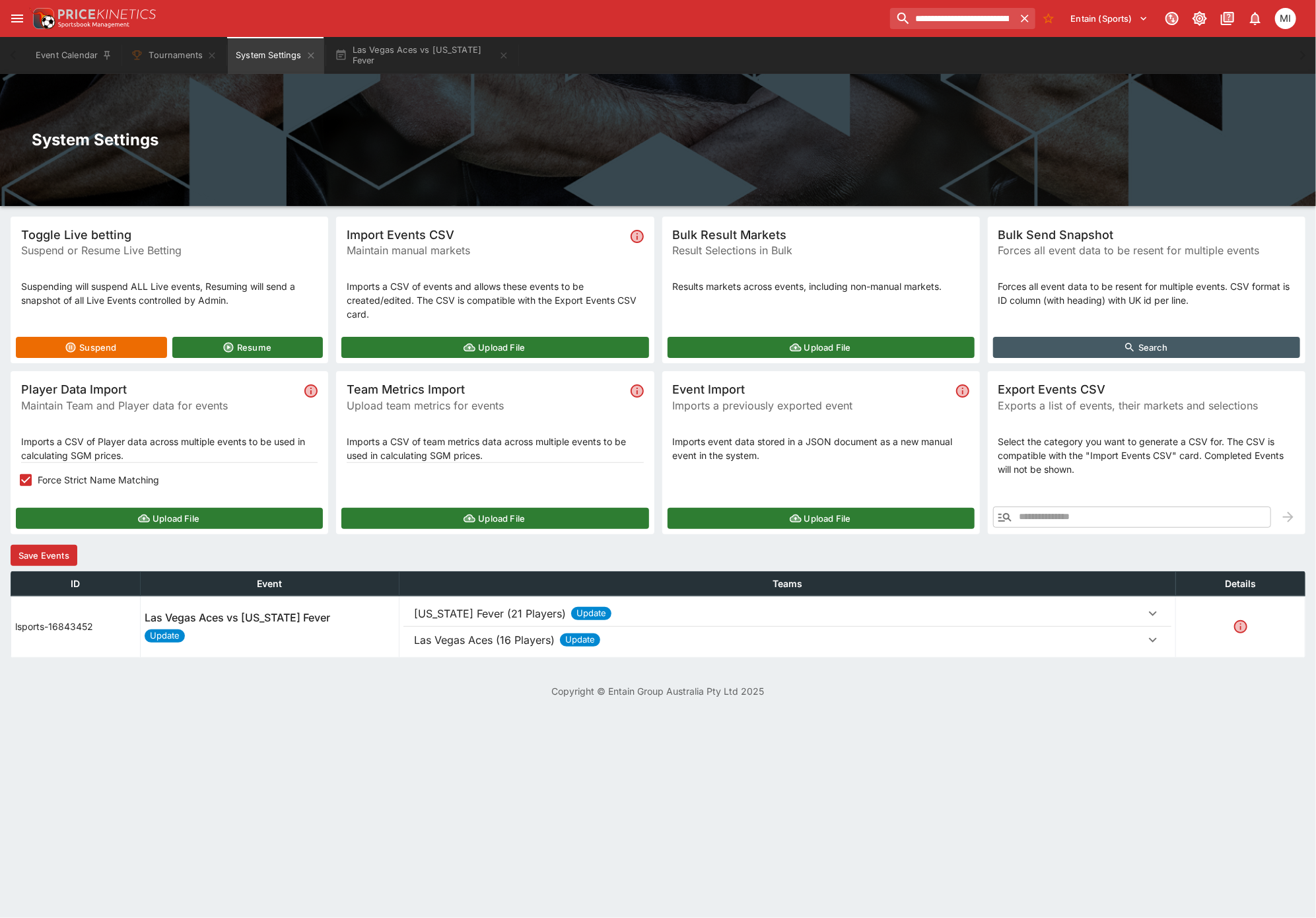
click button "Save Events"
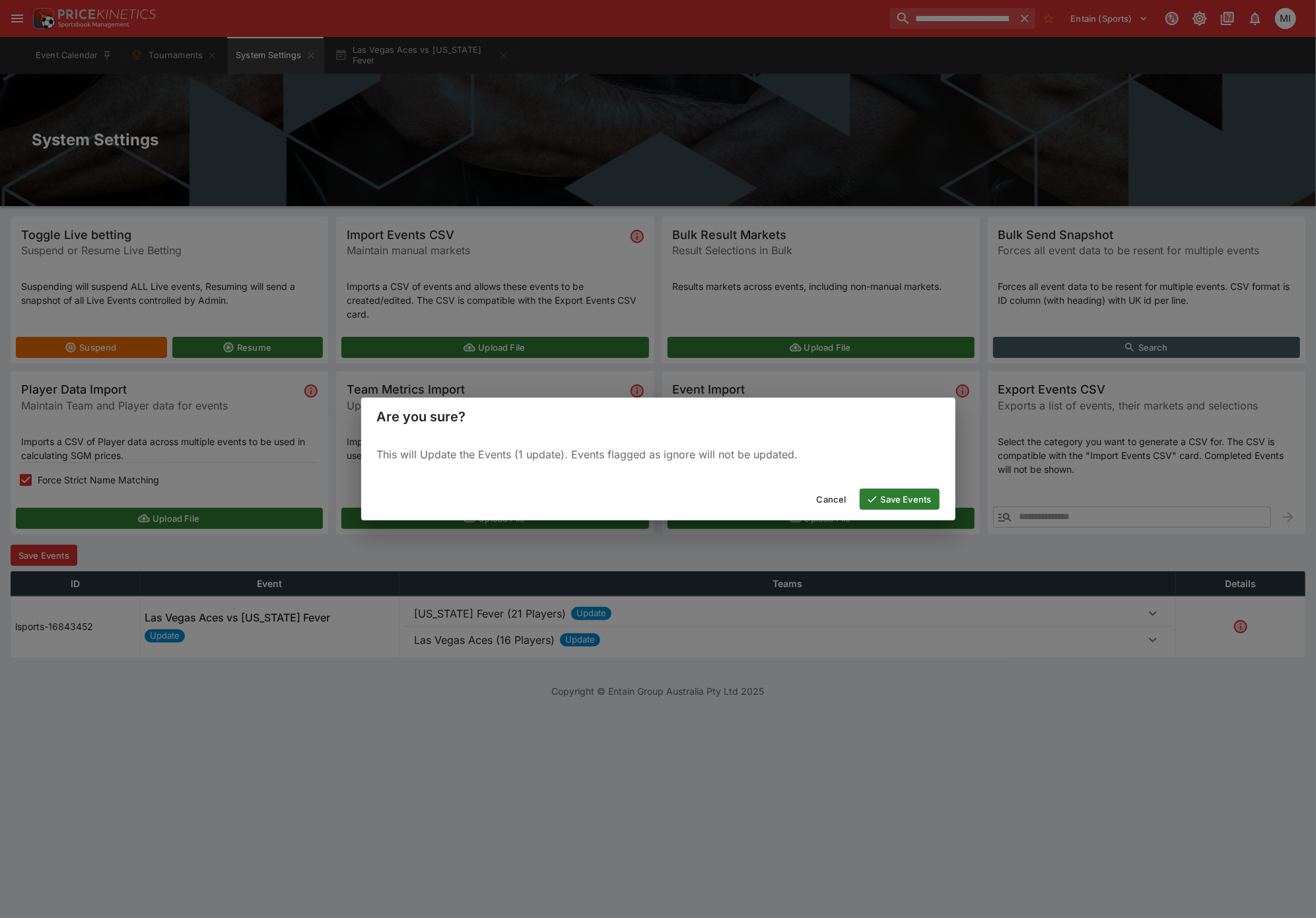
click button "Save Events"
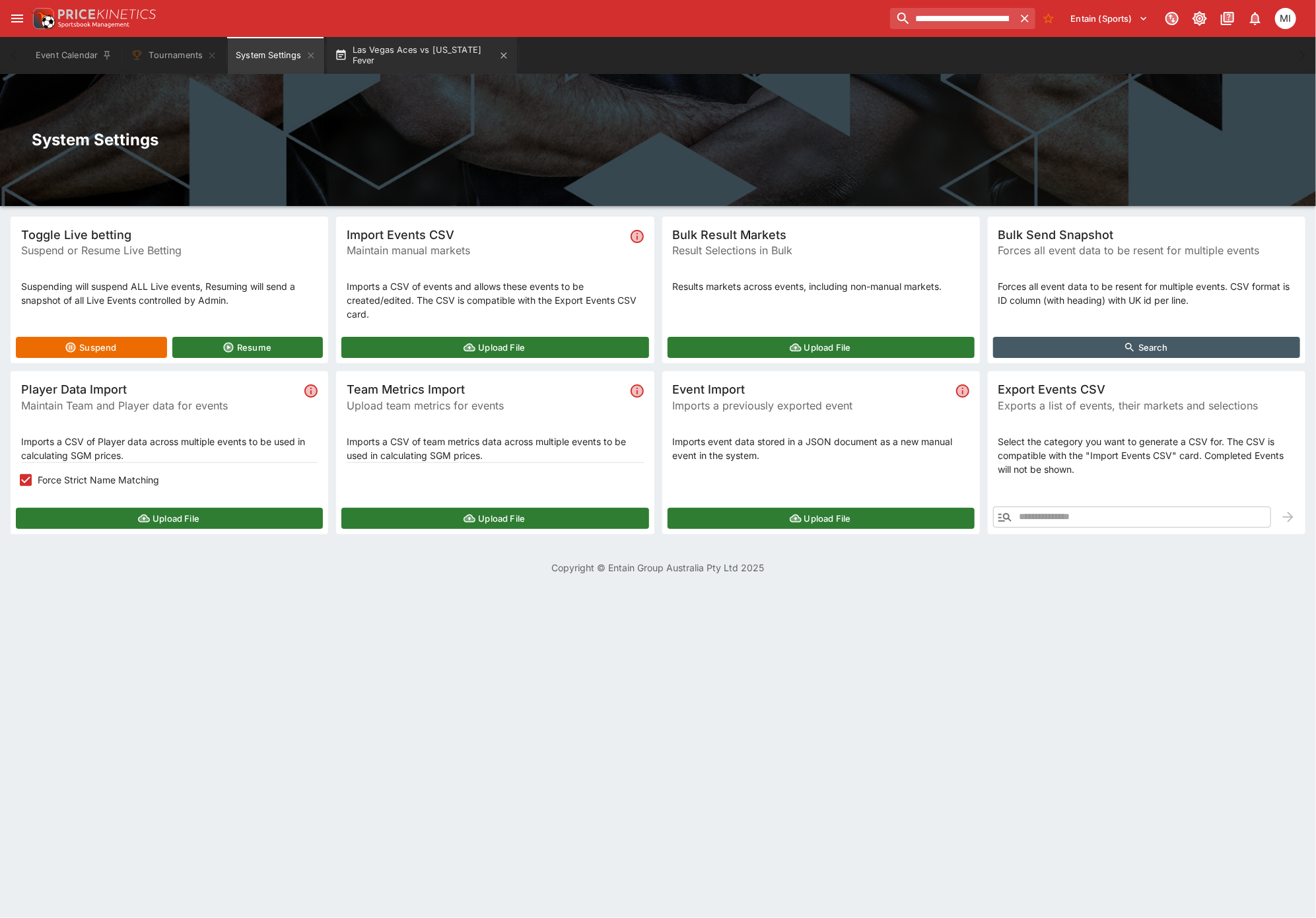
click button "Las Vegas Aces vs Indiana Fever"
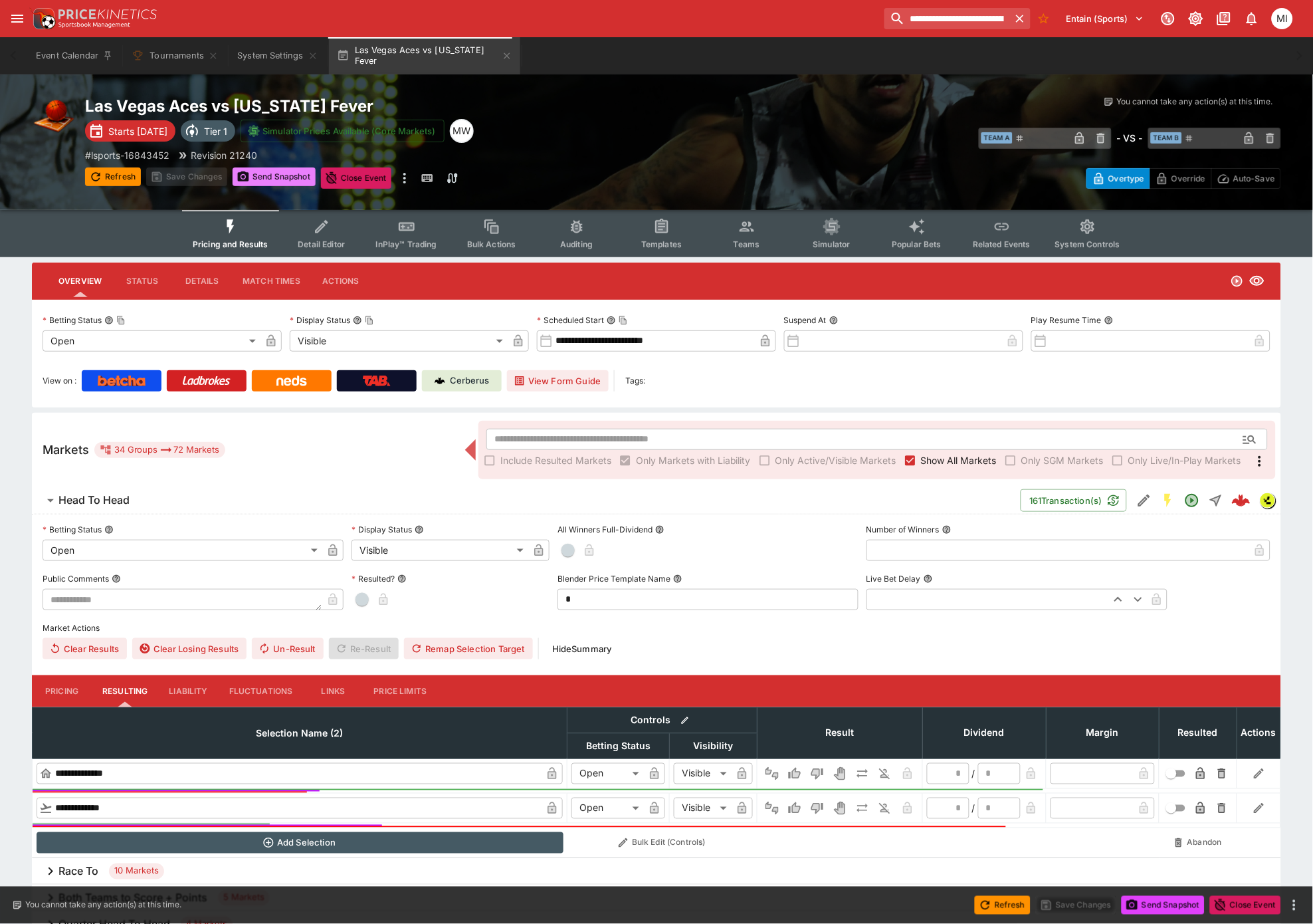
click button "Send Snapshot"
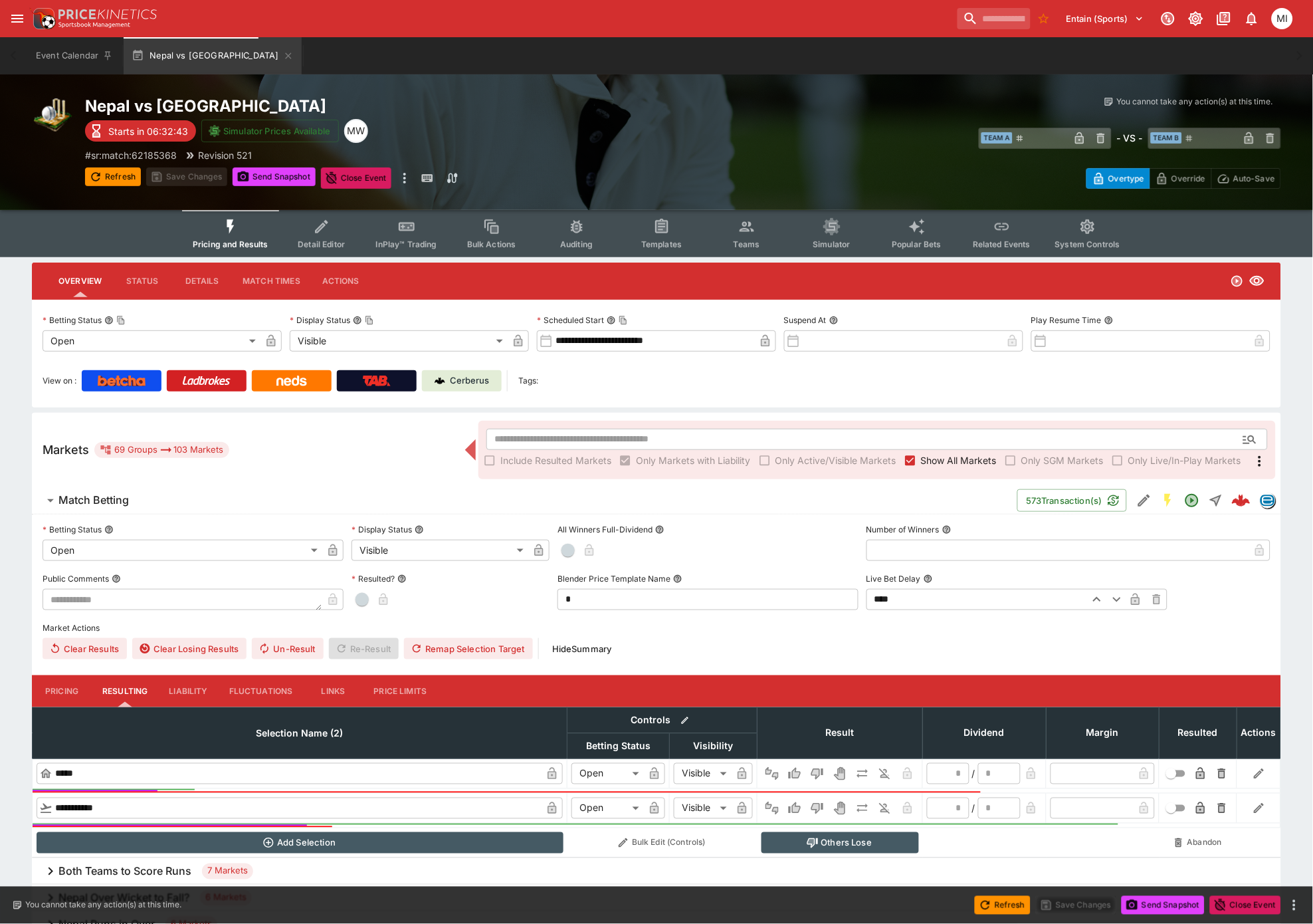
click at [925, 402] on span "Show All Markets" at bounding box center [959, 460] width 76 height 14
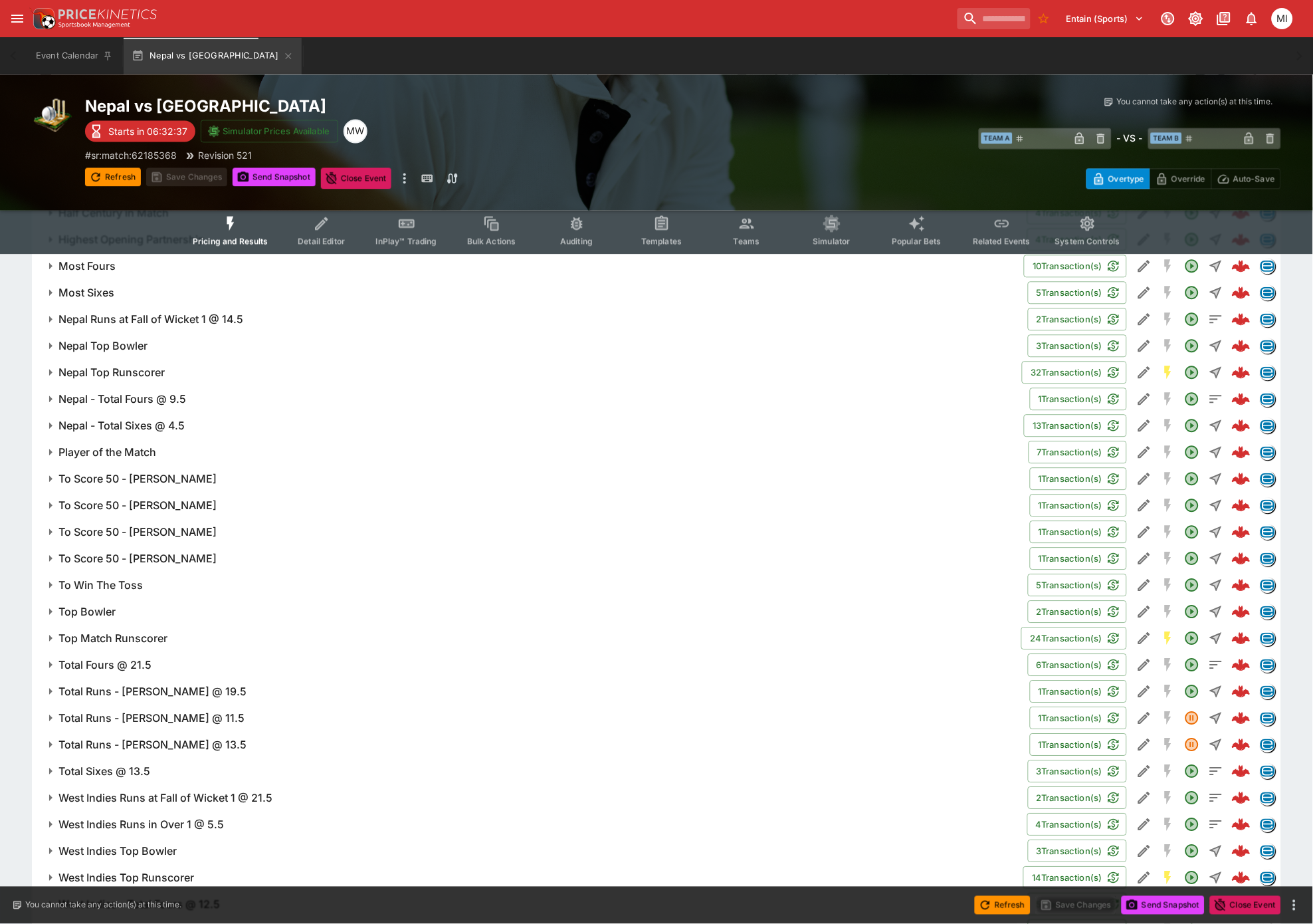
scroll to position [802, 0]
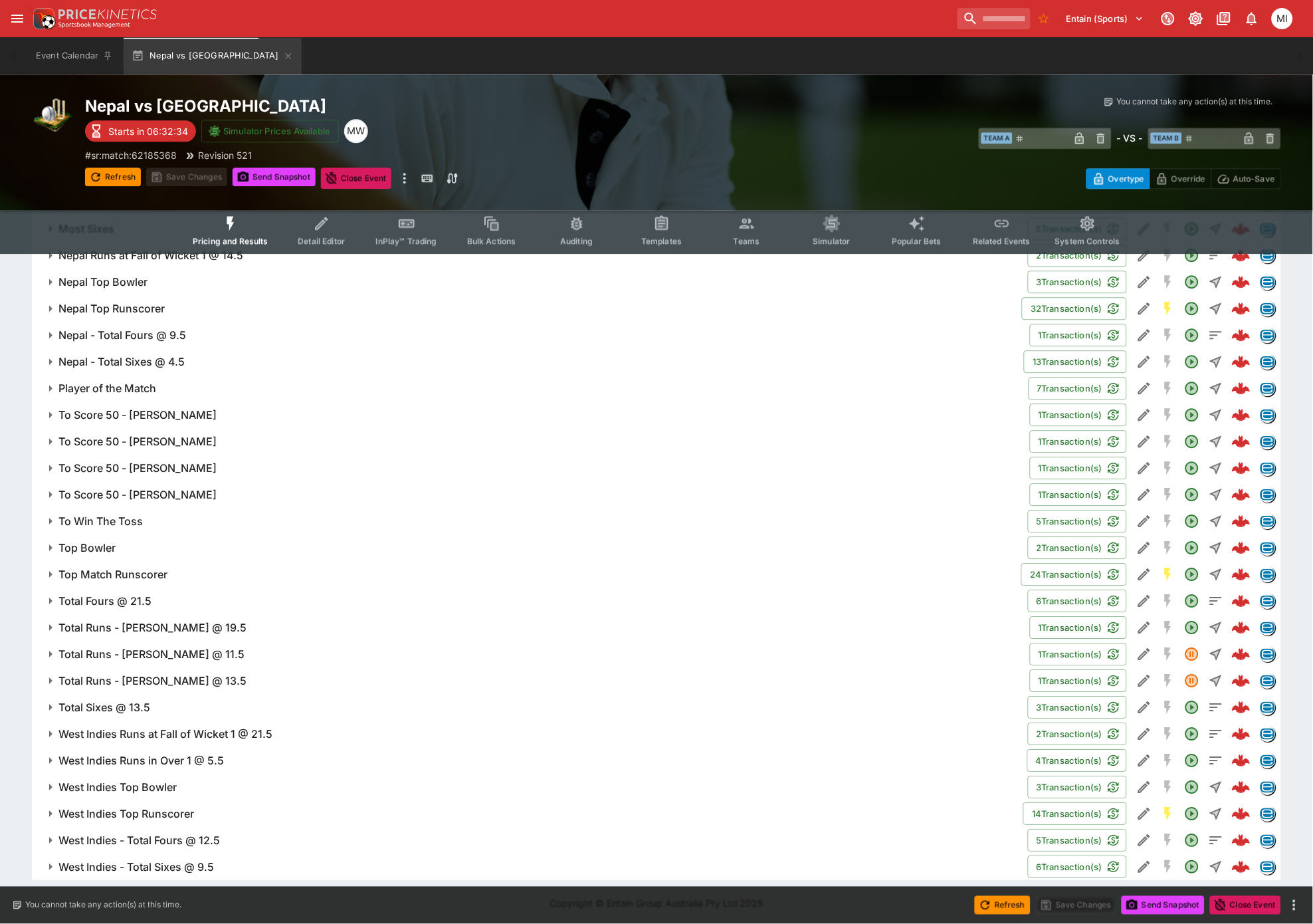
click at [153, 402] on h6 "West Indies - Total Sixes @ 9.5" at bounding box center [136, 867] width 155 height 14
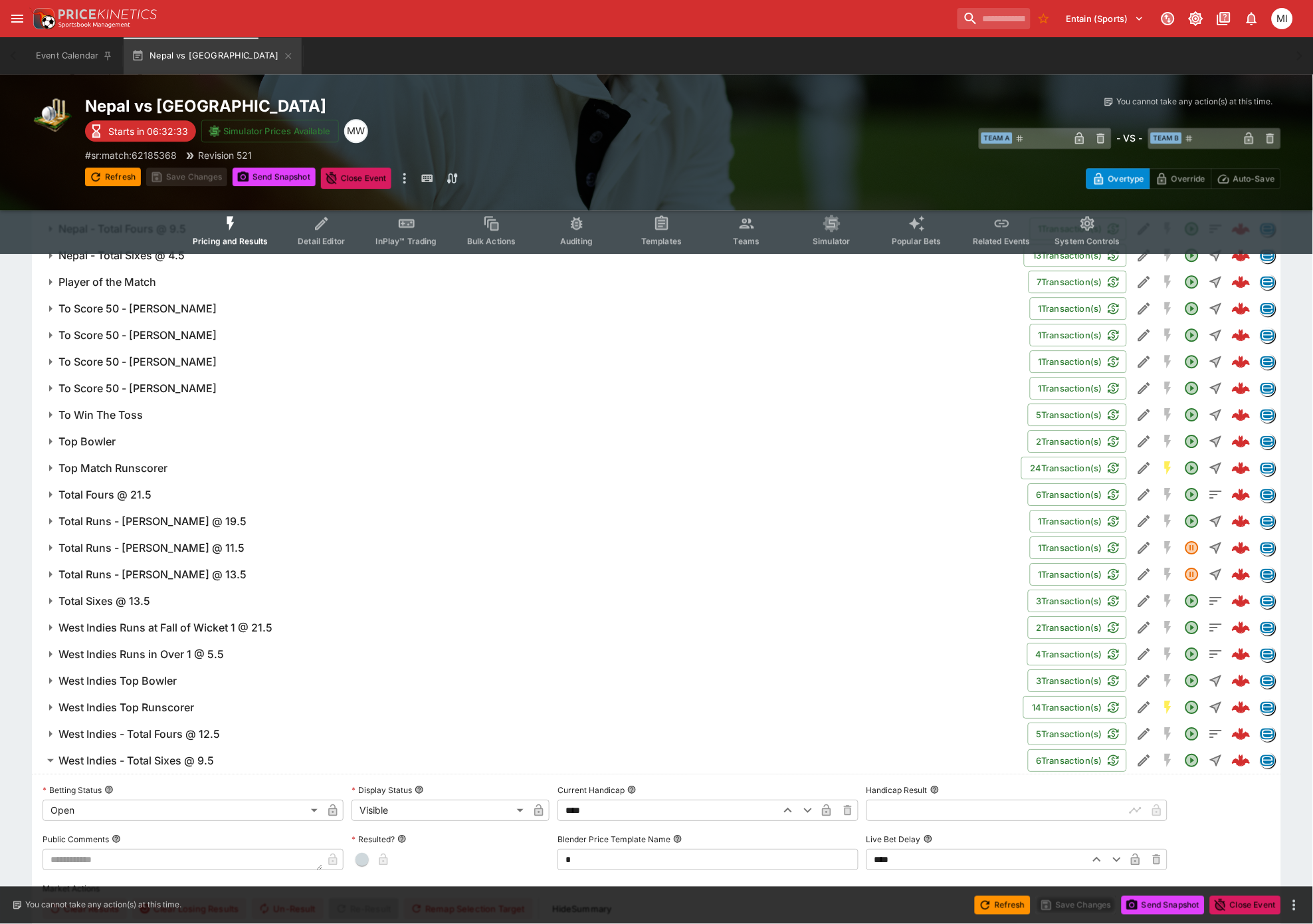
scroll to position [1142, 0]
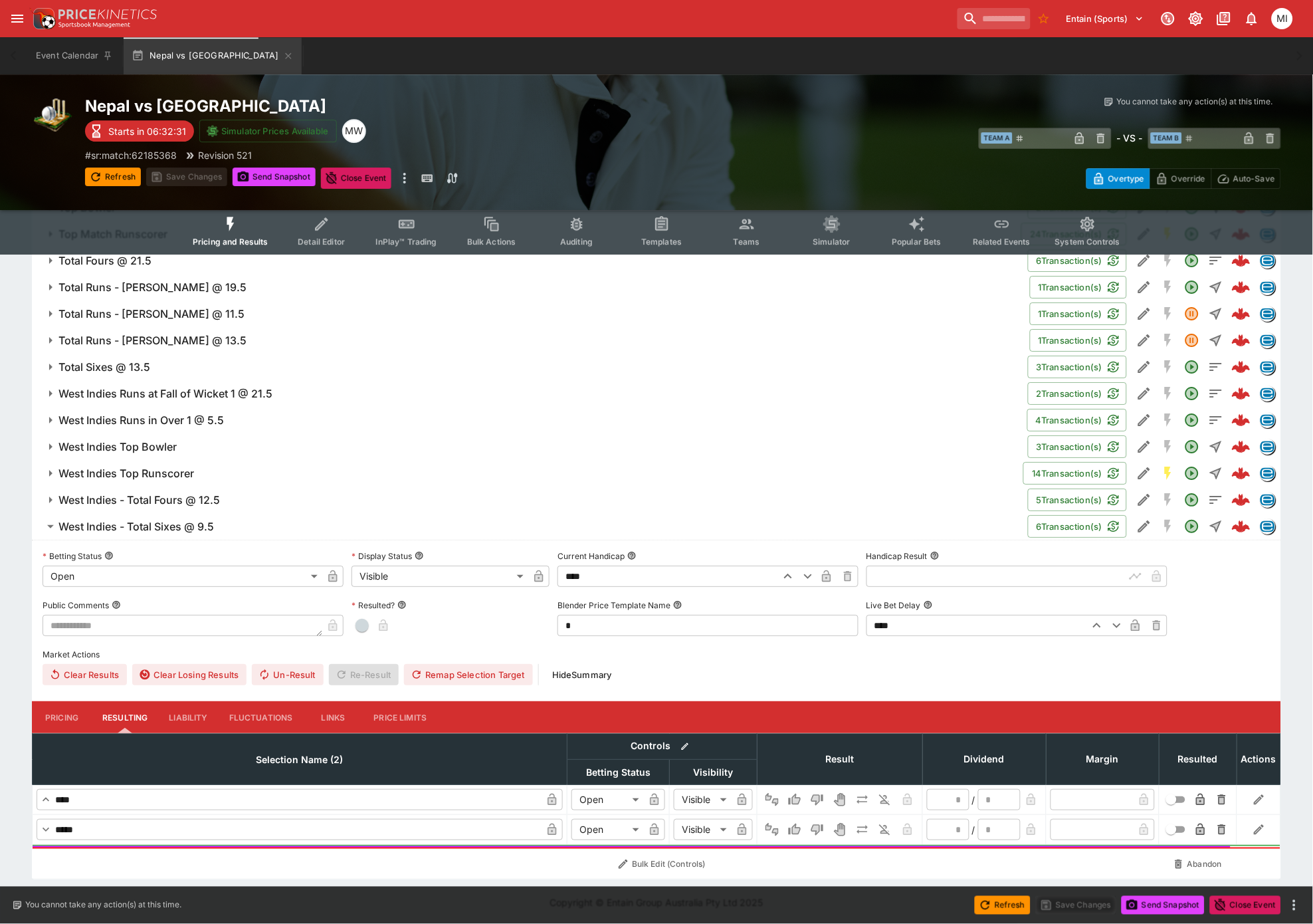
click at [186, 402] on button "Liability" at bounding box center [188, 717] width 60 height 32
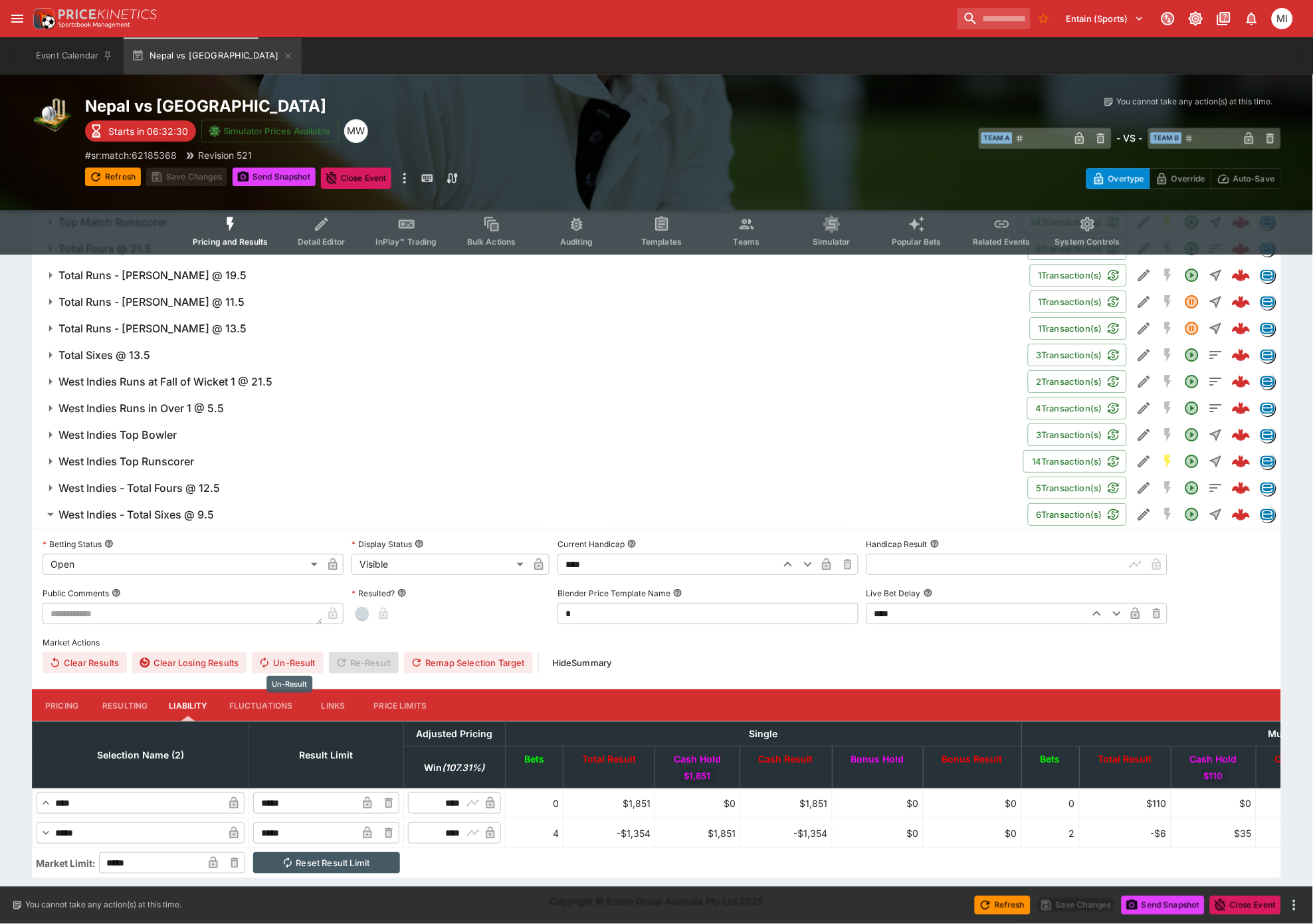
scroll to position [1163, 0]
click at [323, 402] on input "*****" at bounding box center [305, 833] width 104 height 21
type input "*****"
click at [336, 402] on input "*****" at bounding box center [305, 802] width 104 height 21
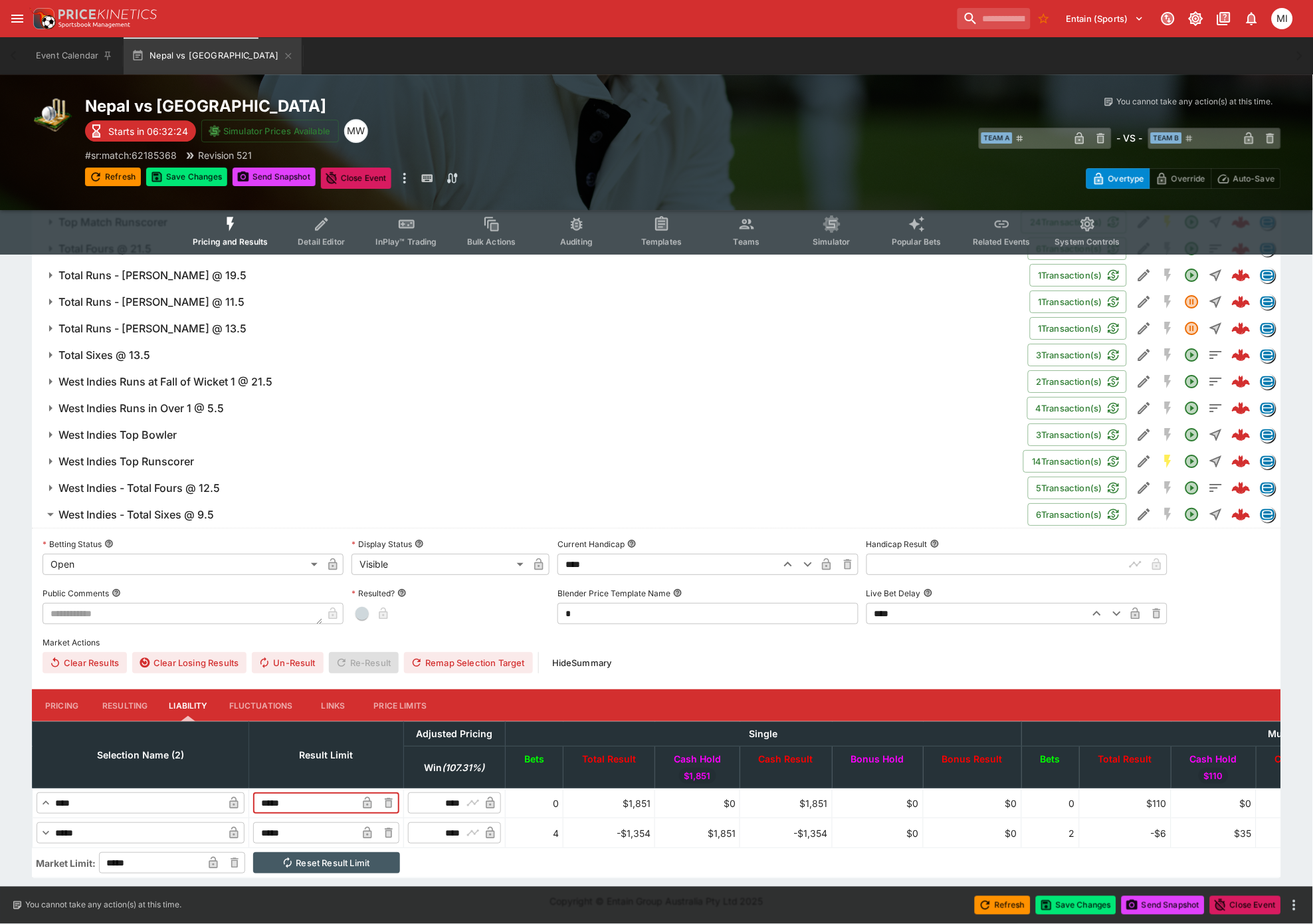
click at [371, 402] on icon "button" at bounding box center [367, 834] width 7 height 5
click at [69, 402] on button "Pricing" at bounding box center [61, 704] width 60 height 32
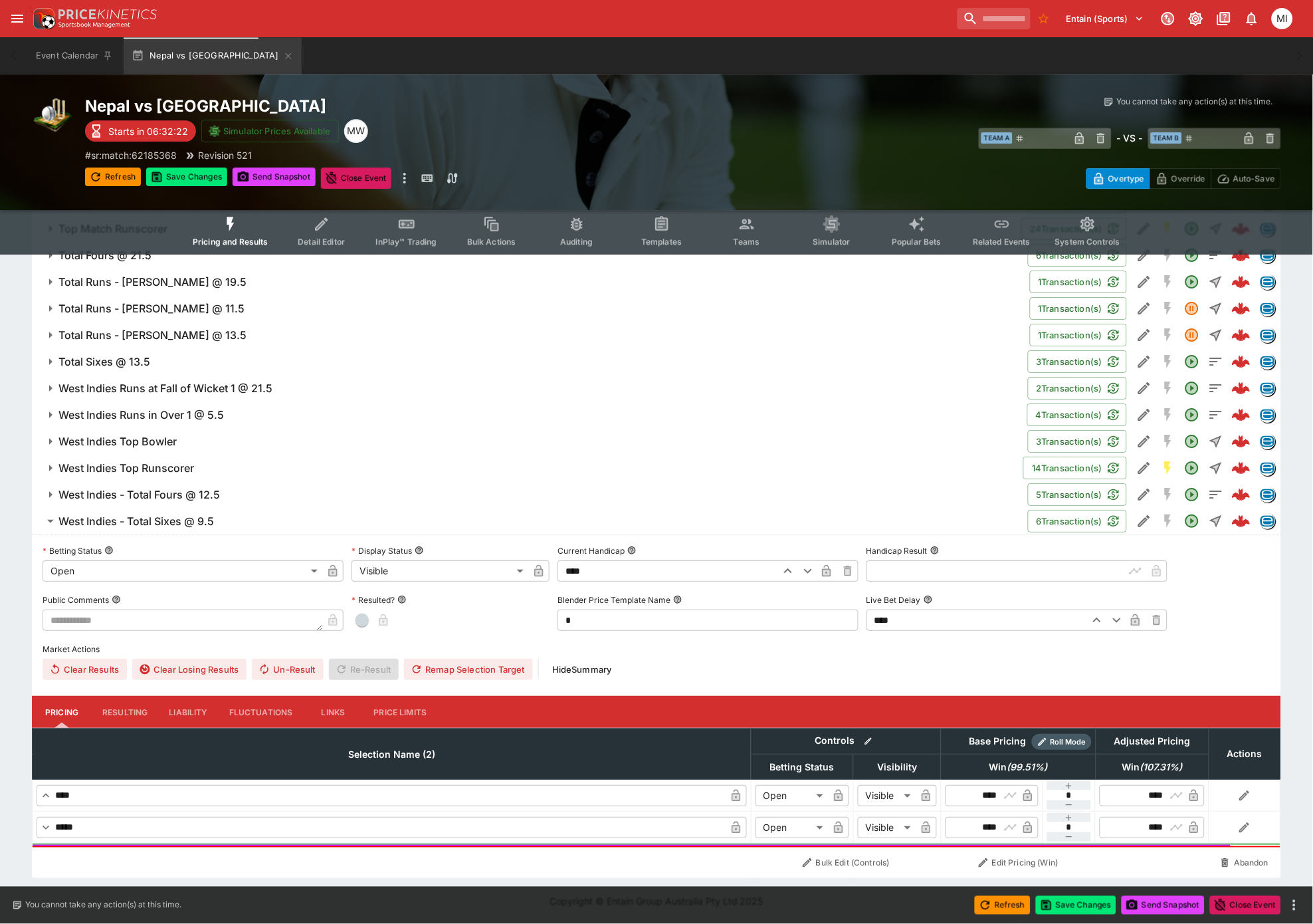
scroll to position [1146, 0]
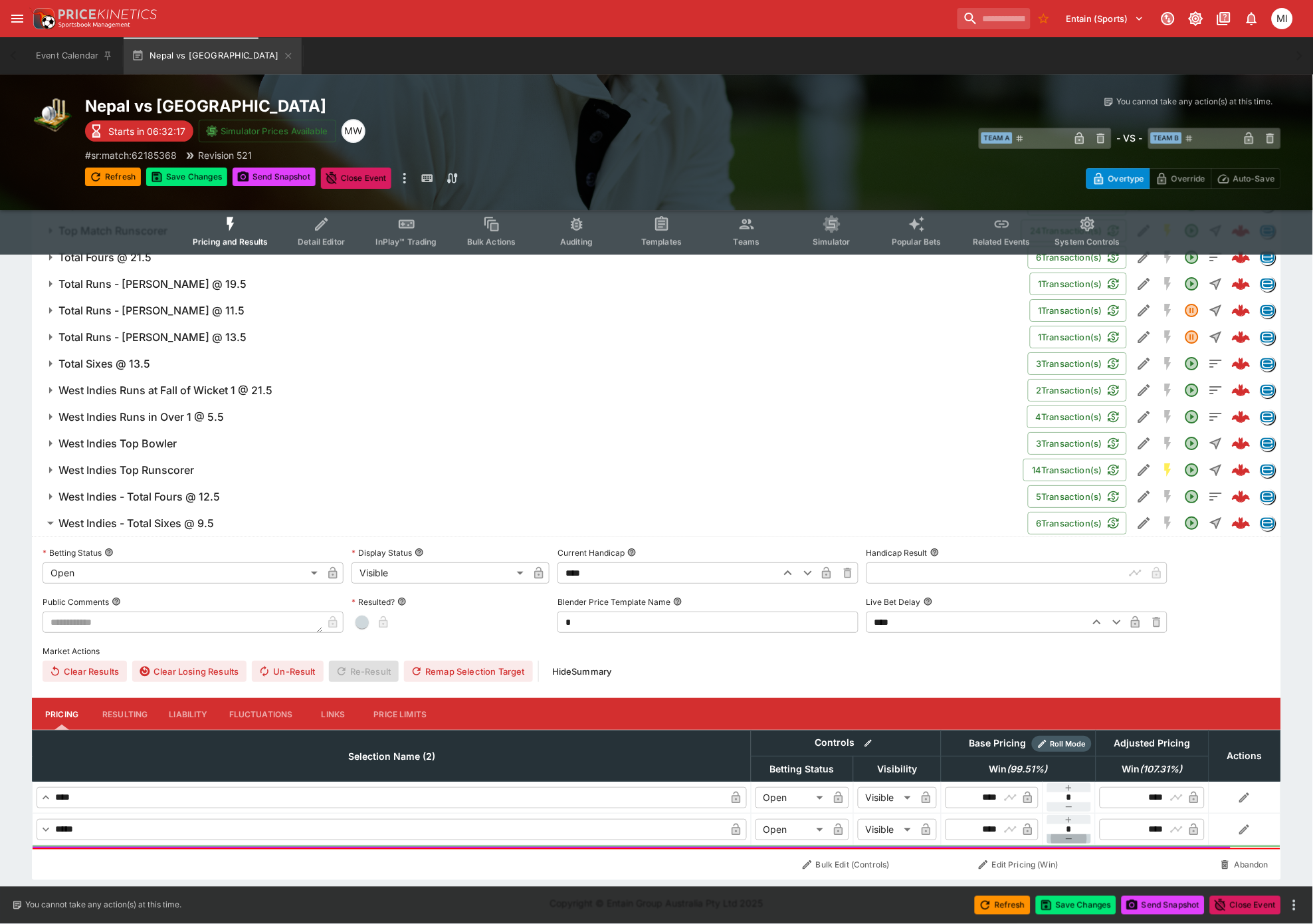
click at [925, 402] on icon "button" at bounding box center [1069, 839] width 10 height 10
type input "**"
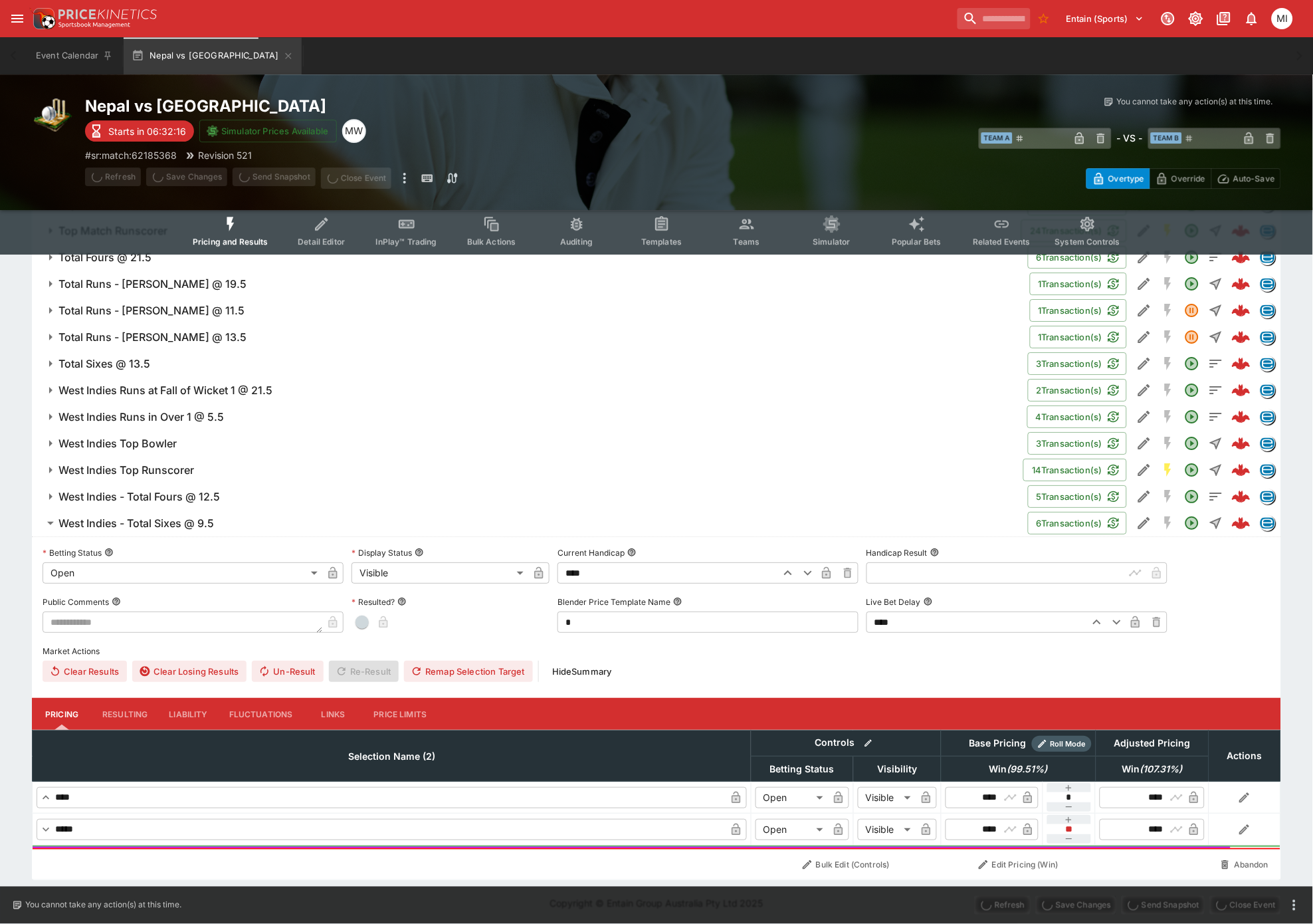
type input "****"
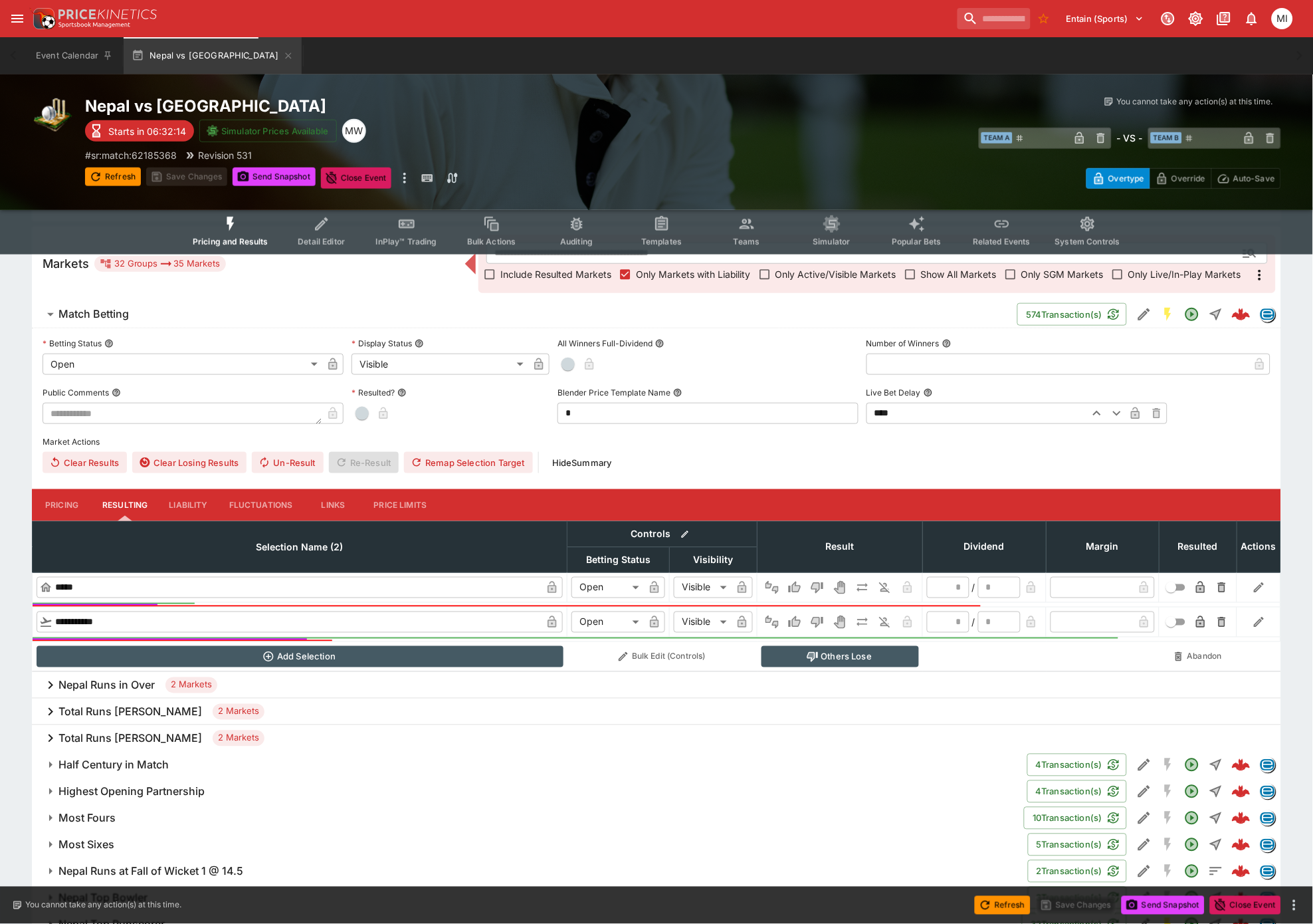
scroll to position [0, 0]
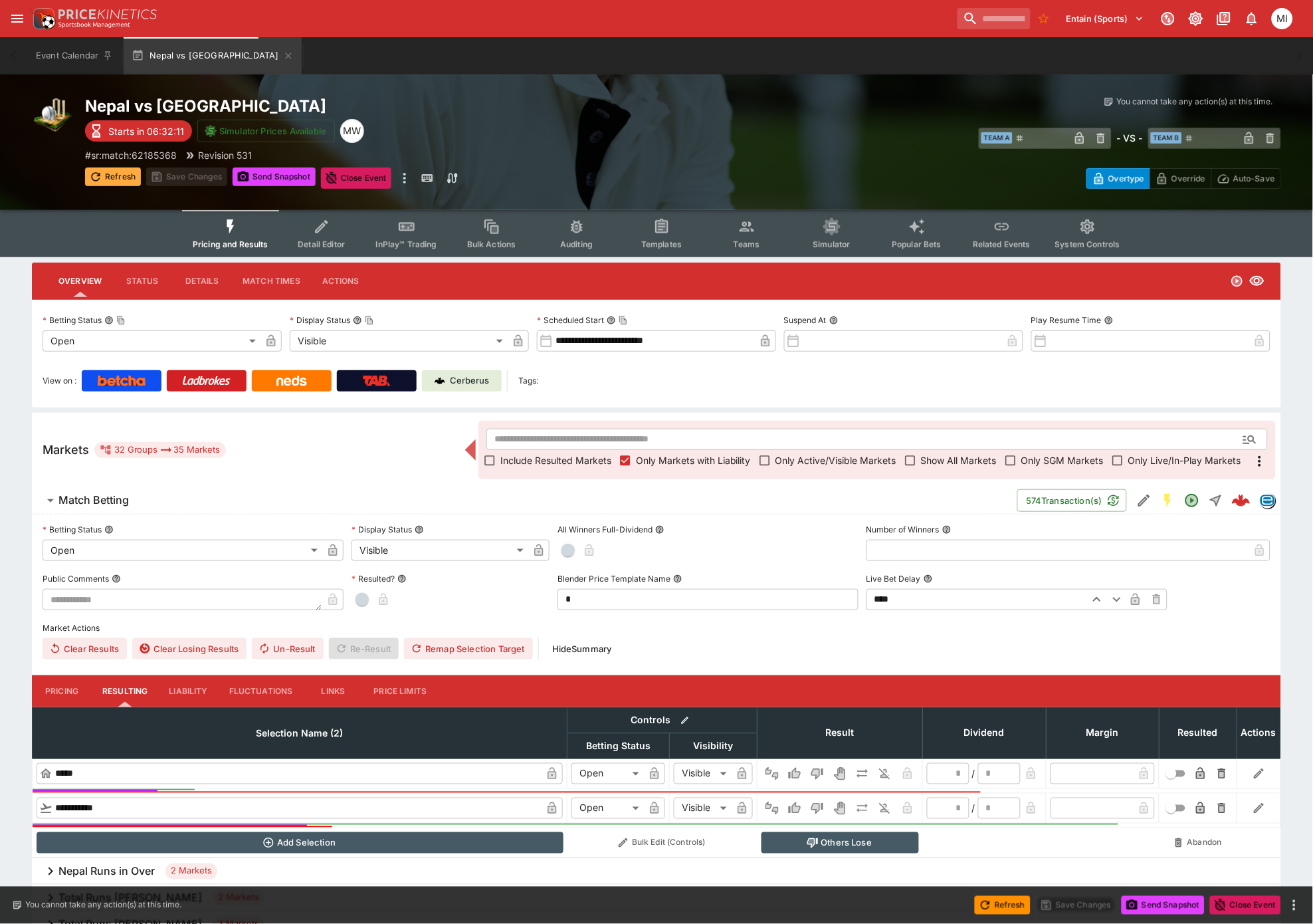
click at [132, 183] on button "Refresh" at bounding box center [113, 176] width 56 height 18
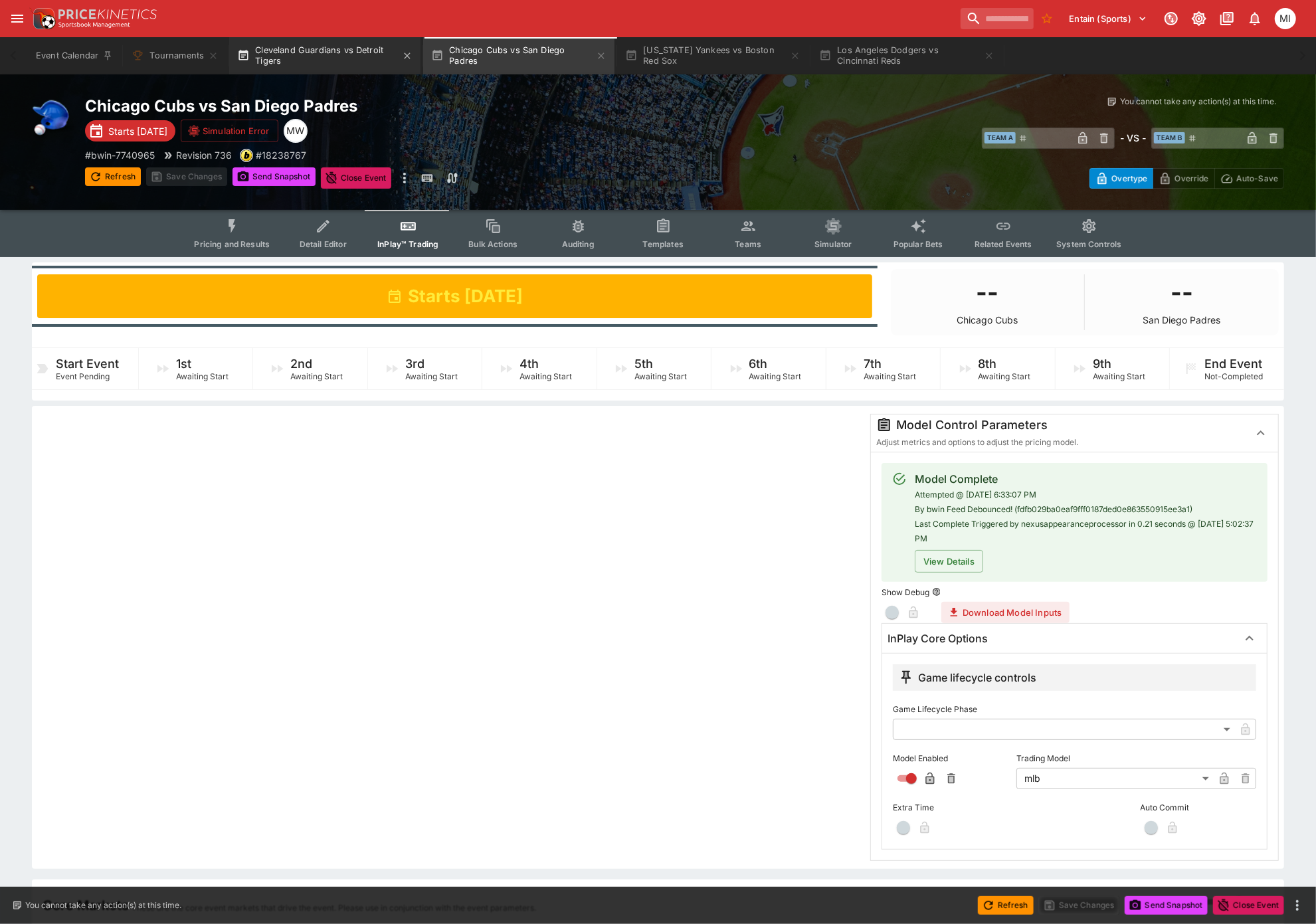
click at [334, 51] on button "Cleveland Guardians vs Detroit Tigers" at bounding box center [325, 56] width 191 height 38
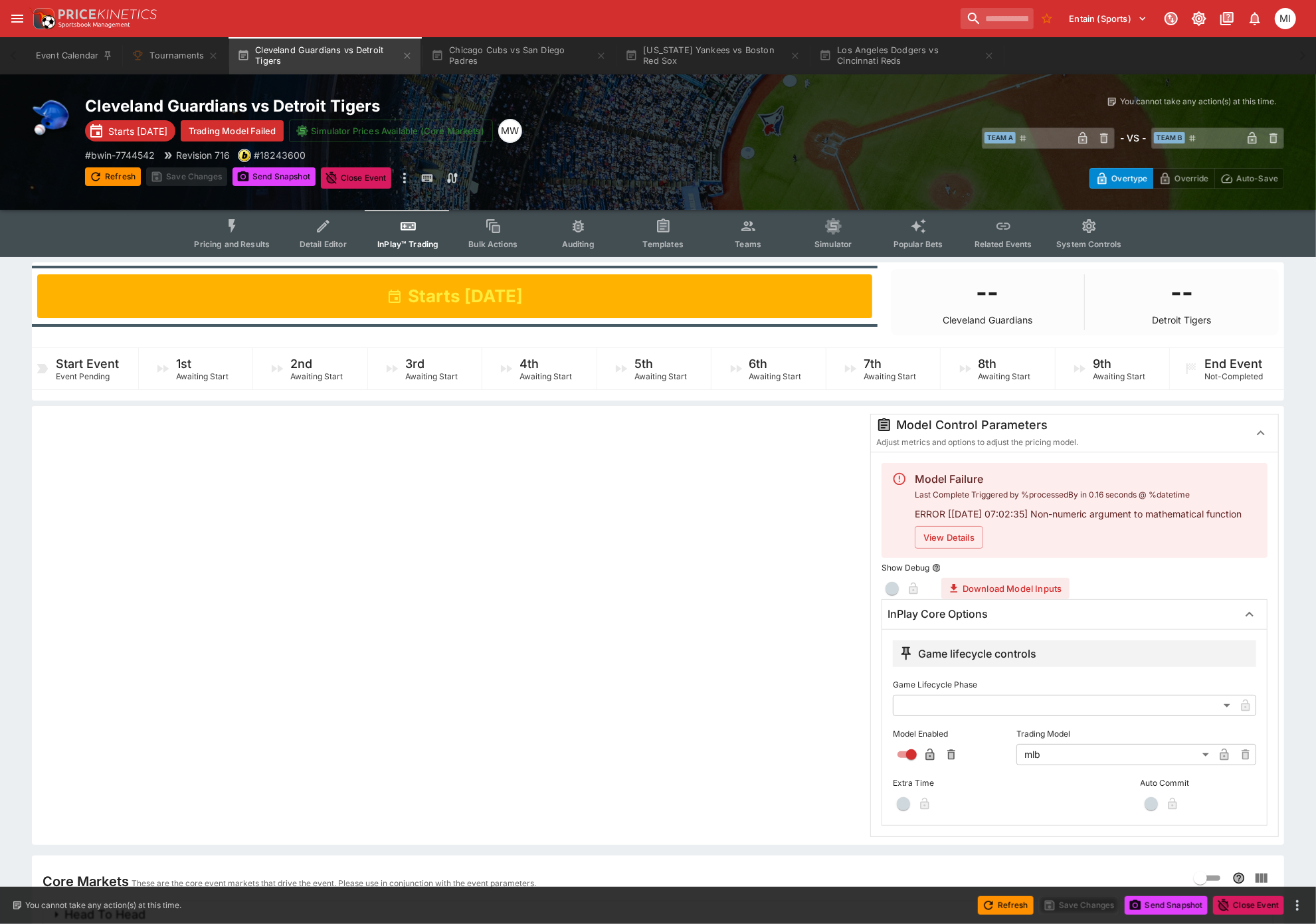
click at [227, 228] on button "Pricing and Results" at bounding box center [232, 233] width 97 height 47
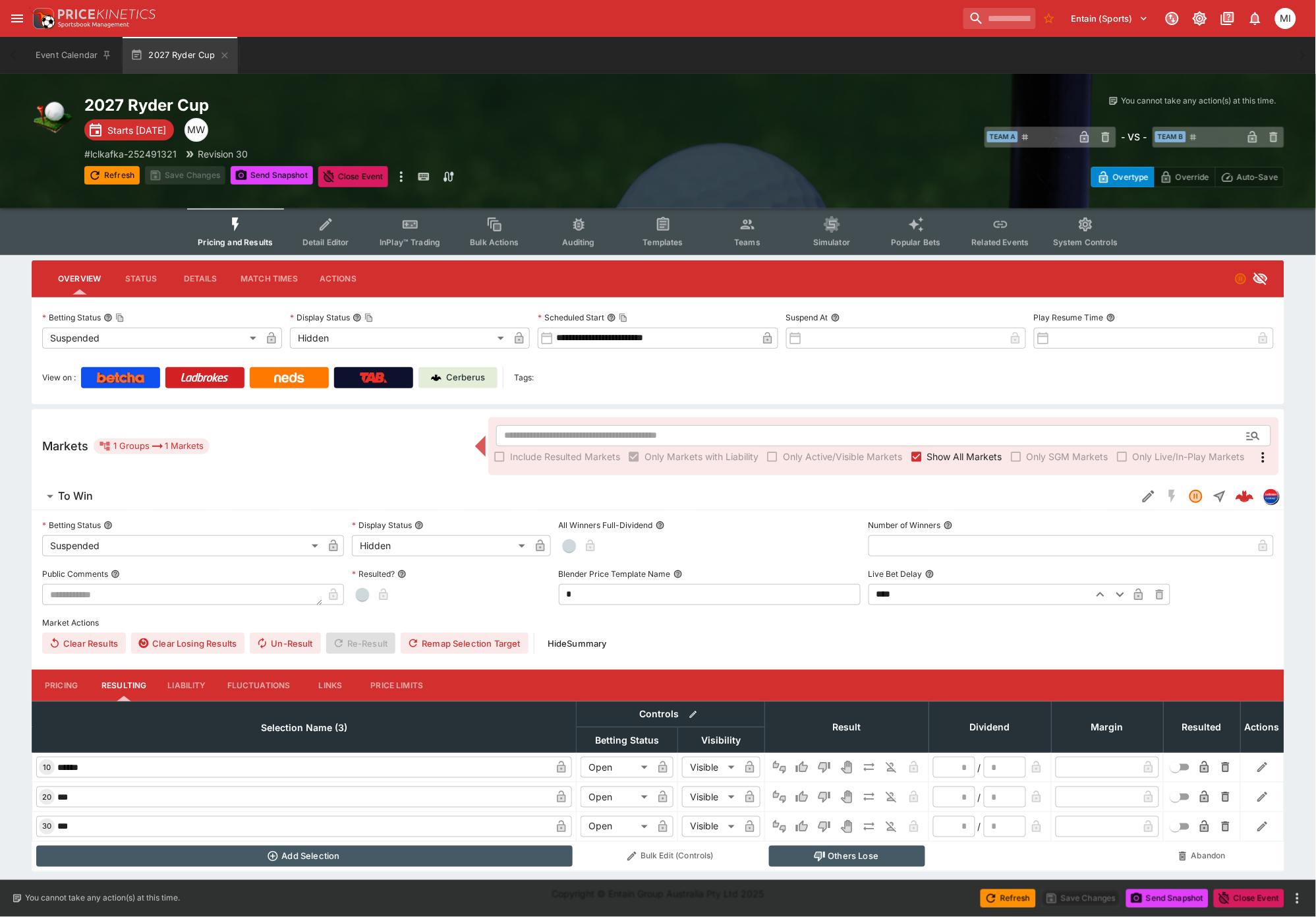
click at [62, 399] on button "Pricing" at bounding box center [61, 685] width 59 height 31
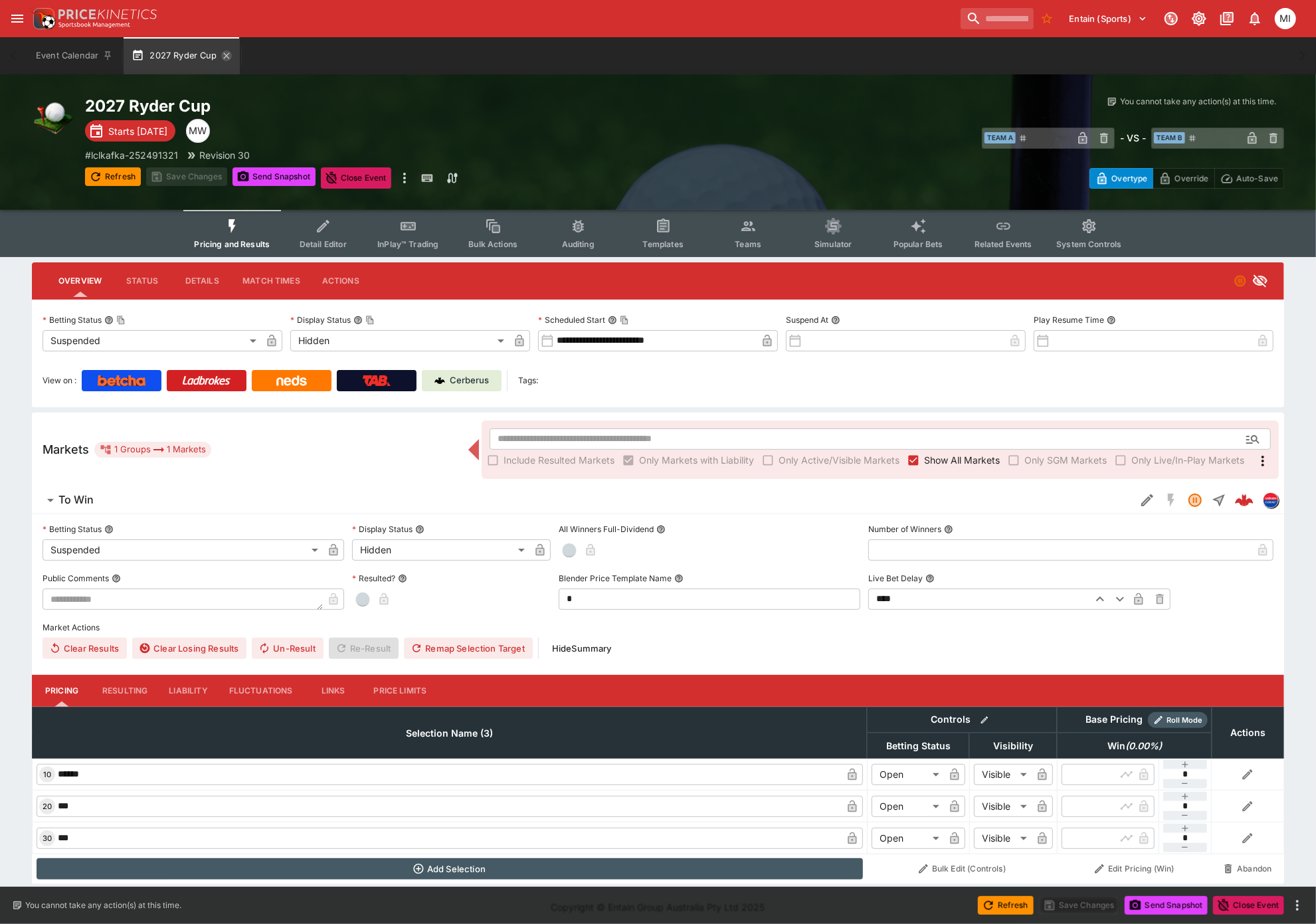
click at [227, 54] on icon "button" at bounding box center [226, 55] width 6 height 6
